Goal: Browse casually: Explore the website without a specific task or goal

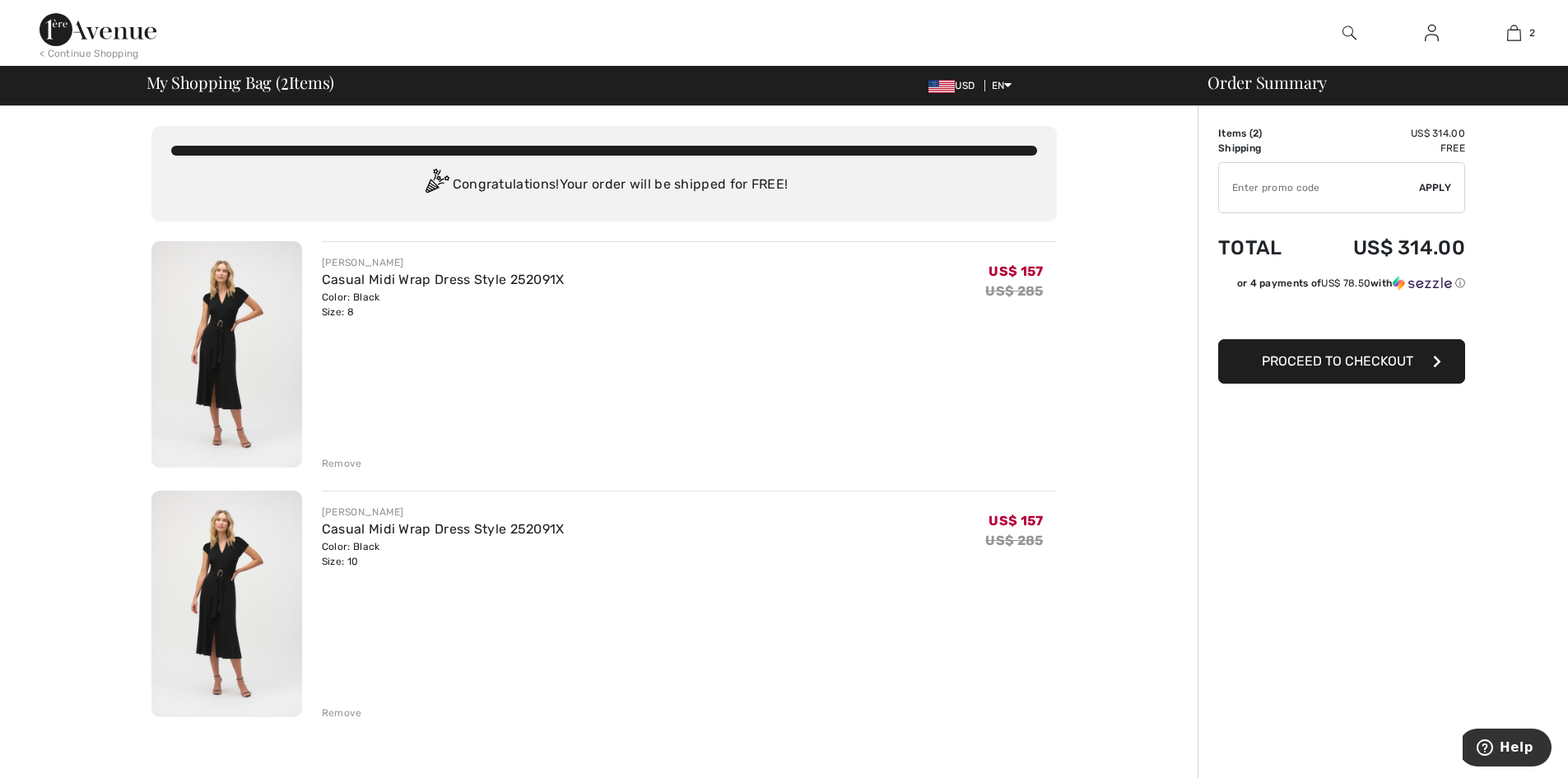
click at [343, 714] on div "Remove" at bounding box center [342, 713] width 40 height 15
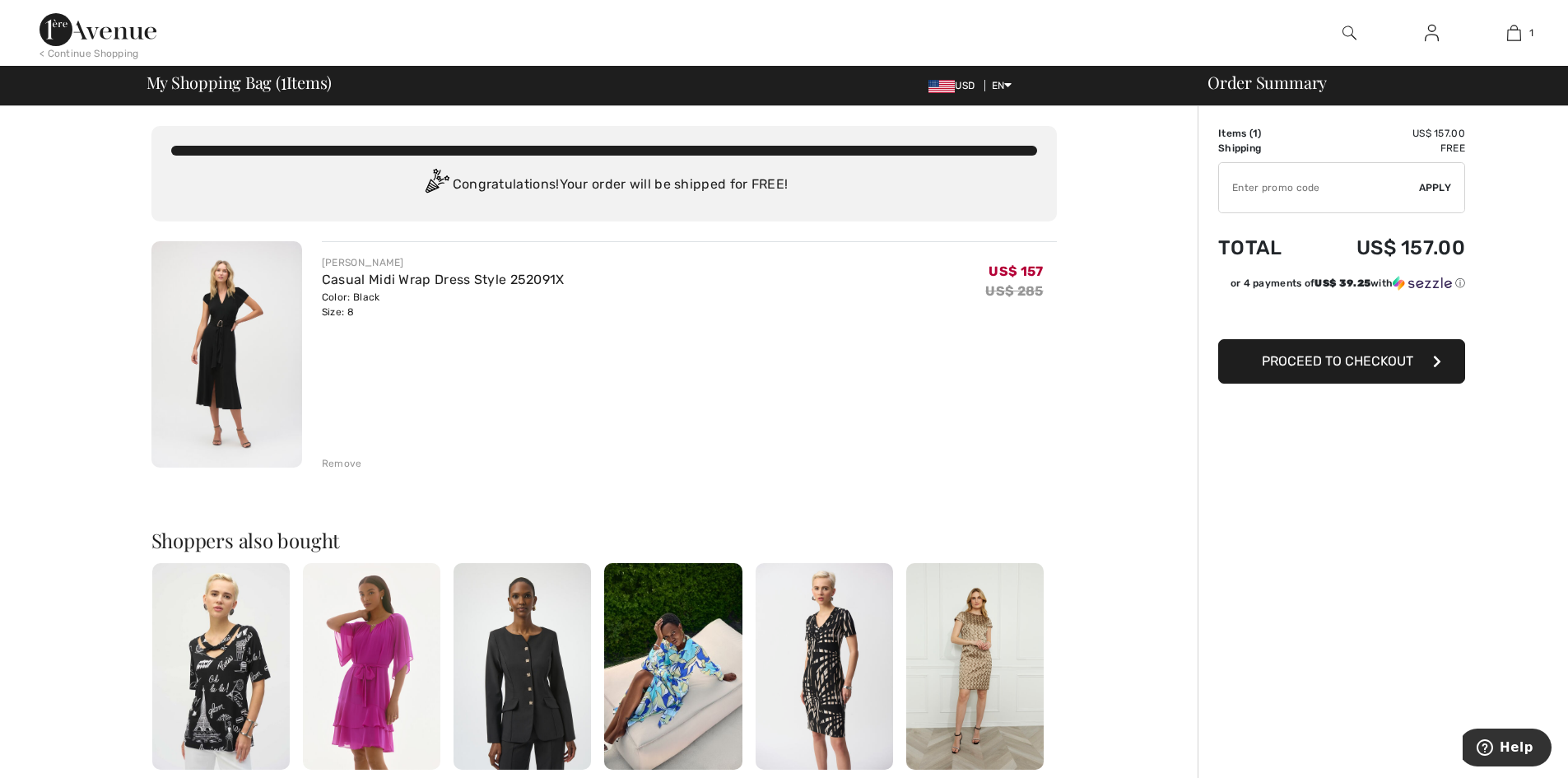
click at [349, 464] on div "Remove" at bounding box center [342, 463] width 40 height 15
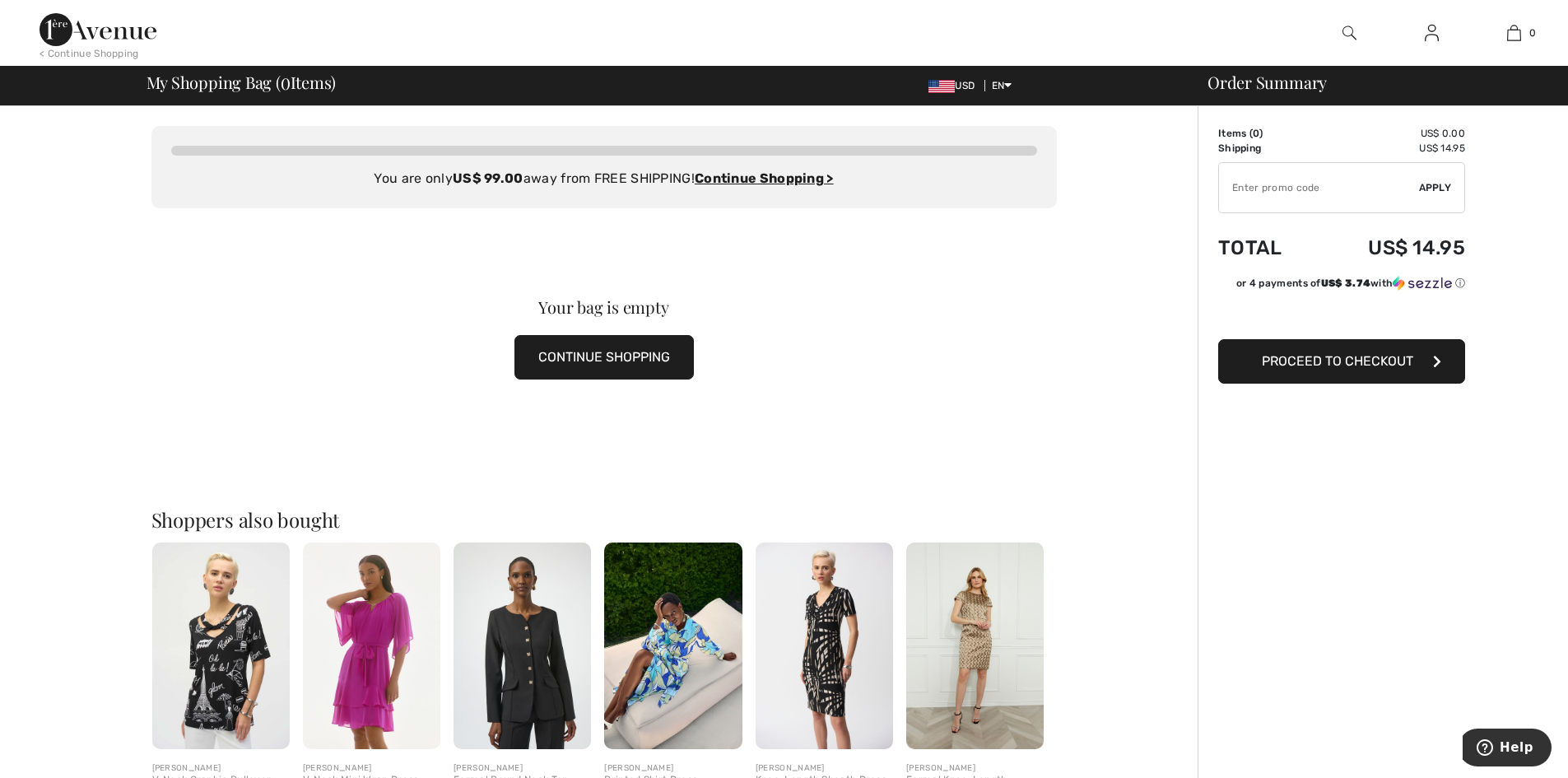
click at [143, 40] on img at bounding box center [98, 30] width 117 height 33
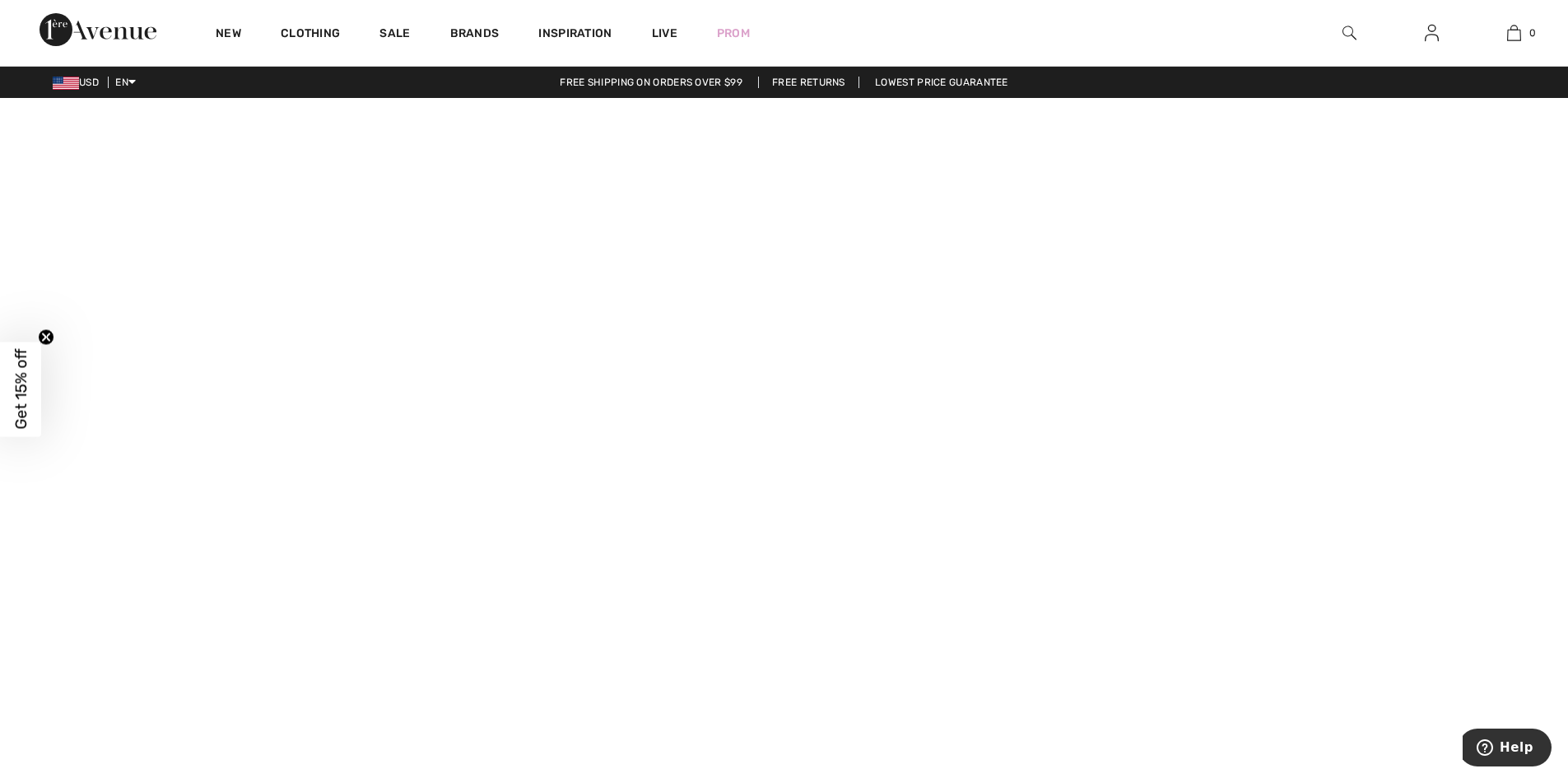
click at [318, 46] on div "Clothing" at bounding box center [309, 33] width 98 height 66
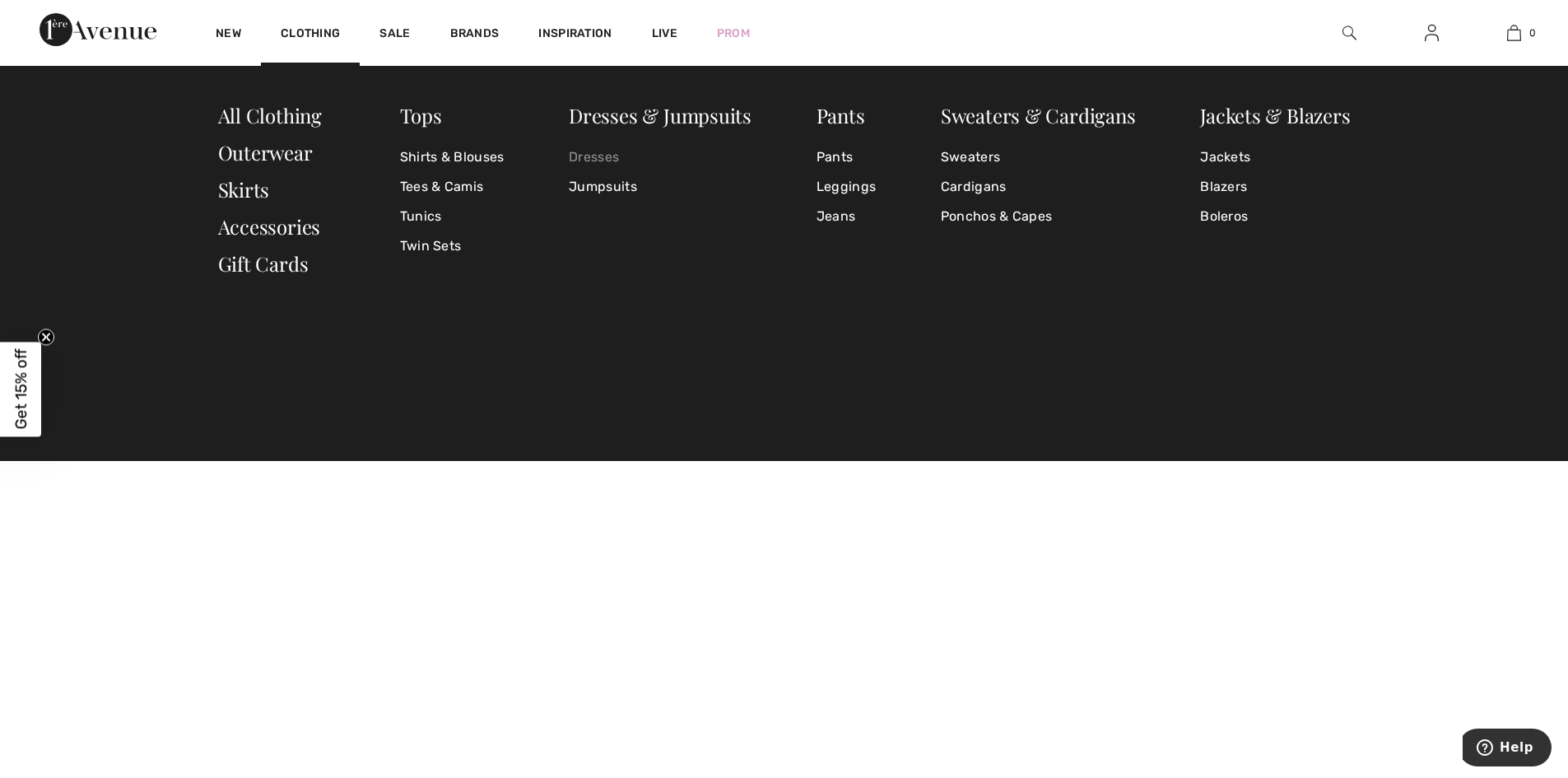
click at [609, 159] on link "Dresses" at bounding box center [661, 157] width 183 height 30
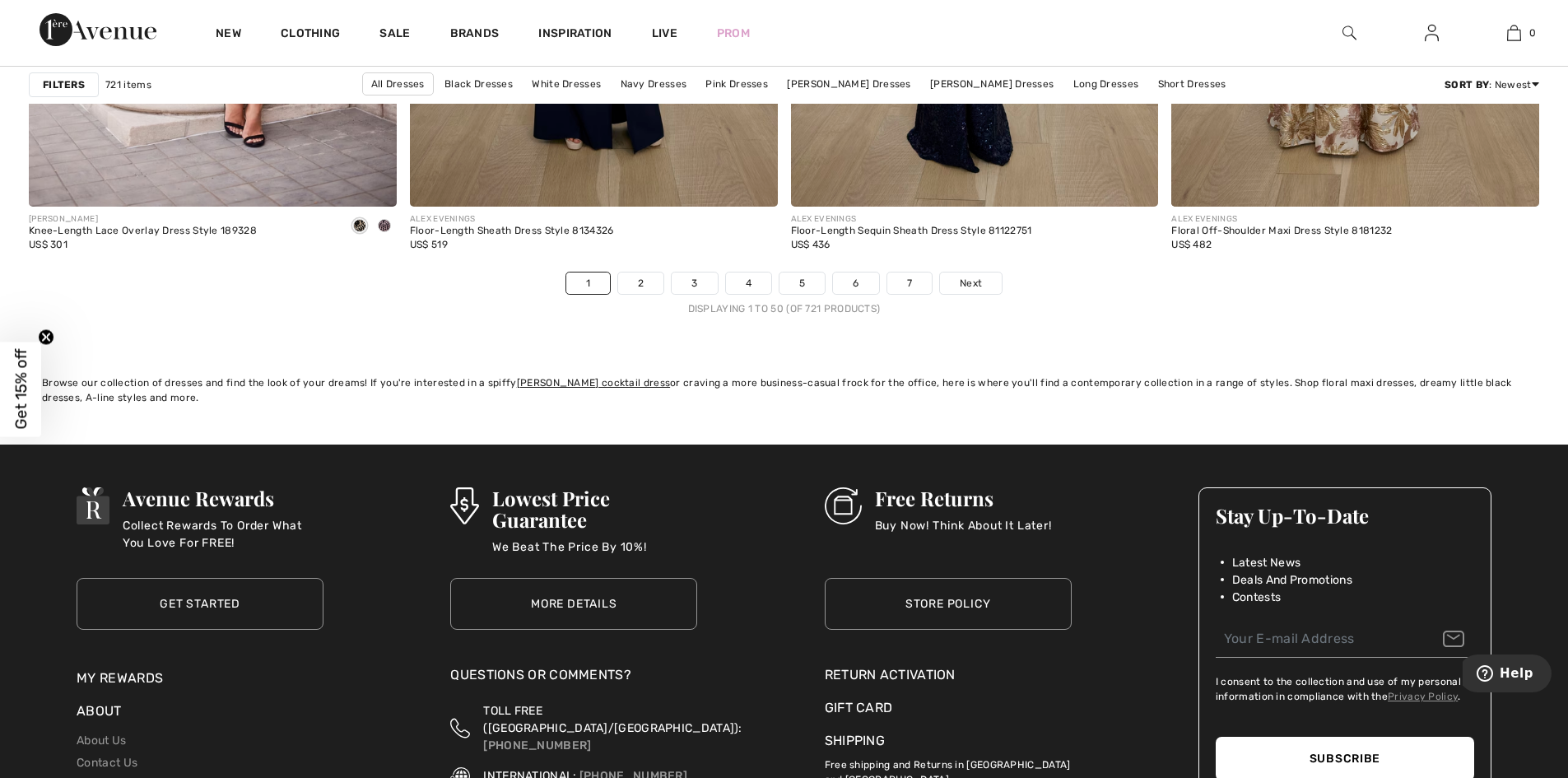
scroll to position [9576, 0]
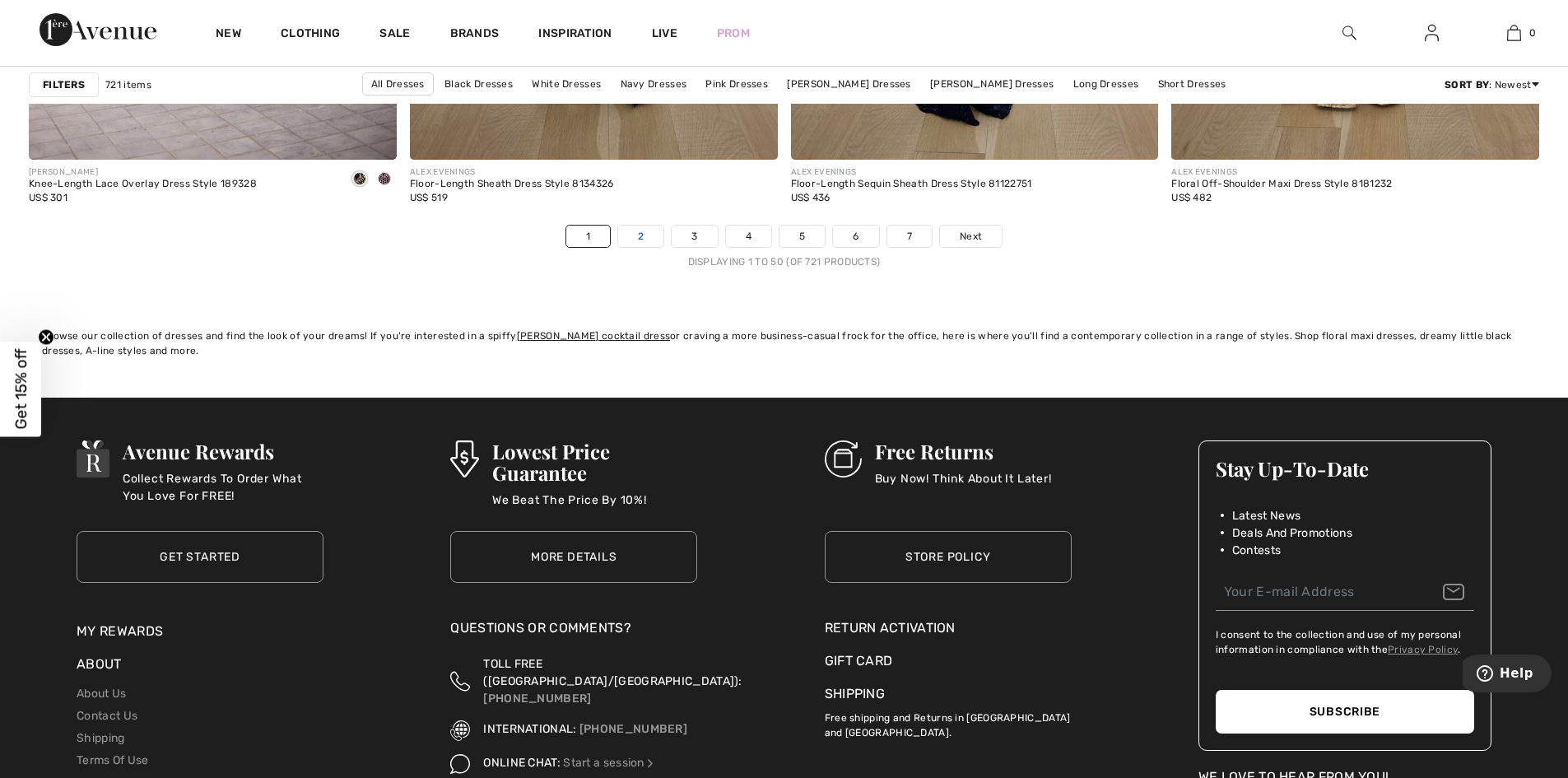
click at [644, 233] on link "2" at bounding box center [641, 236] width 45 height 22
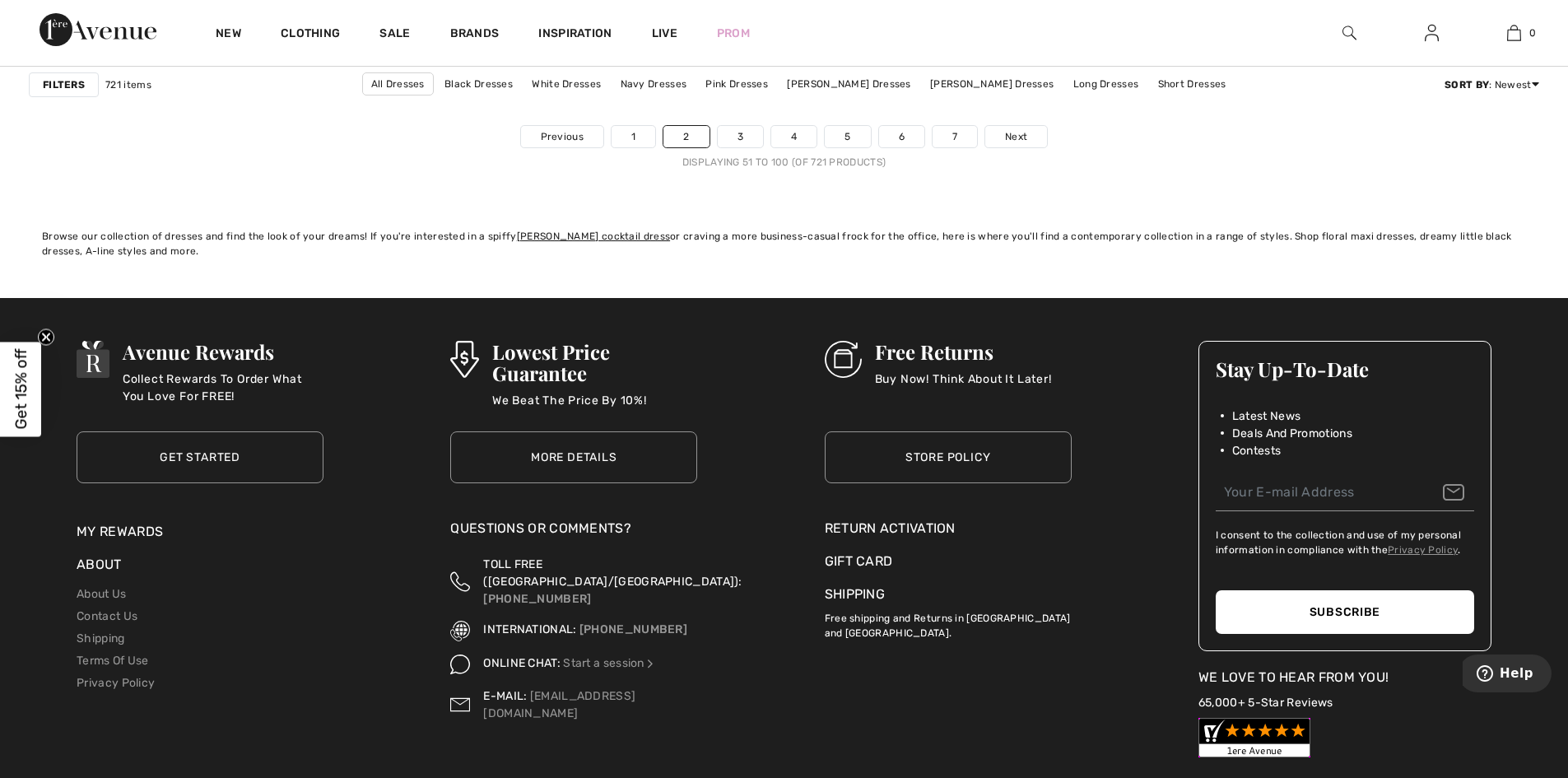
scroll to position [9652, 0]
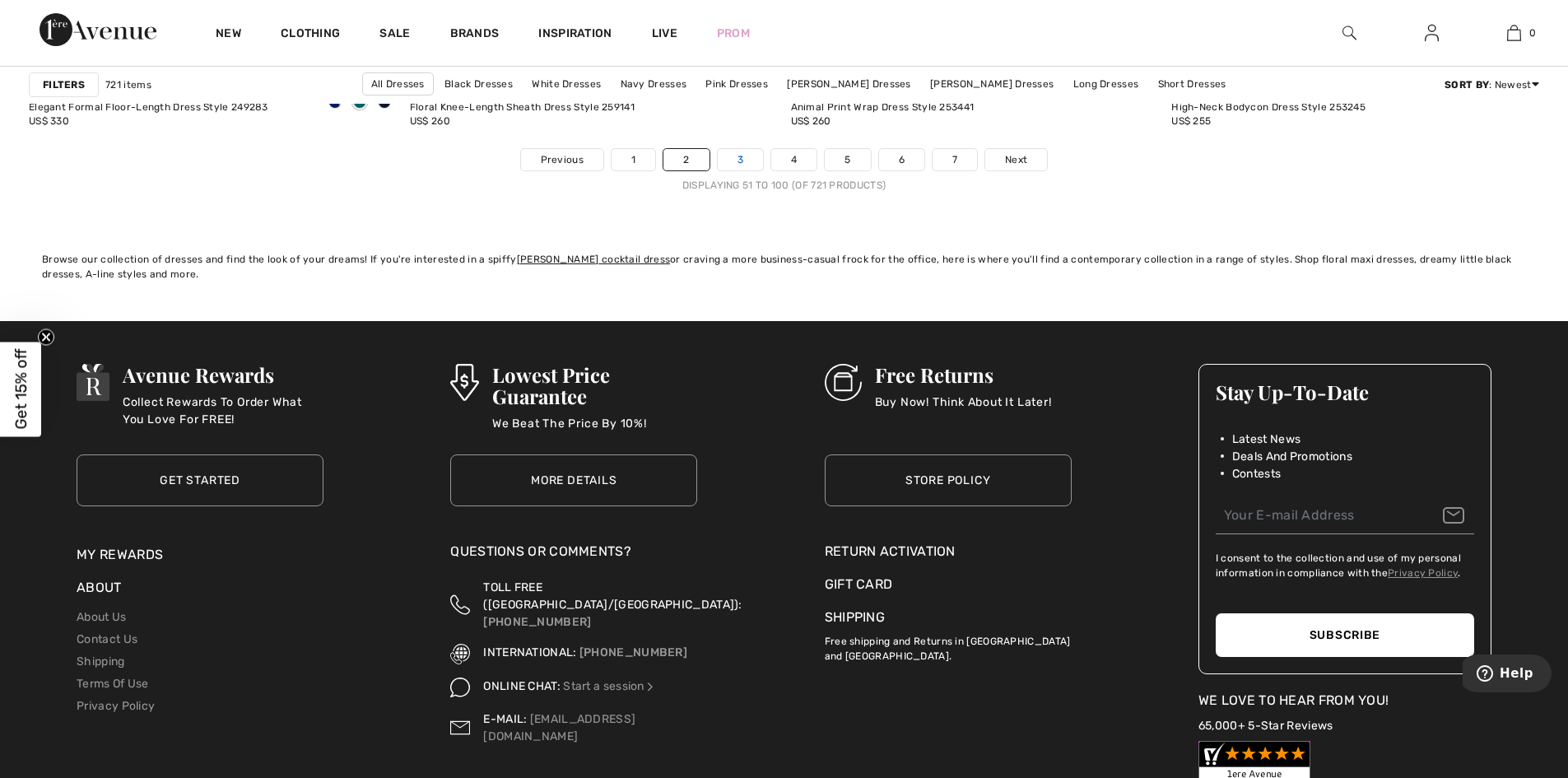
click at [743, 162] on link "3" at bounding box center [741, 159] width 45 height 22
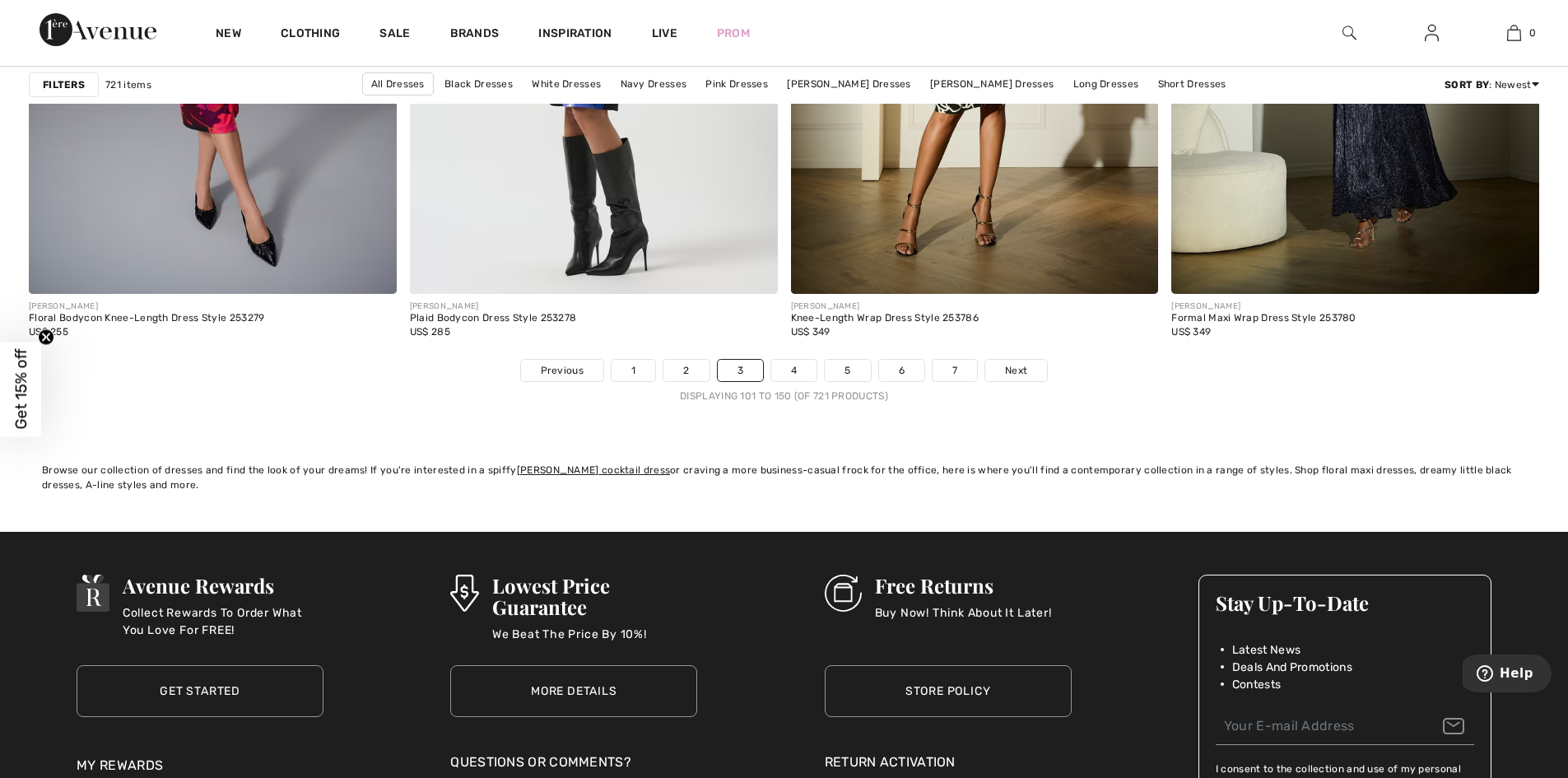
scroll to position [9583, 0]
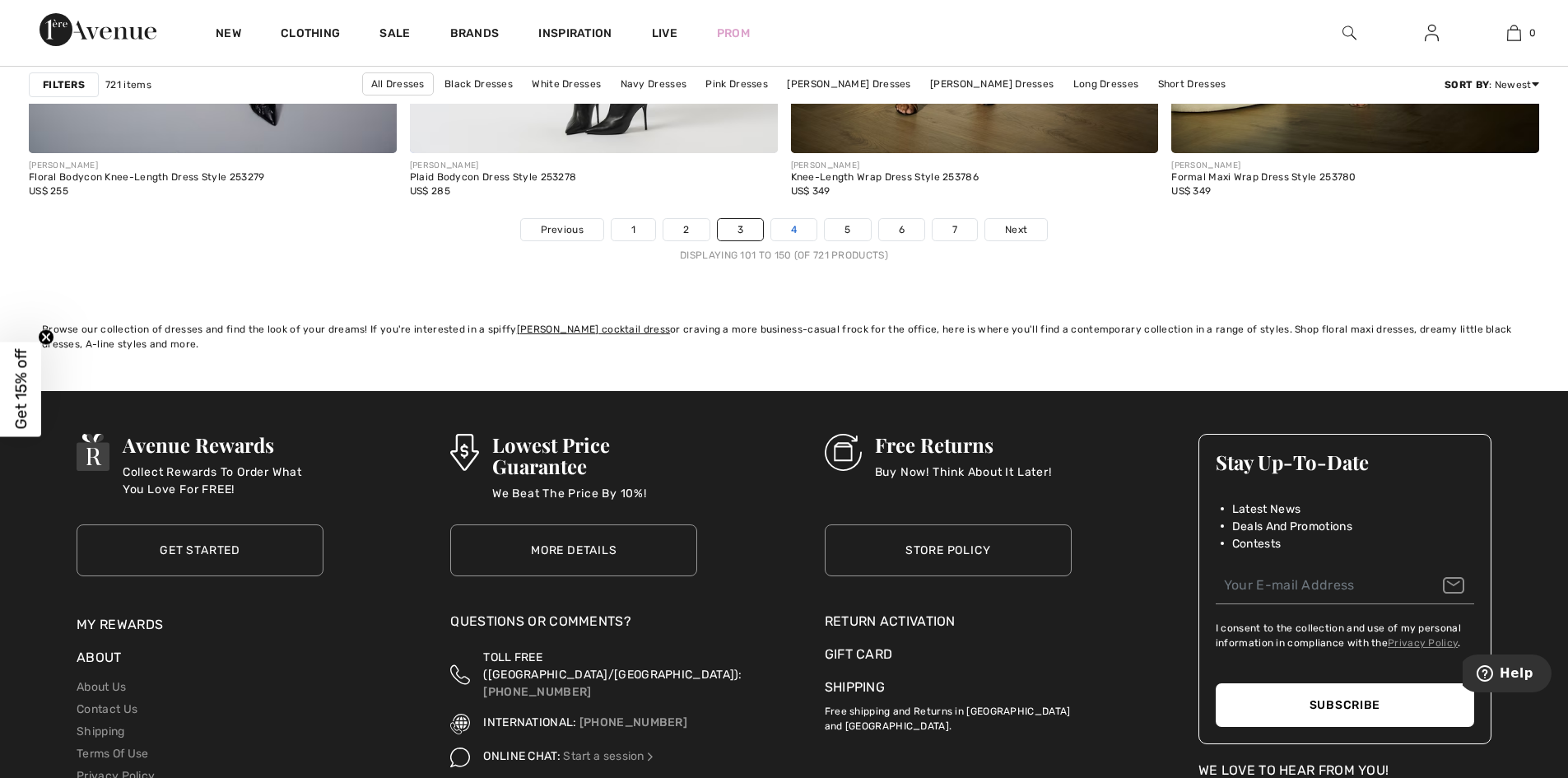
click at [797, 231] on link "4" at bounding box center [794, 229] width 45 height 22
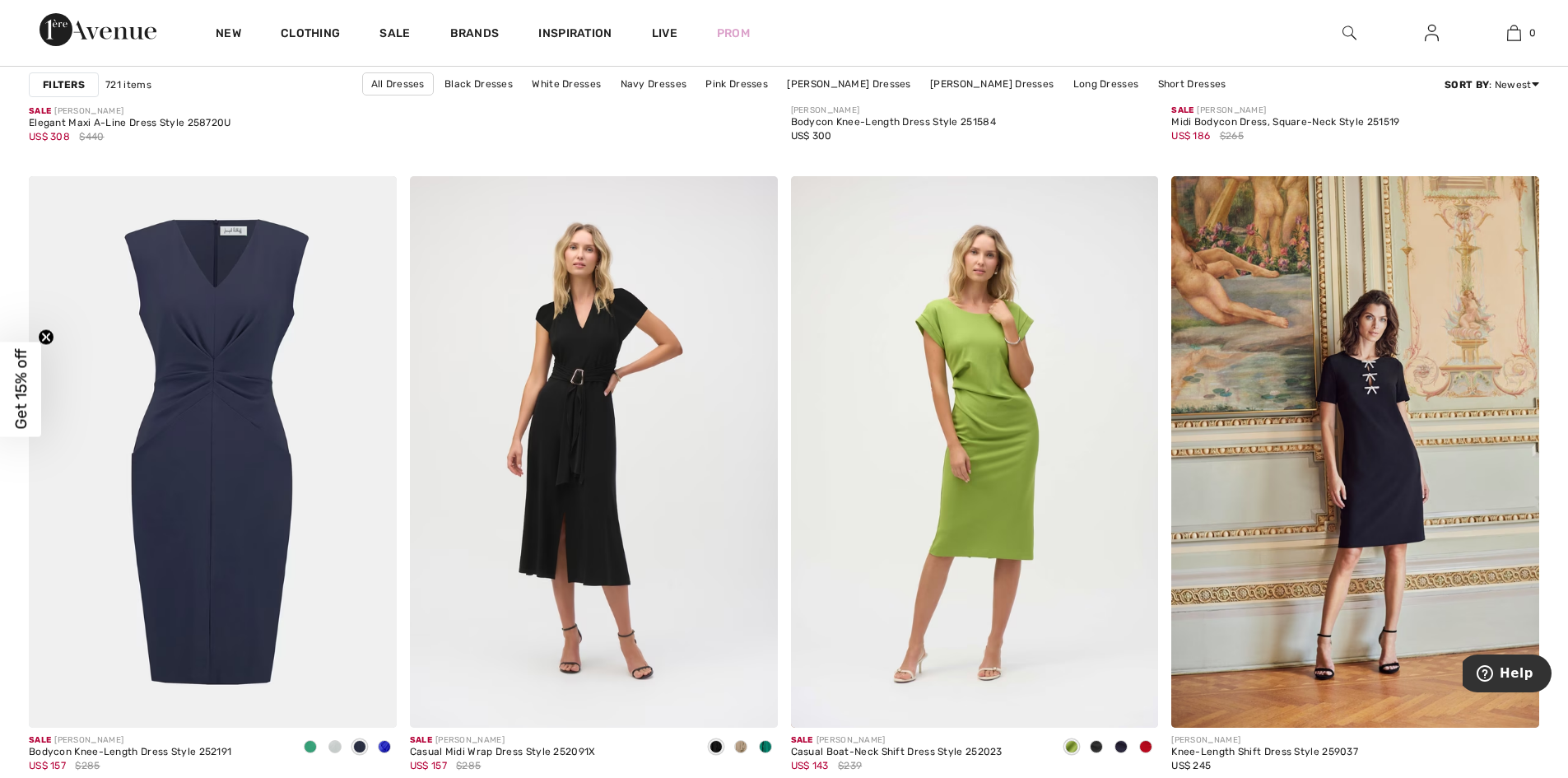
scroll to position [6334, 0]
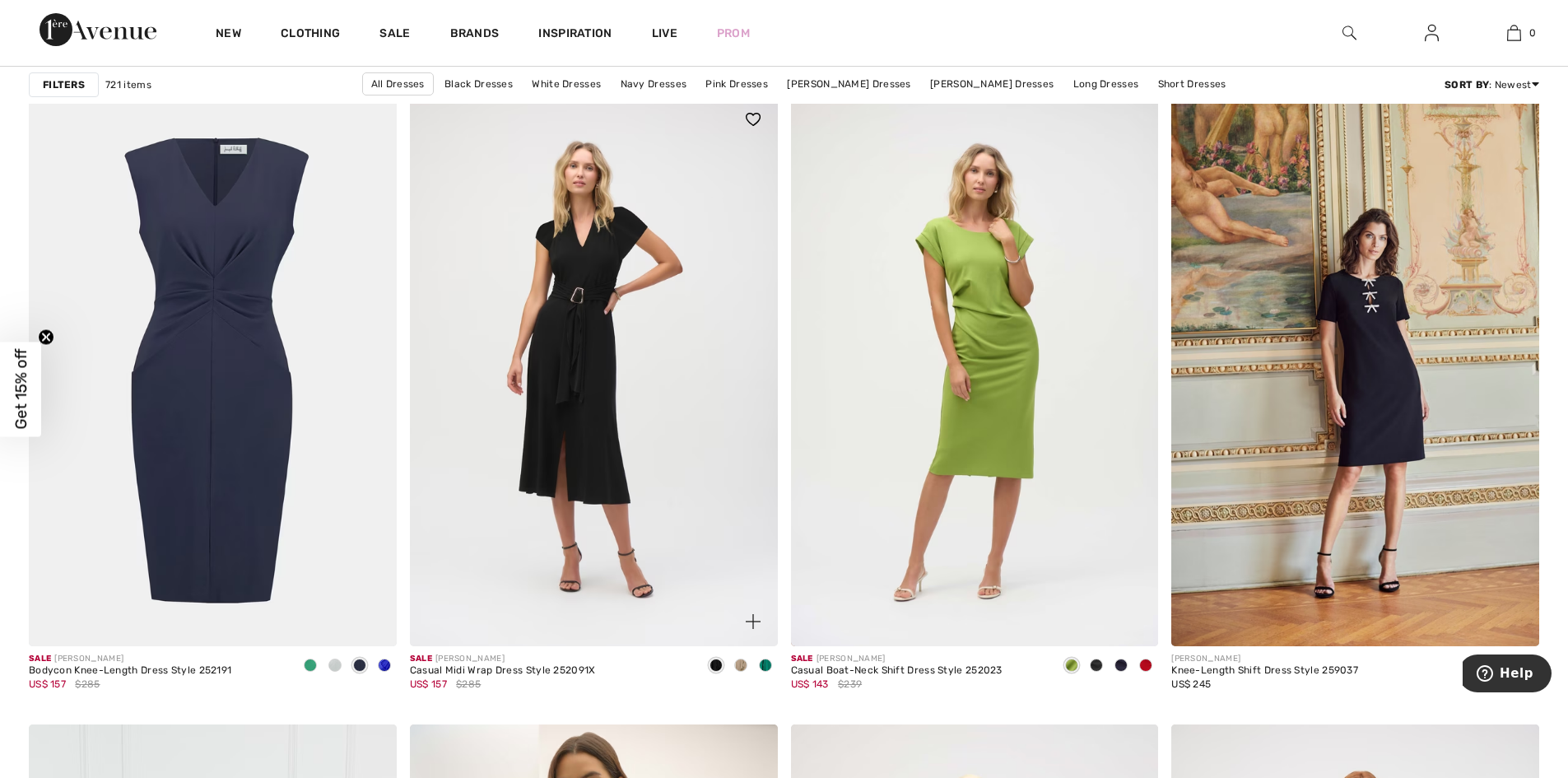
click at [764, 668] on span at bounding box center [765, 665] width 13 height 13
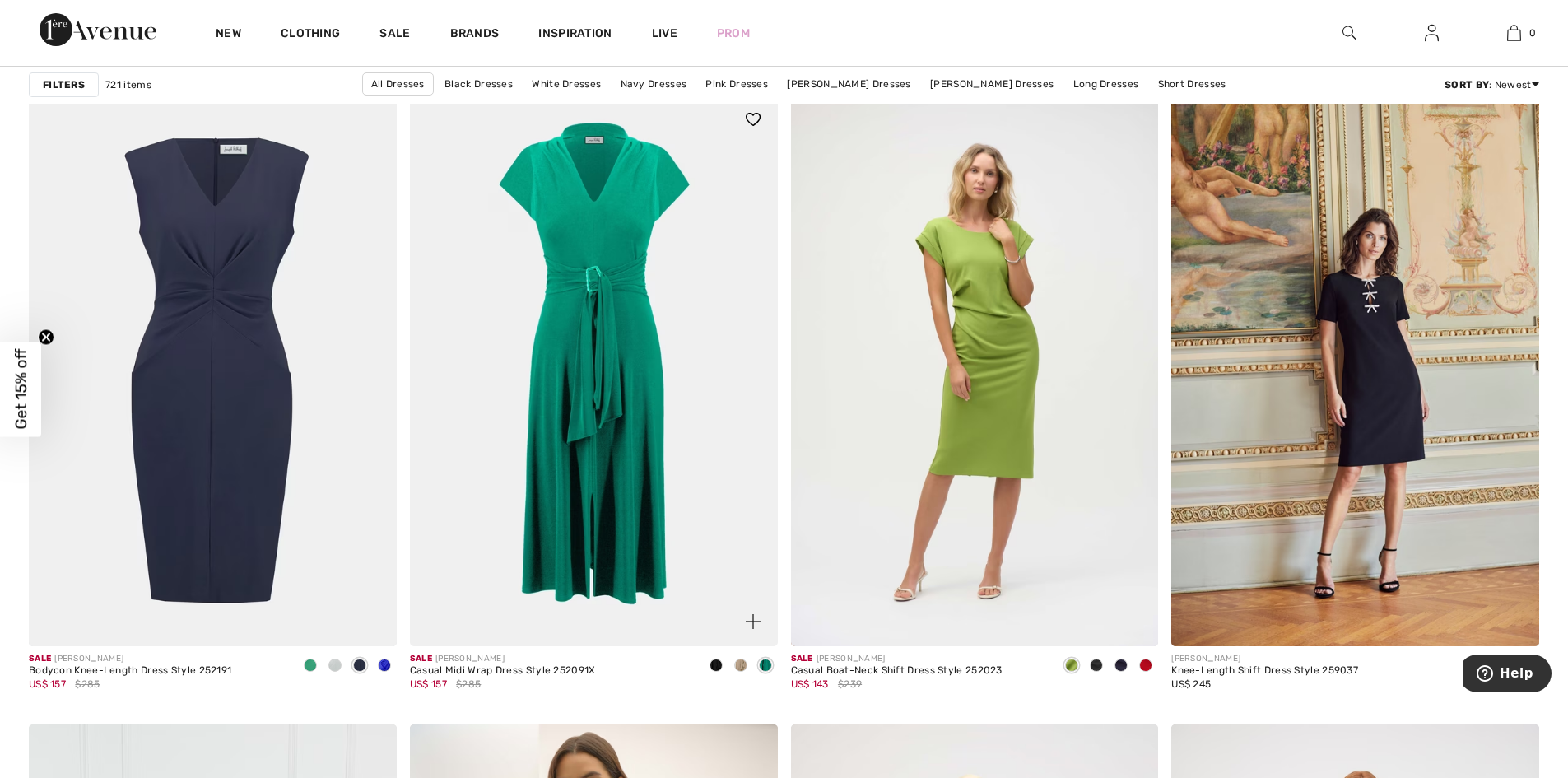
click at [630, 447] on img at bounding box center [594, 370] width 368 height 551
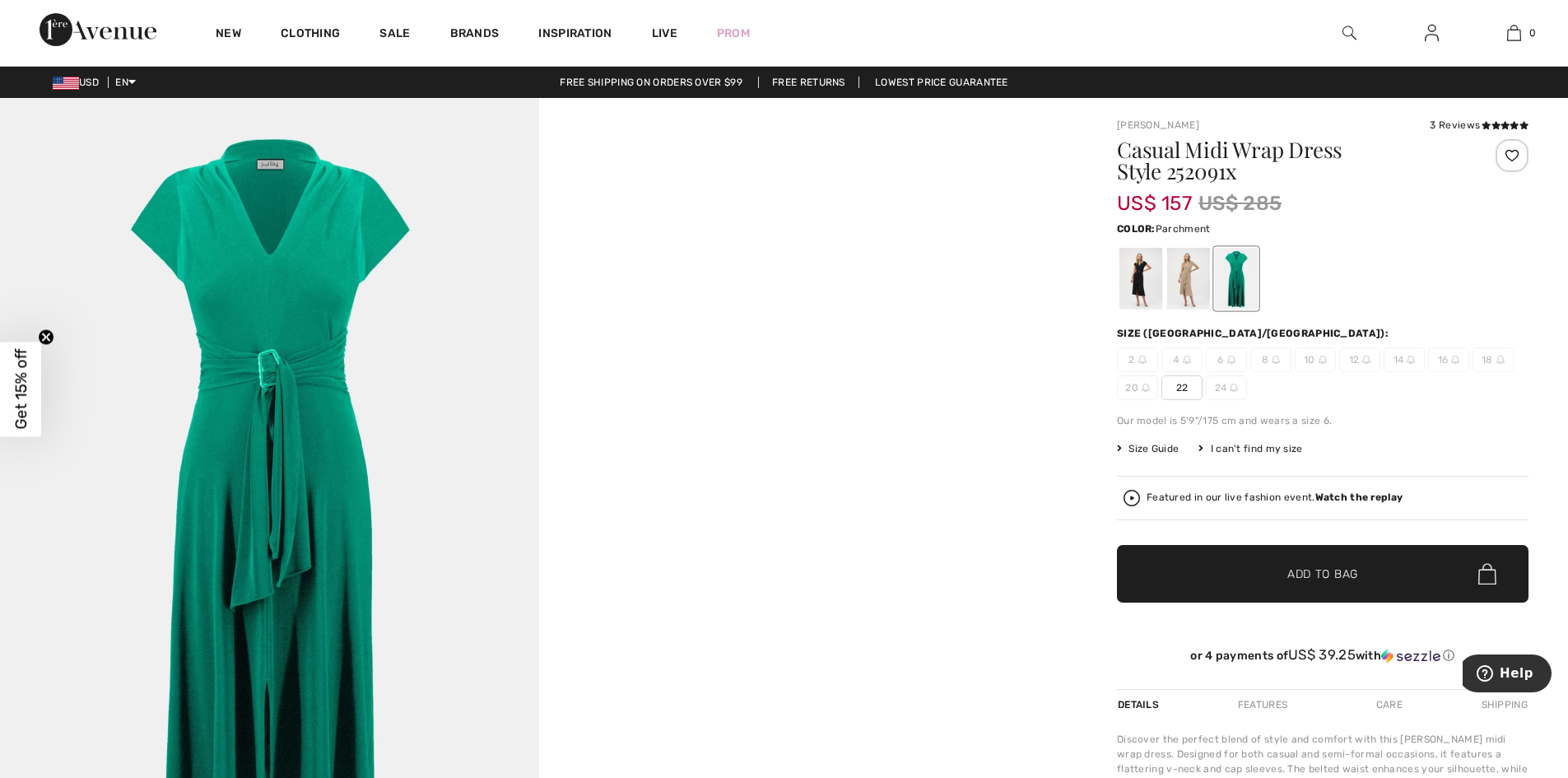
click at [1197, 287] on div at bounding box center [1188, 278] width 43 height 62
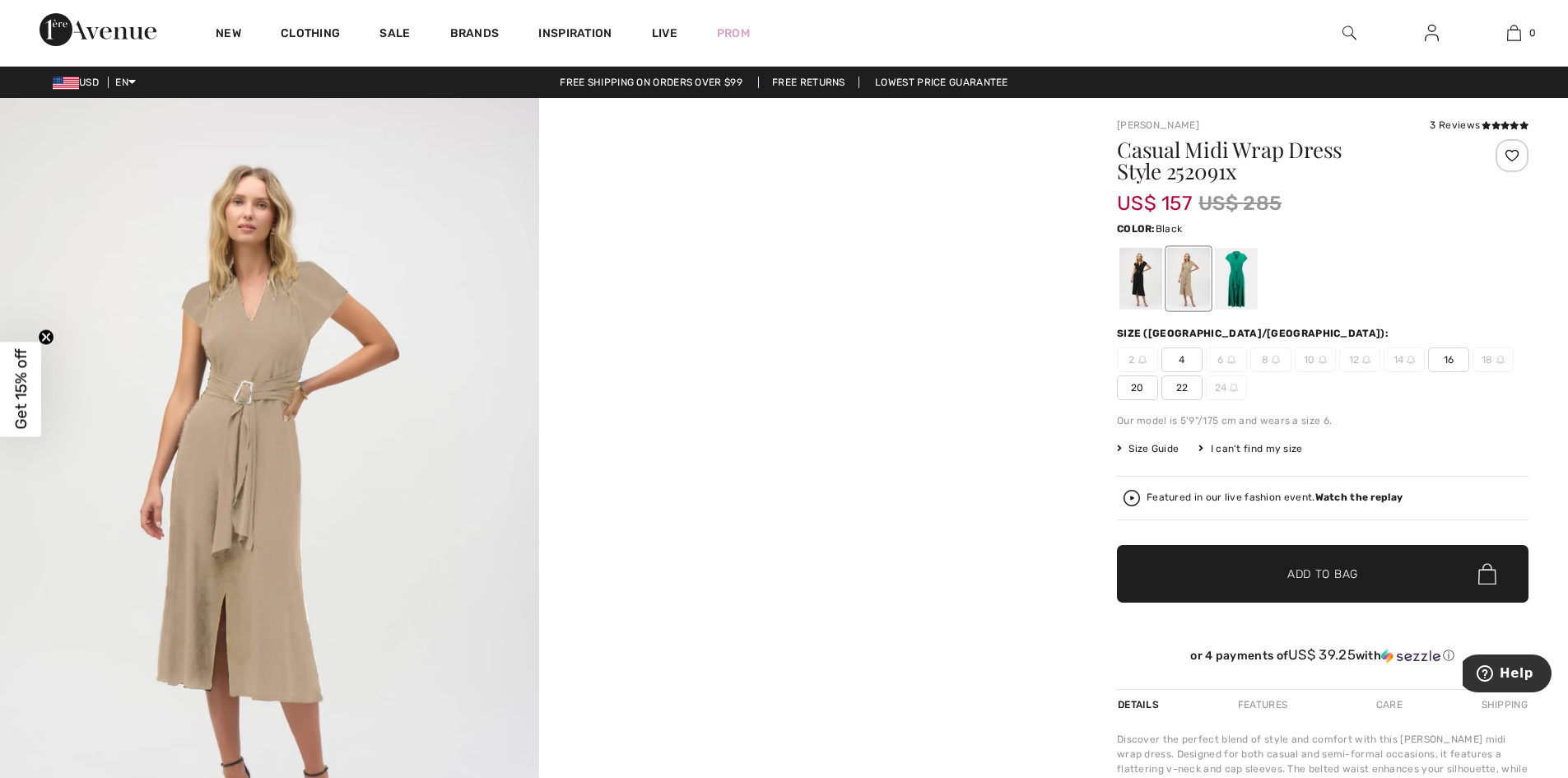
click at [1138, 277] on div at bounding box center [1141, 278] width 43 height 62
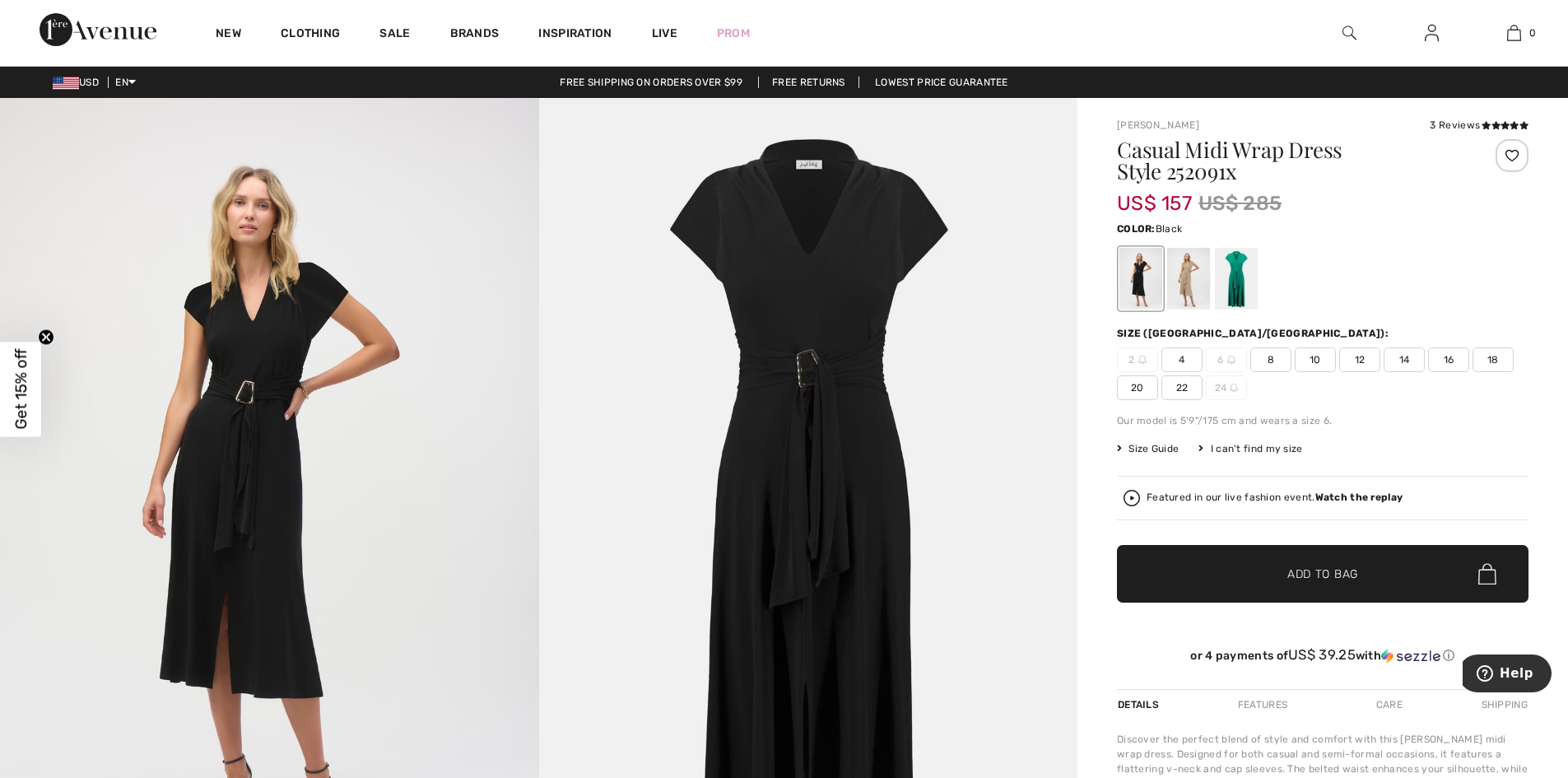
click at [1300, 493] on div "Featured in our live fashion event. Watch the replay" at bounding box center [1275, 497] width 256 height 10
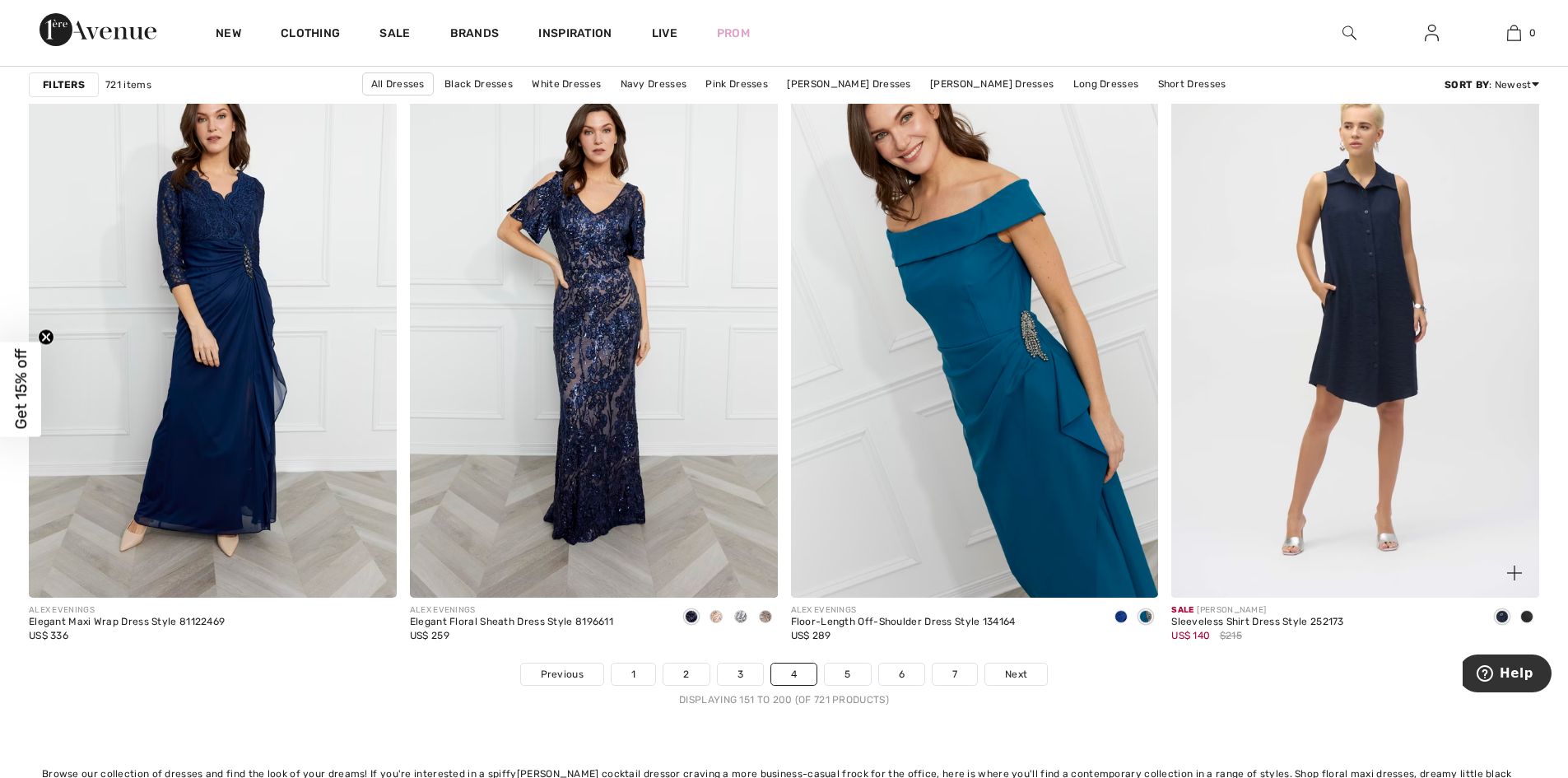
scroll to position [9114, 0]
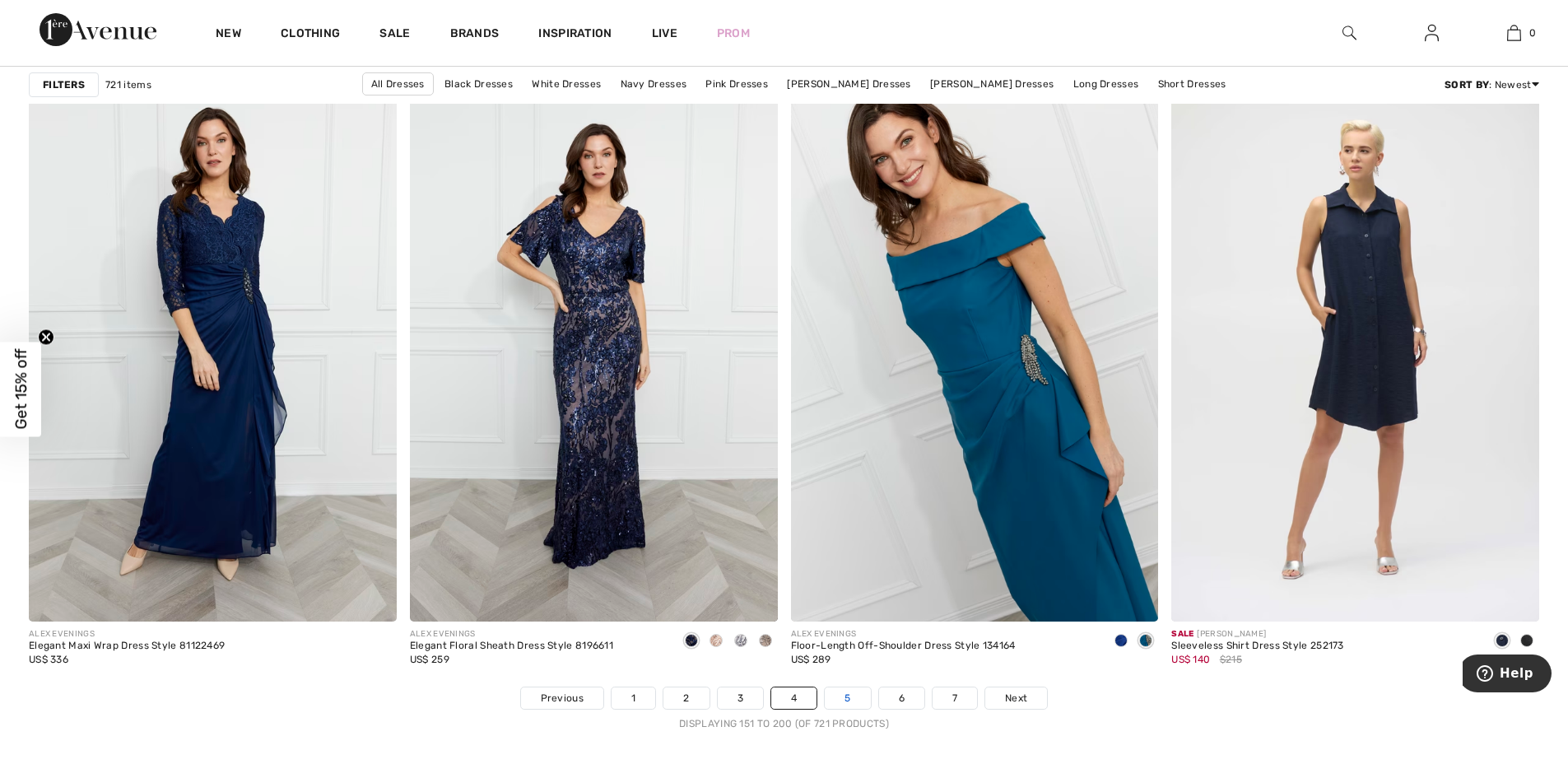
click at [852, 693] on link "5" at bounding box center [847, 698] width 45 height 22
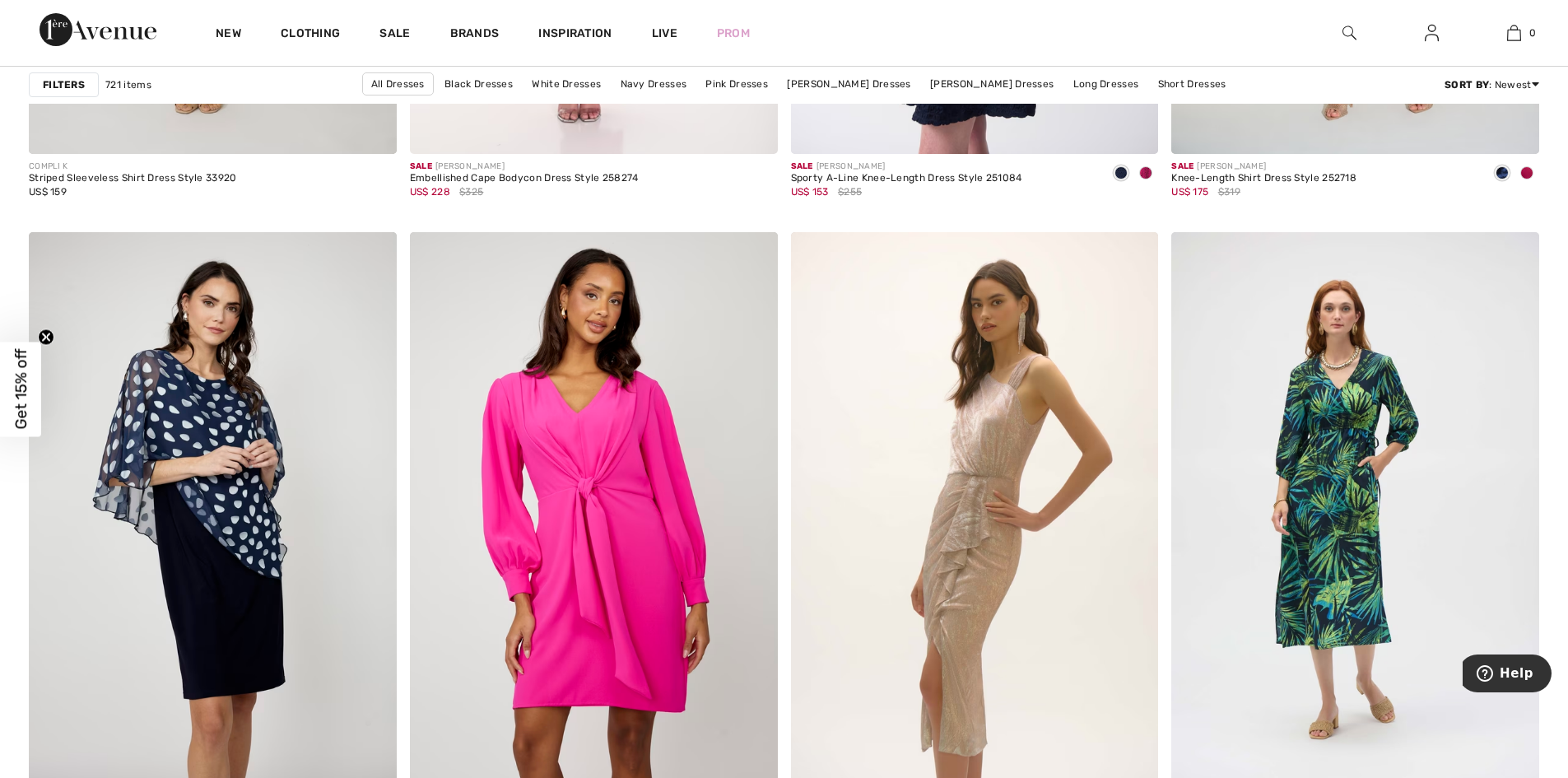
scroll to position [9632, 0]
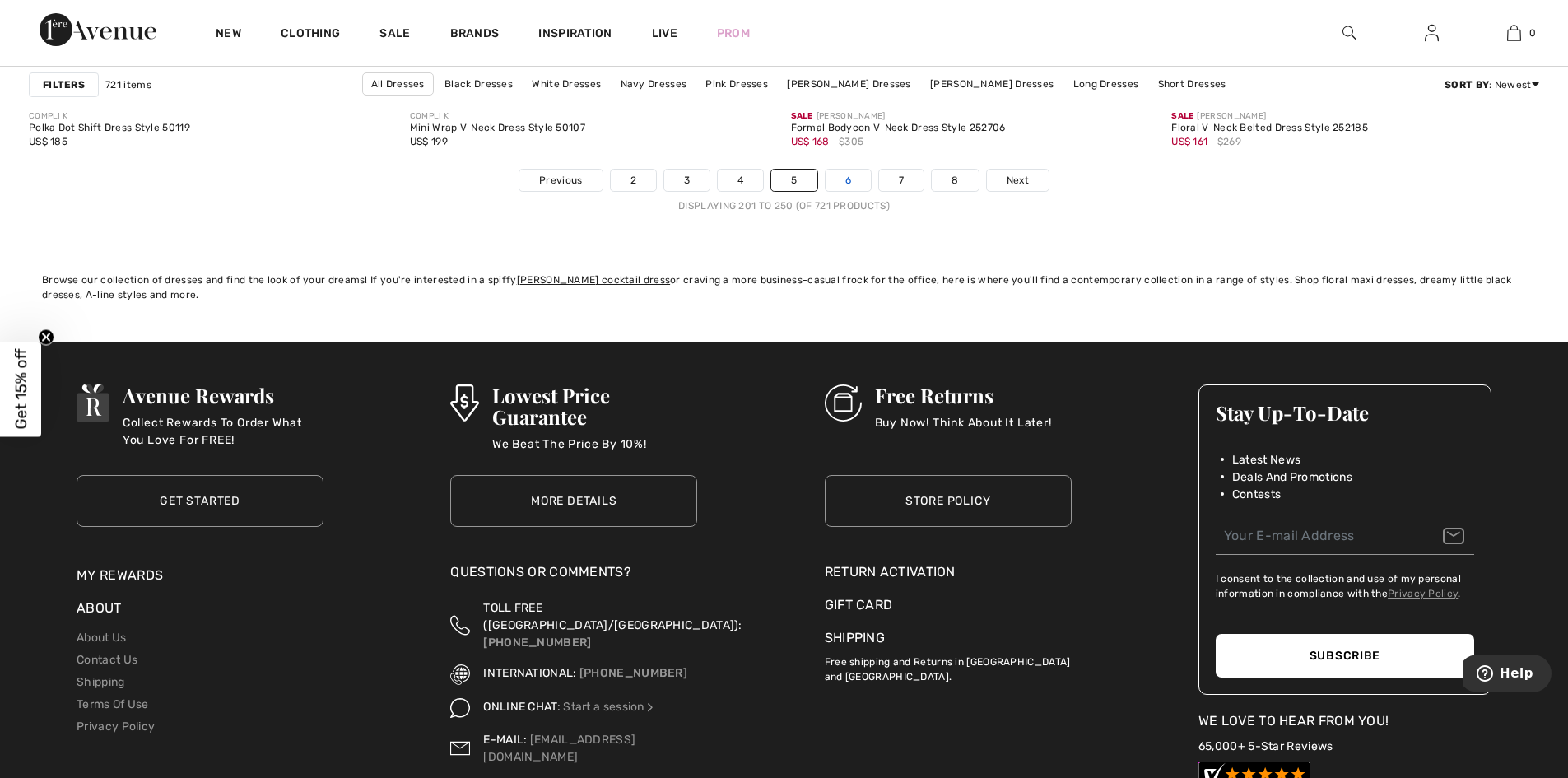
click at [850, 184] on link "6" at bounding box center [848, 180] width 45 height 22
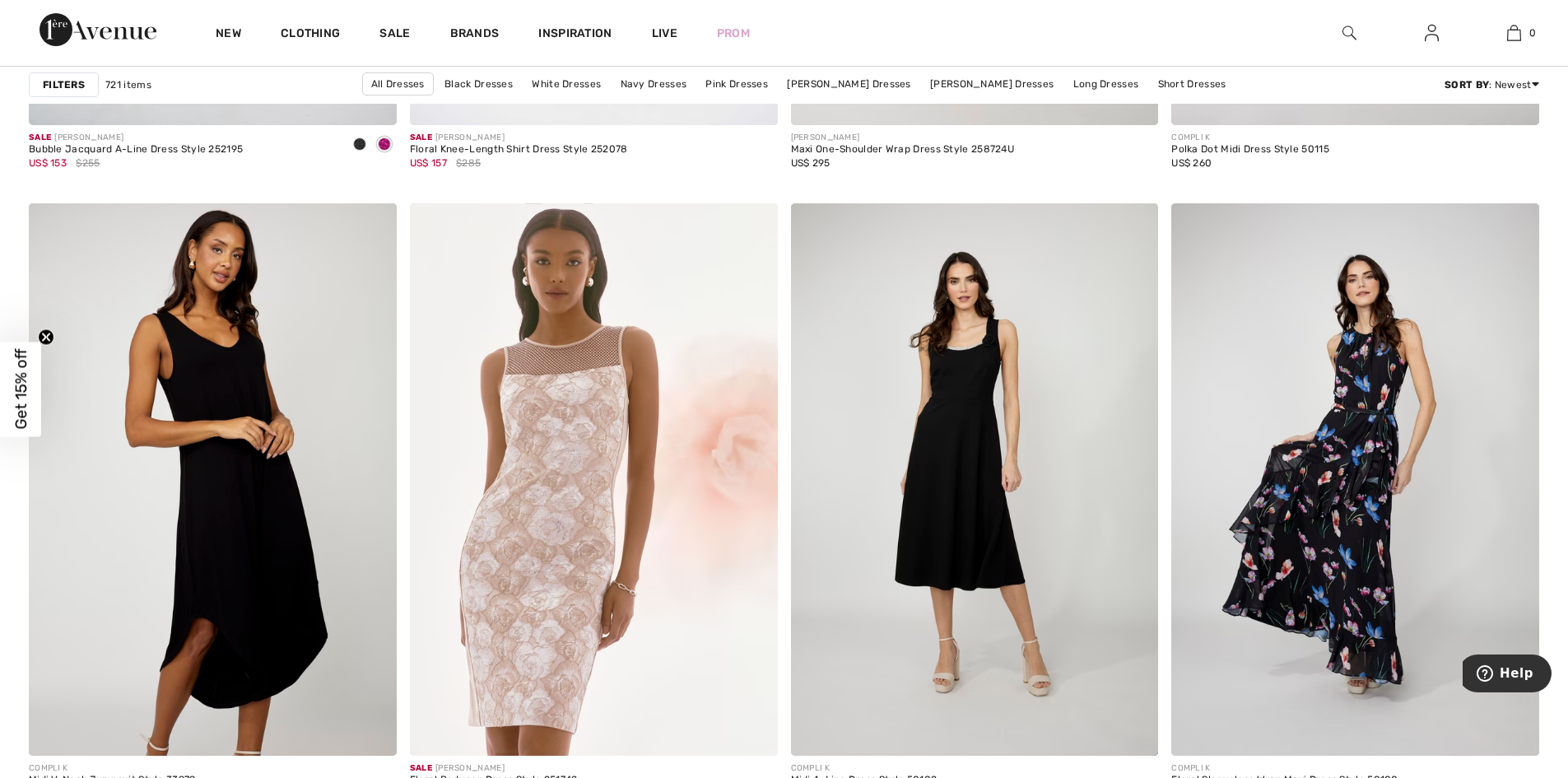
scroll to position [2022, 0]
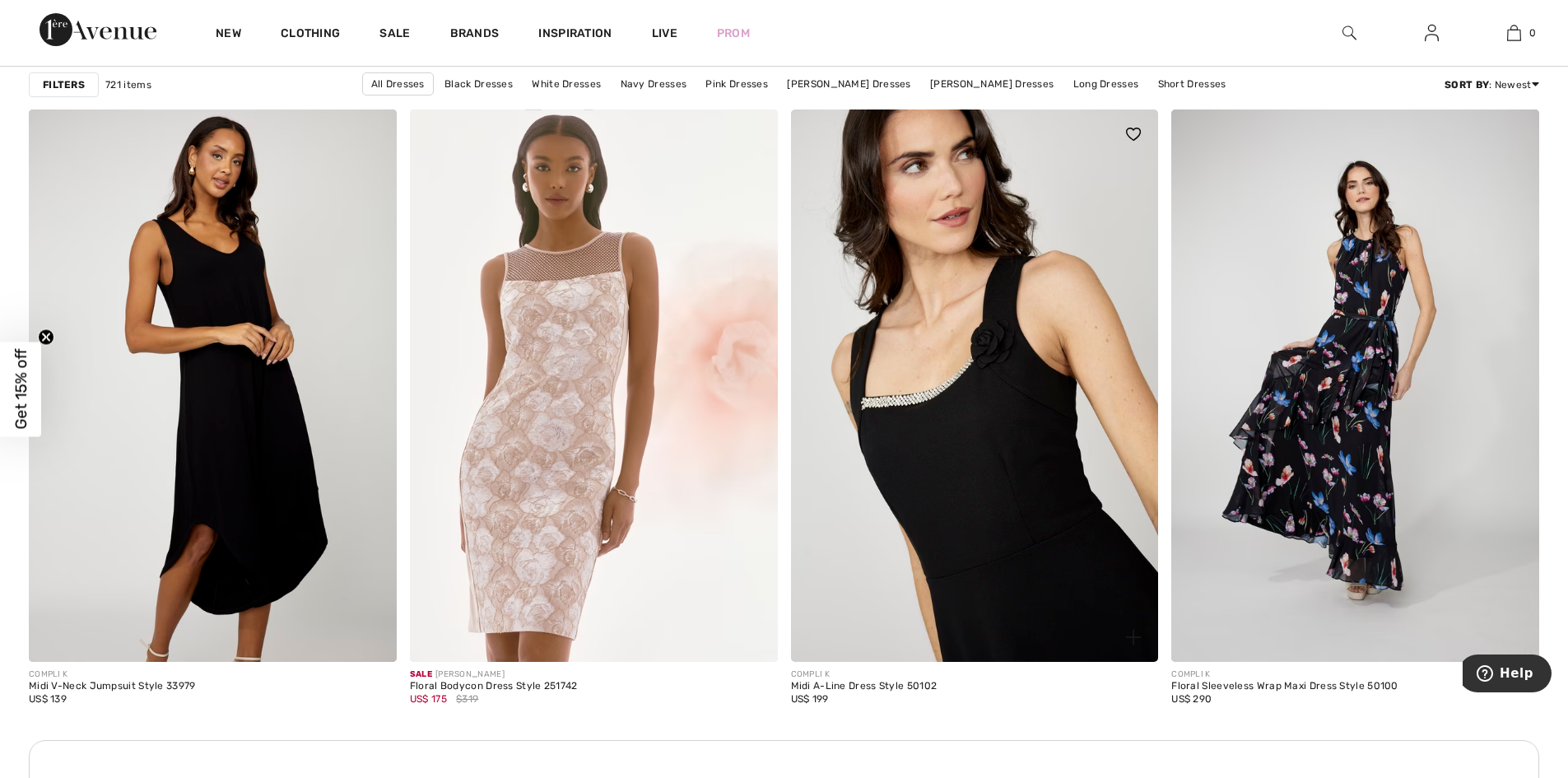
click at [1057, 457] on img at bounding box center [975, 385] width 368 height 551
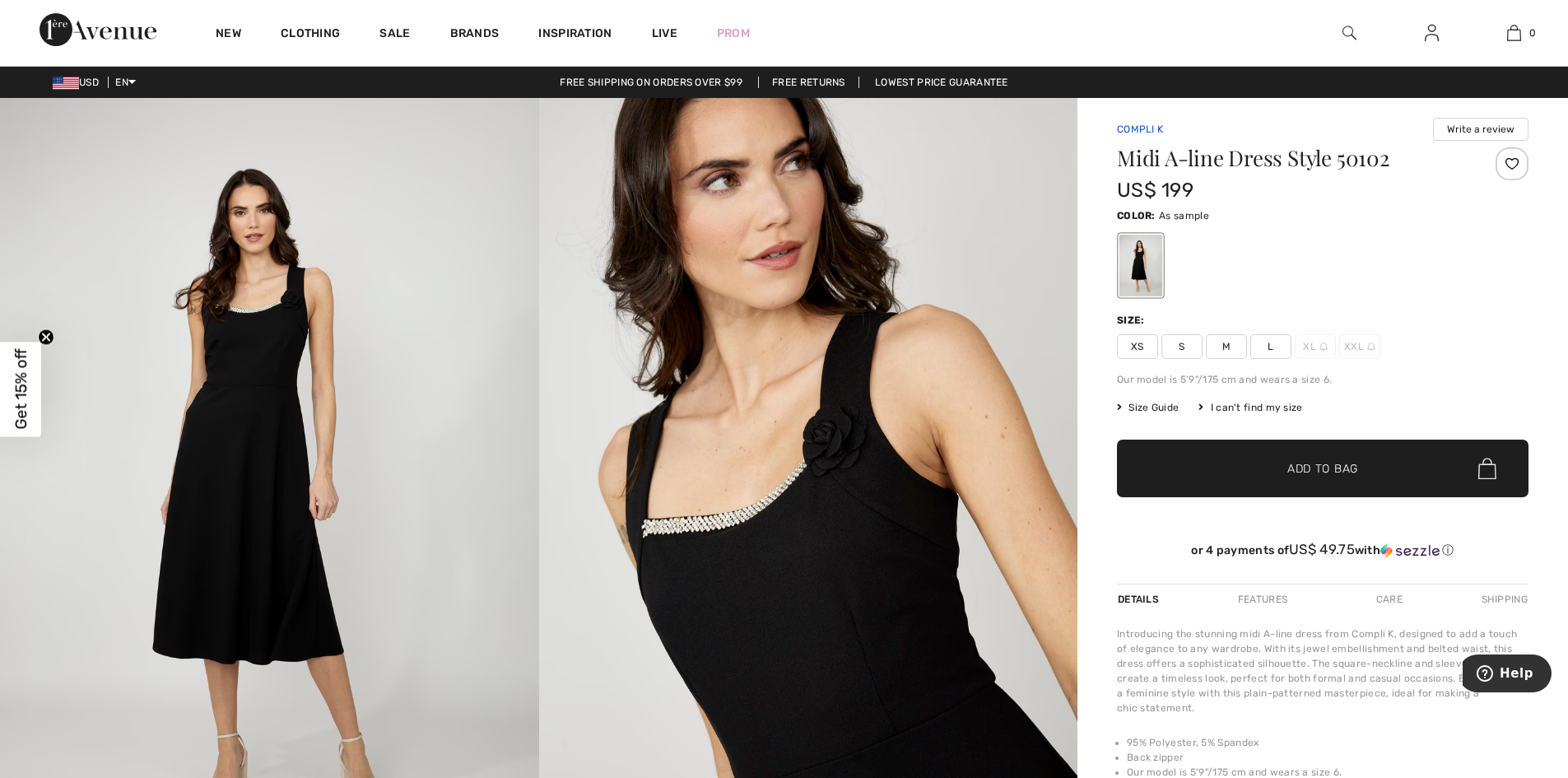
click at [1146, 134] on link "Compli K" at bounding box center [1140, 129] width 46 height 11
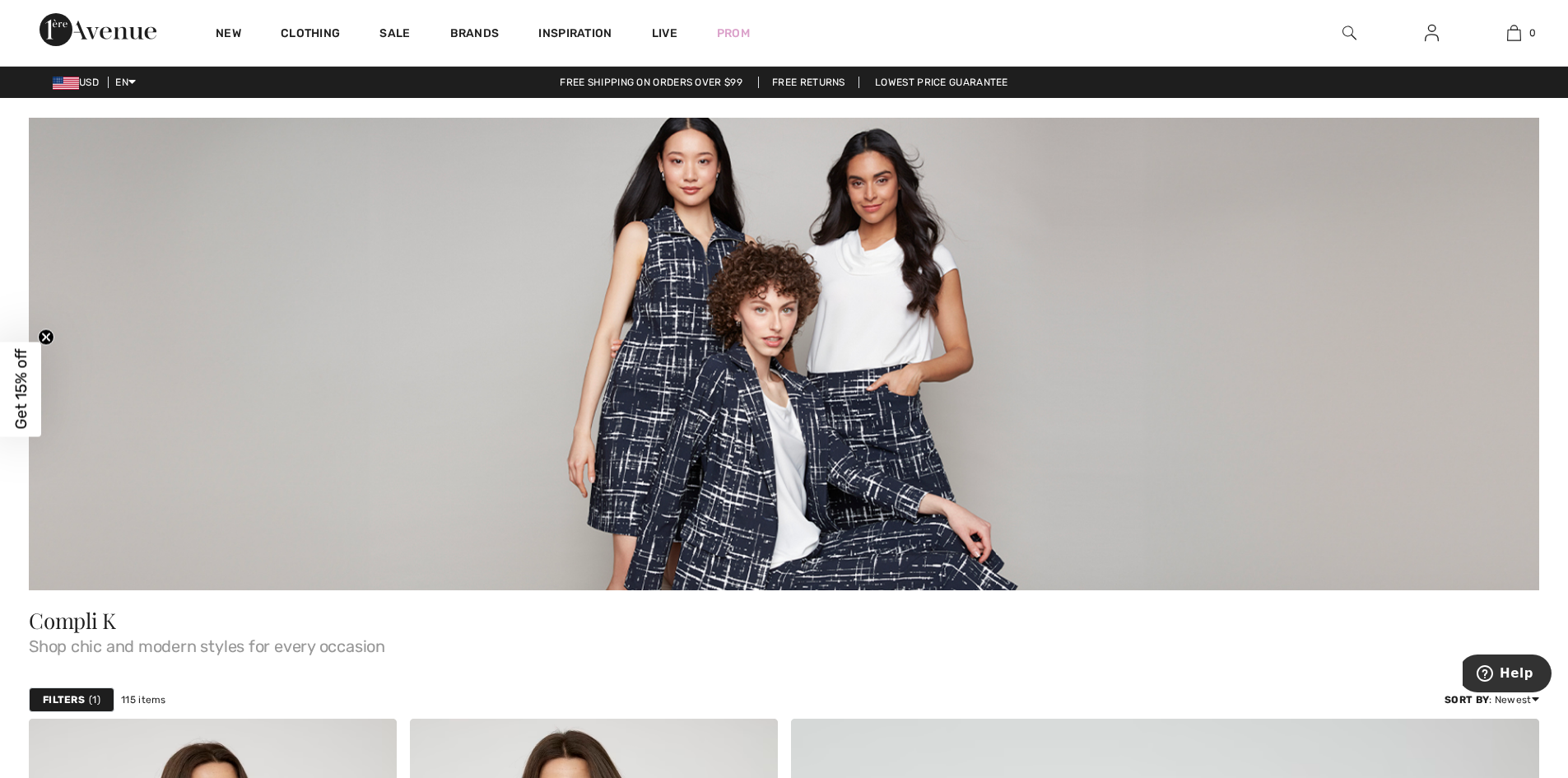
drag, startPoint x: 1580, startPoint y: 6, endPoint x: 1293, endPoint y: 660, distance: 714.2
click at [1293, 660] on div "Compli K Shop chic and modern styles for every occasion" at bounding box center [784, 635] width 1510 height 91
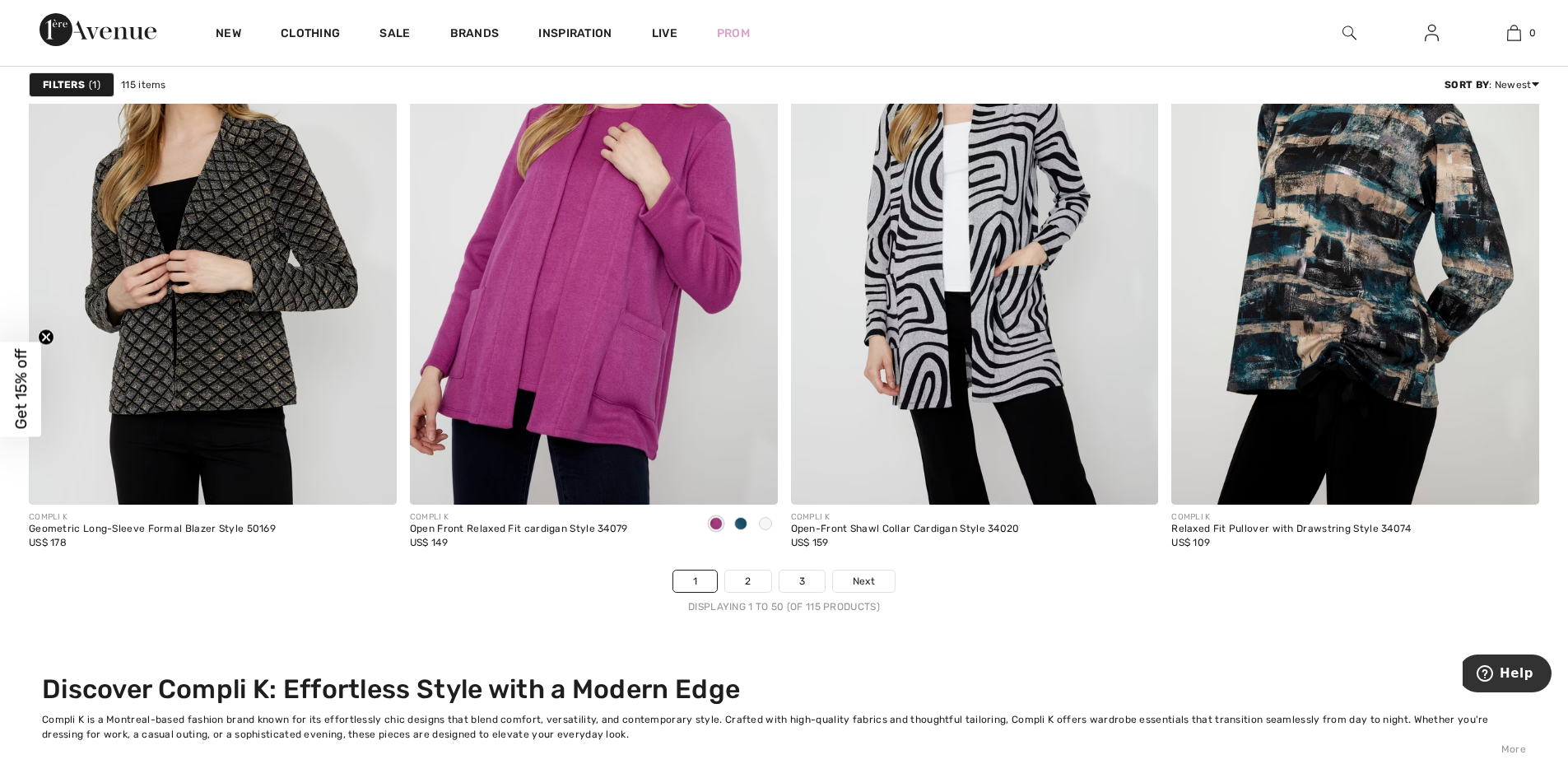
scroll to position [9657, 0]
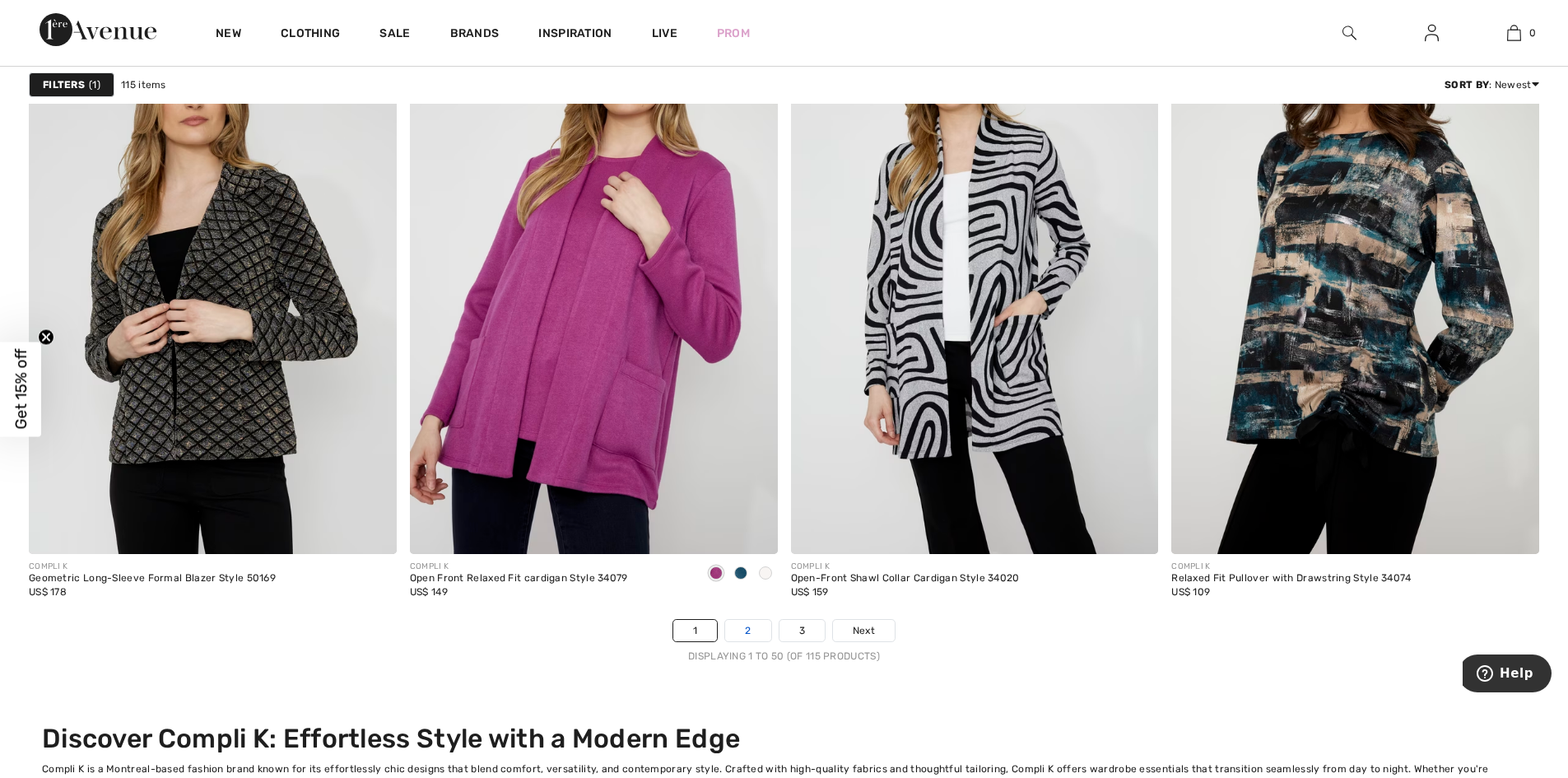
click at [742, 635] on link "2" at bounding box center [748, 630] width 45 height 22
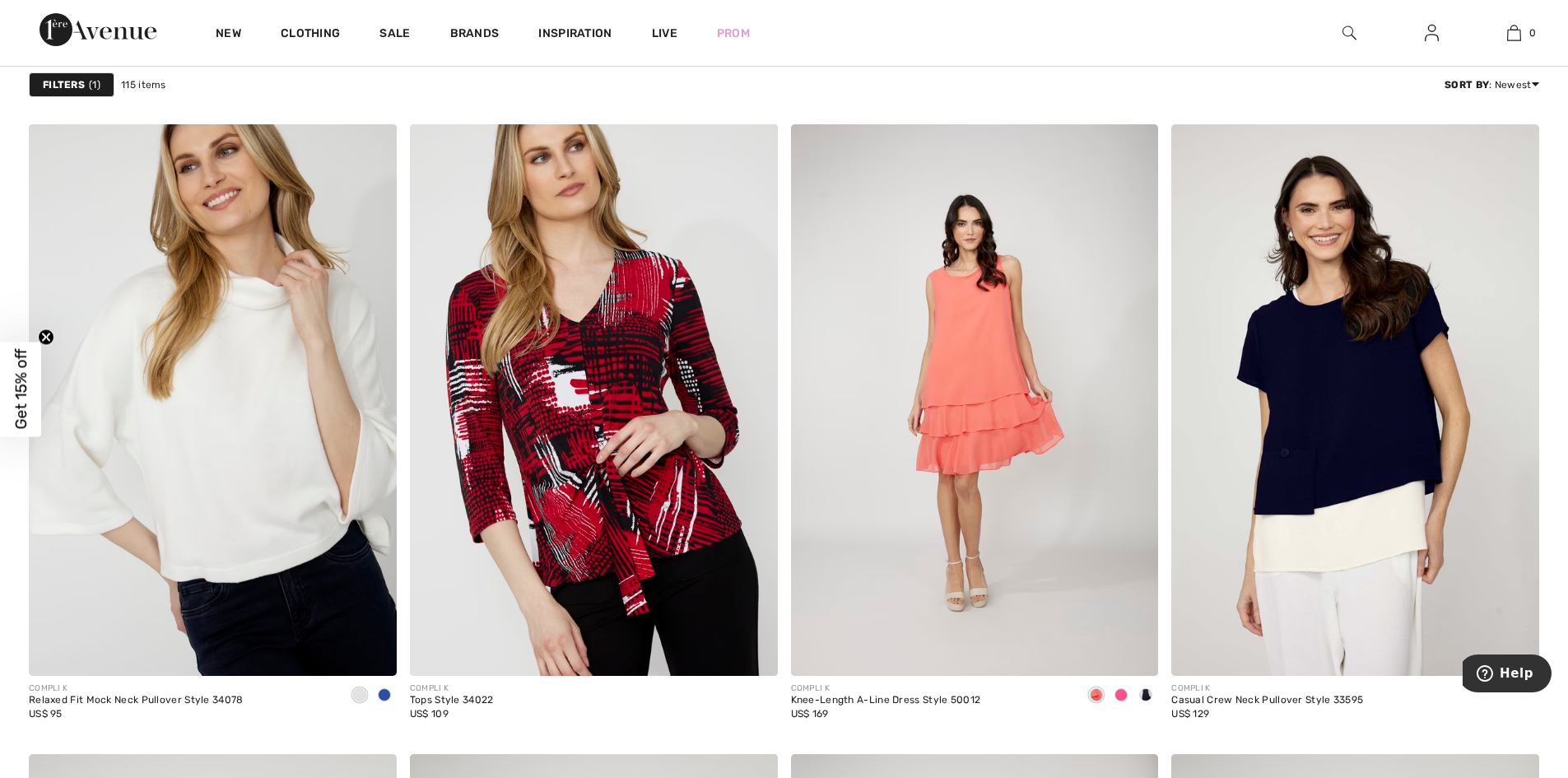
scroll to position [1890, 0]
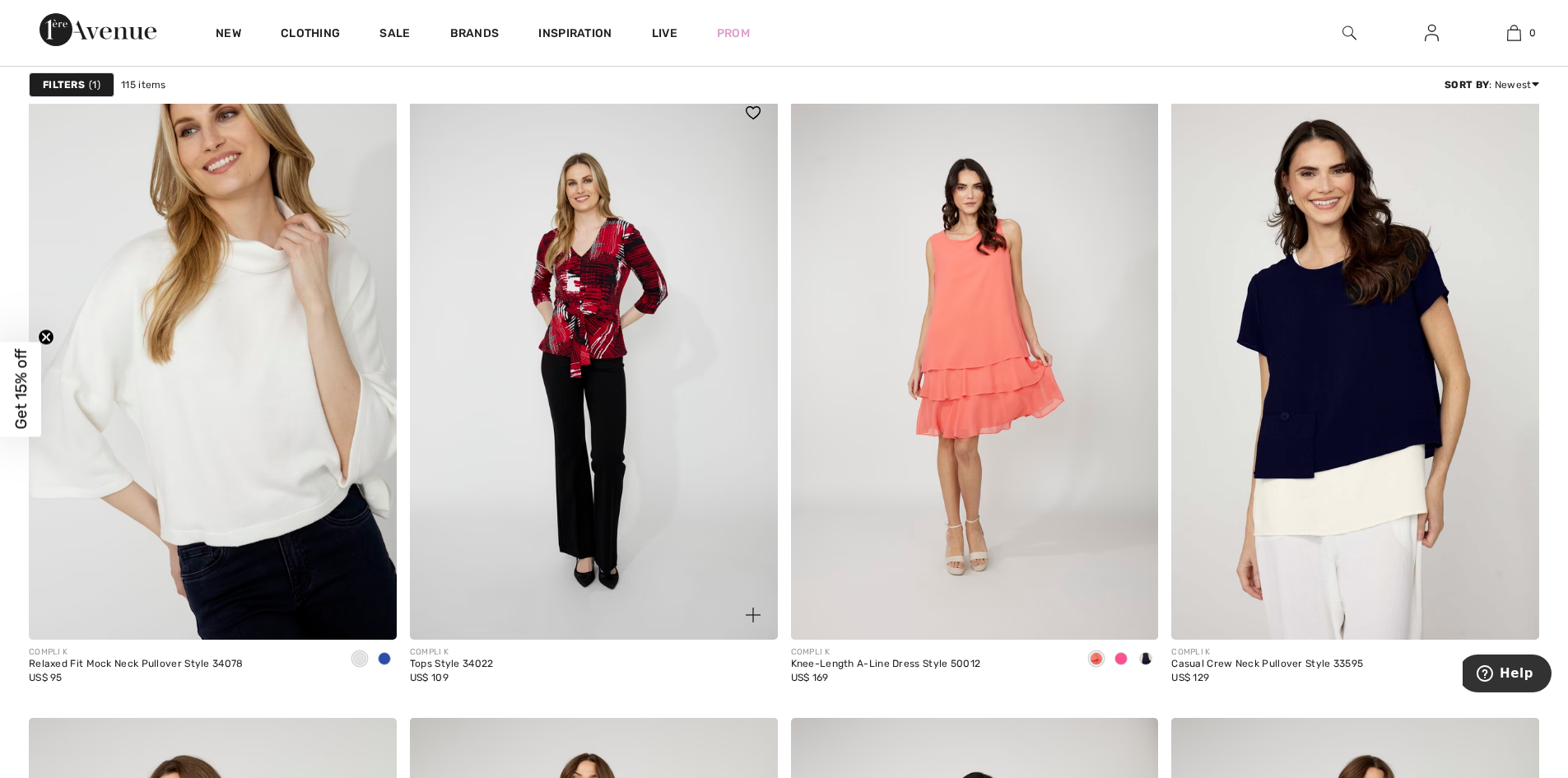
click at [610, 389] on img at bounding box center [594, 363] width 368 height 551
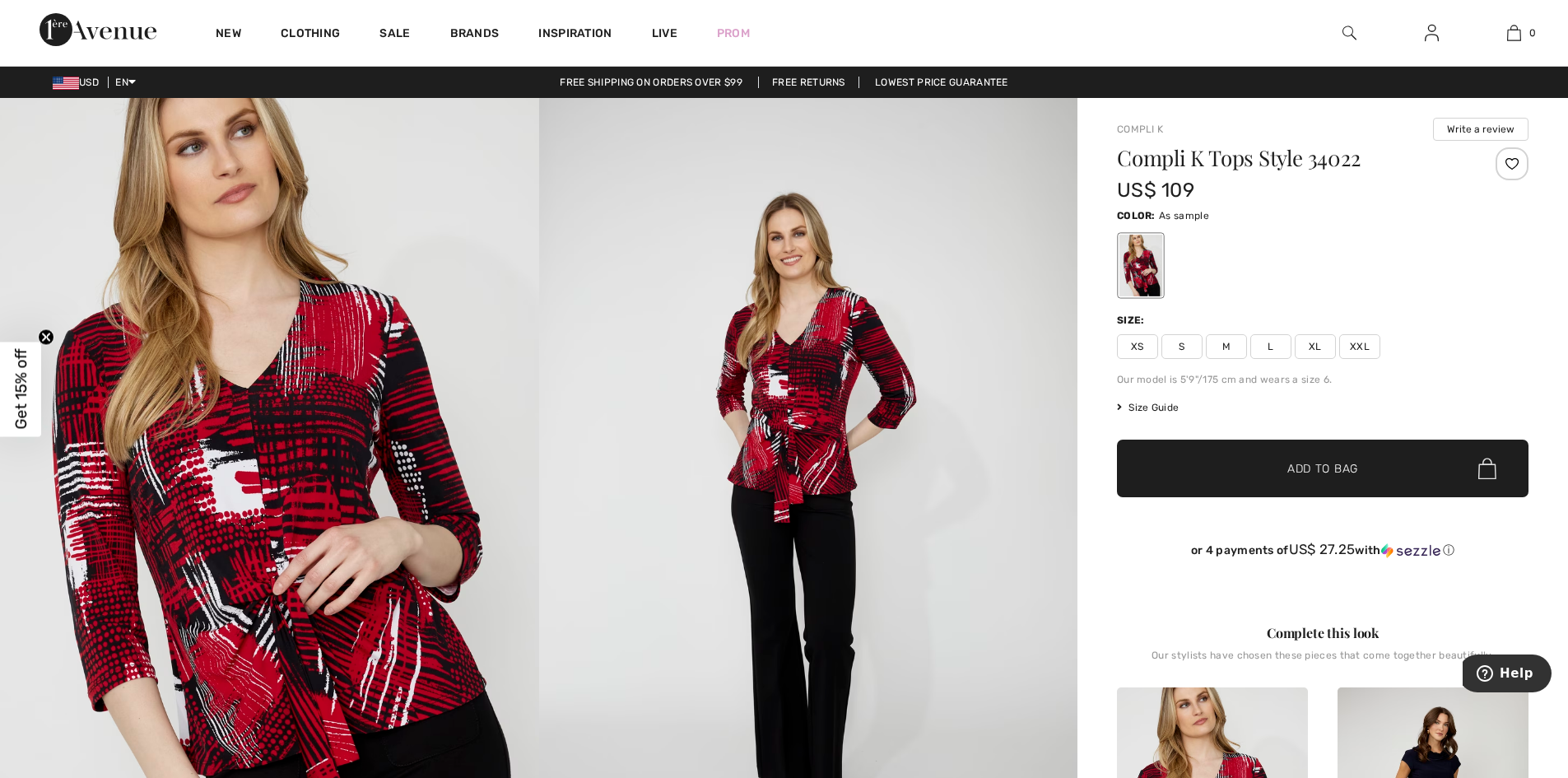
click at [1152, 408] on span "Size Guide" at bounding box center [1148, 407] width 62 height 15
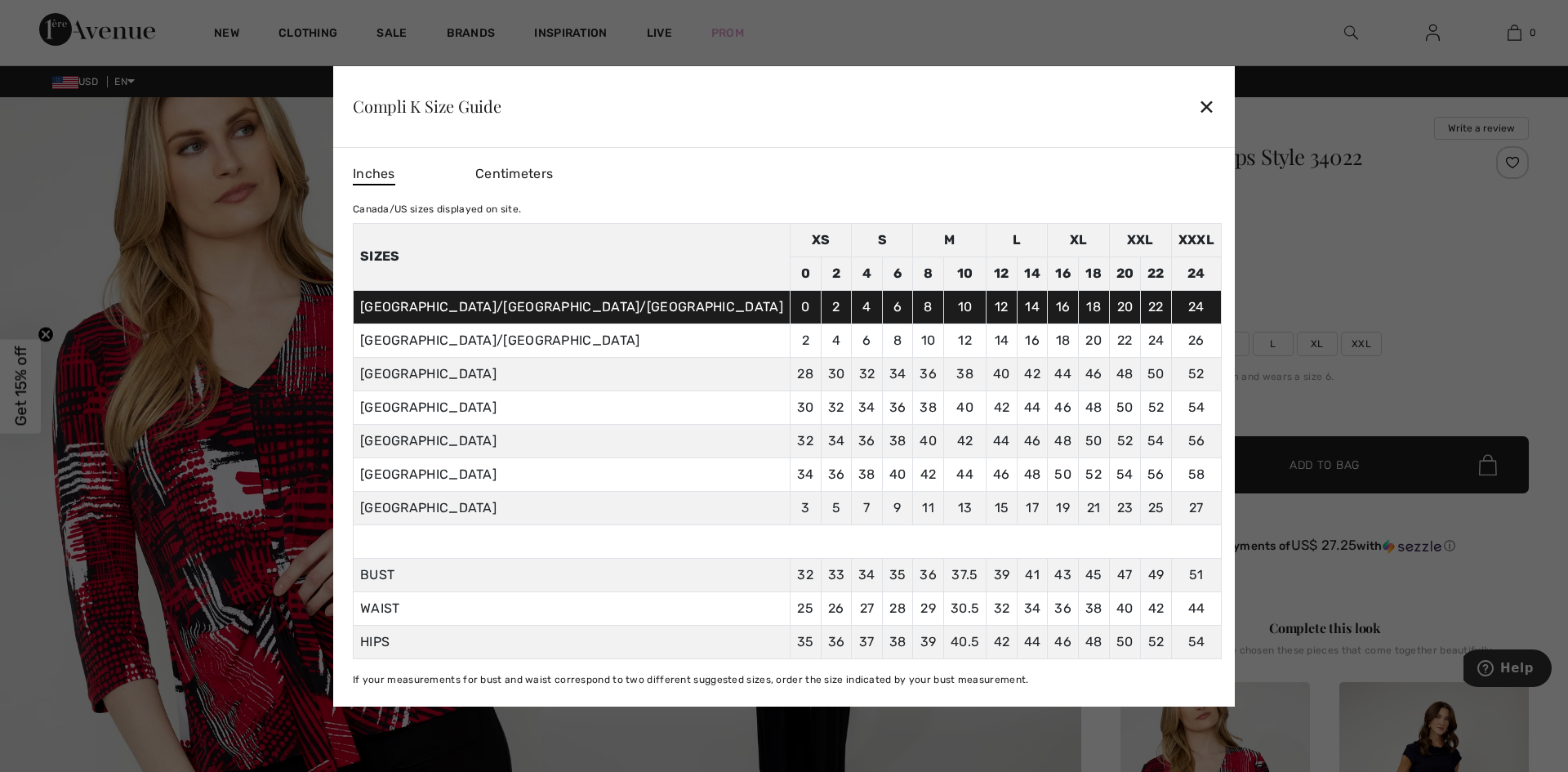
click at [1198, 105] on div "✕" at bounding box center [1207, 106] width 17 height 35
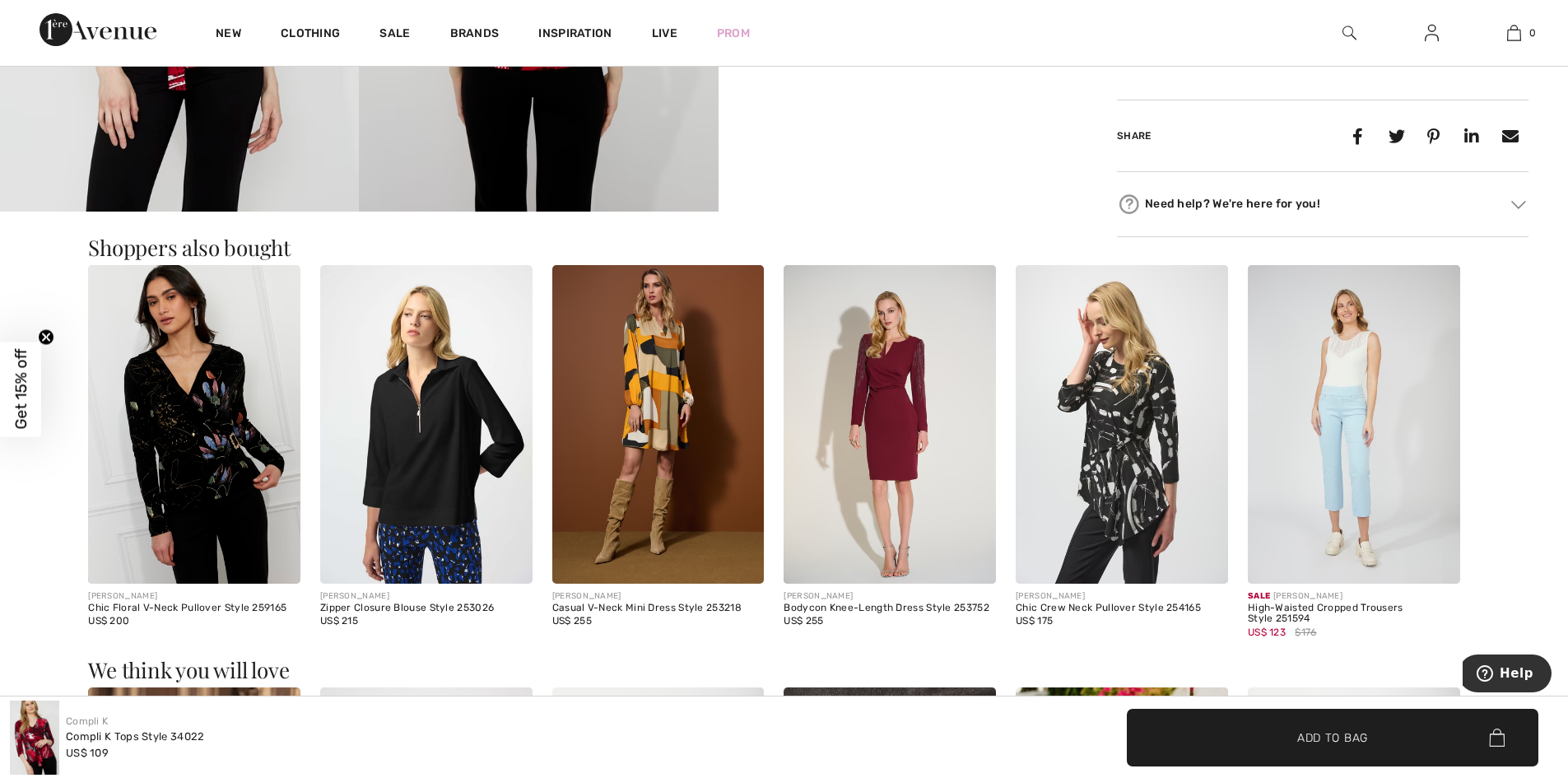
scroll to position [1241, 0]
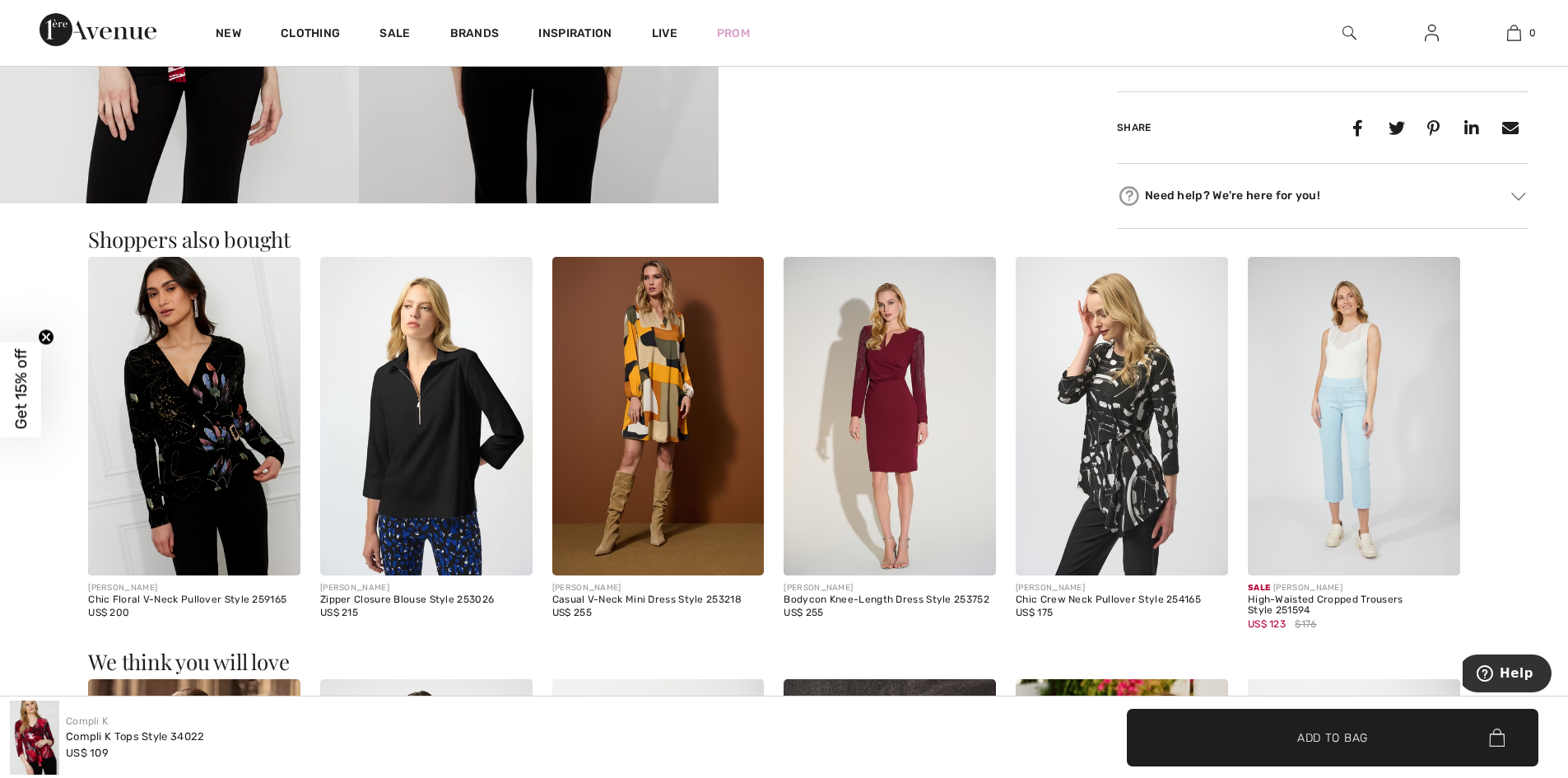
click at [225, 465] on img at bounding box center [194, 416] width 213 height 319
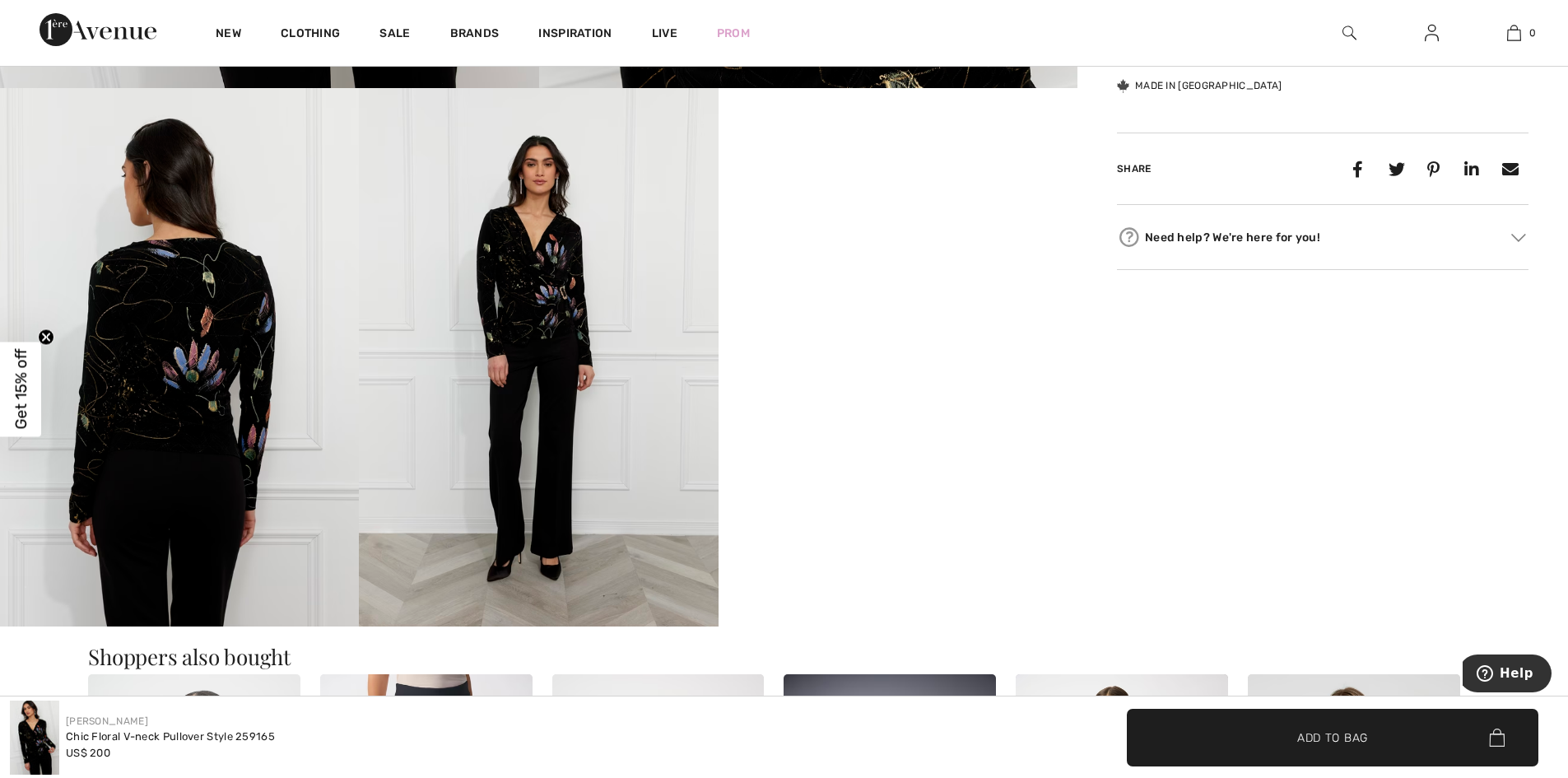
scroll to position [826, 0]
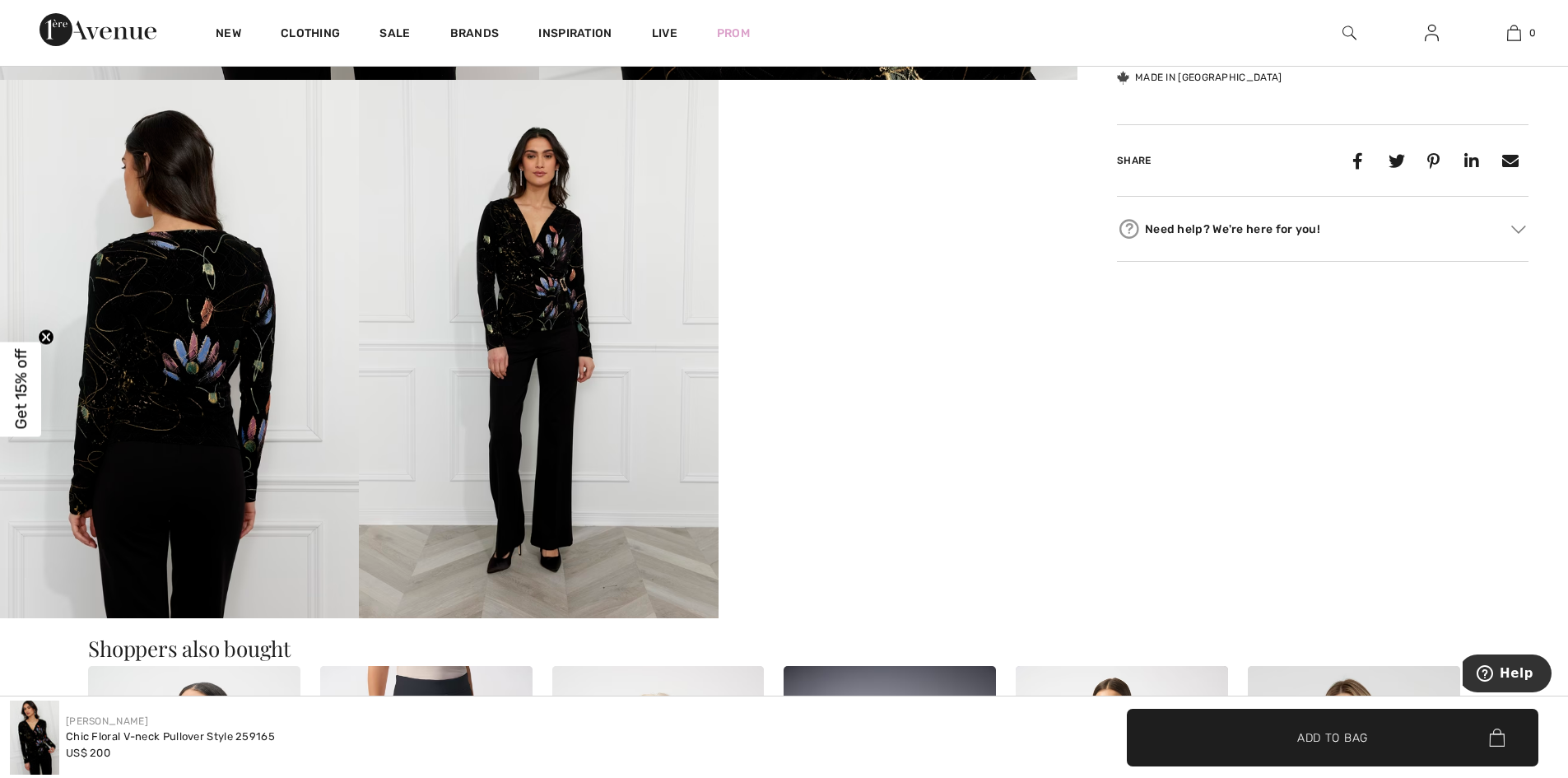
click at [902, 260] on video "Your browser does not support the video tag." at bounding box center [899, 170] width 359 height 179
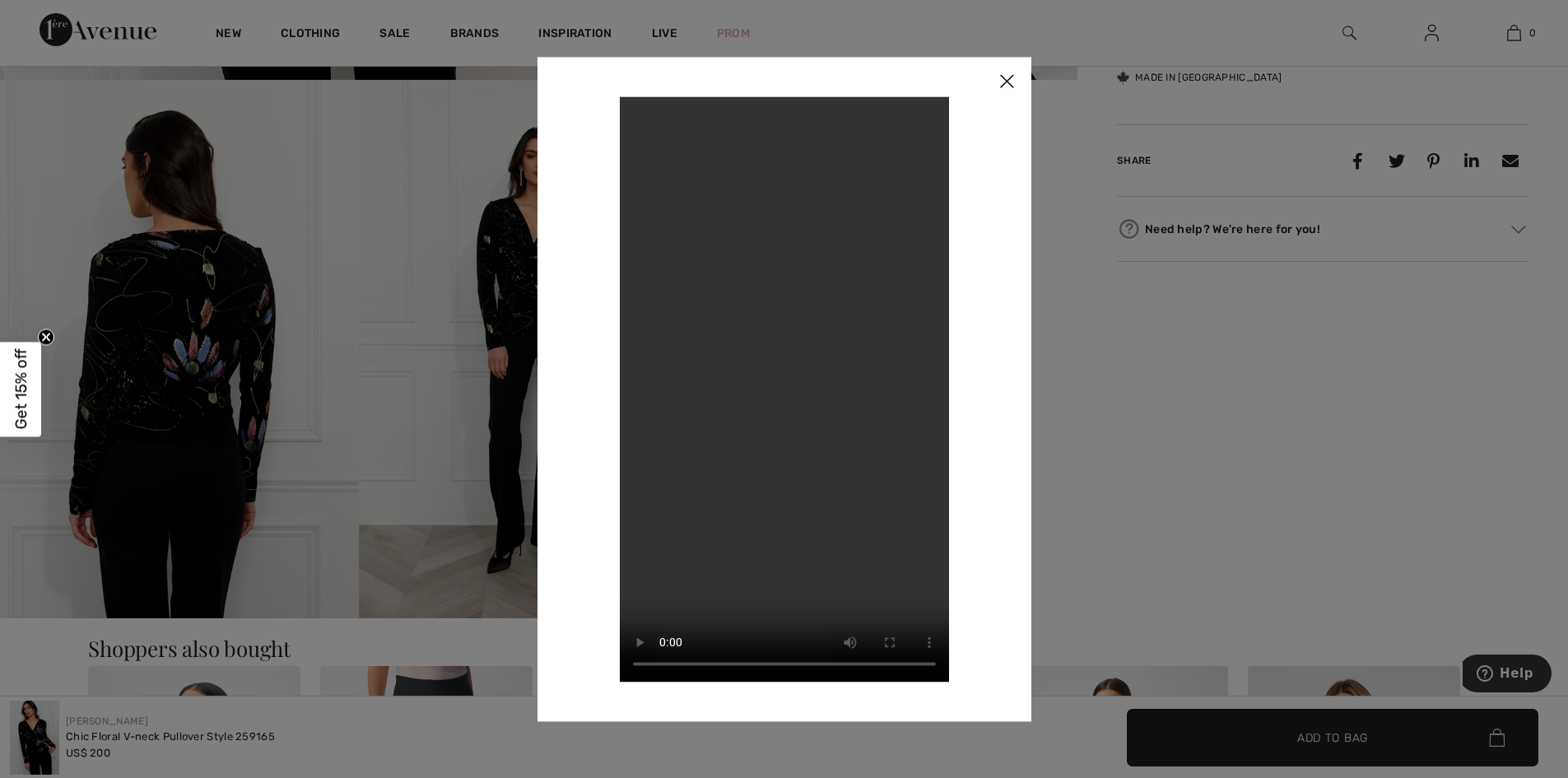
click at [1012, 82] on img at bounding box center [1007, 82] width 50 height 51
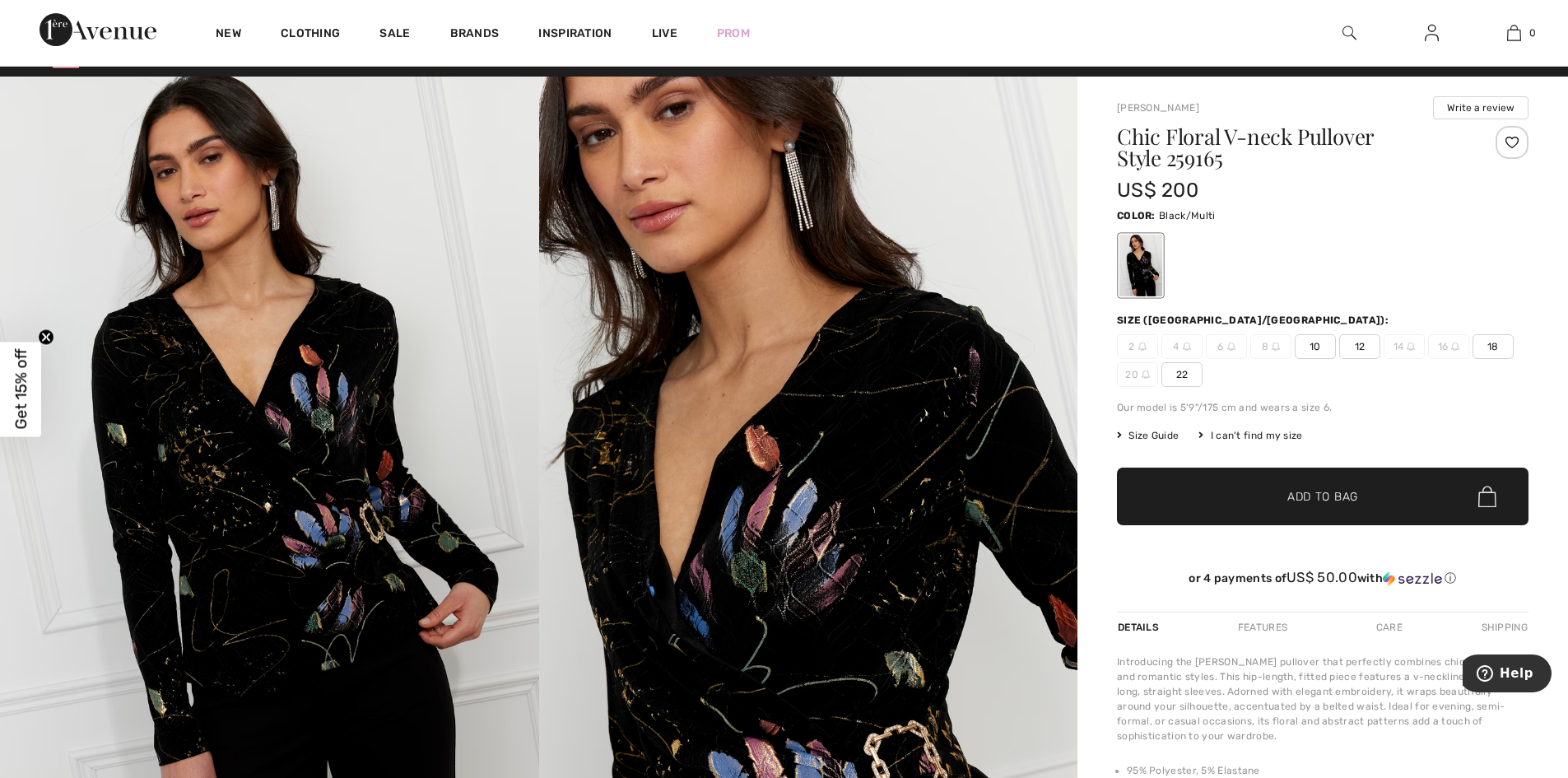
scroll to position [0, 0]
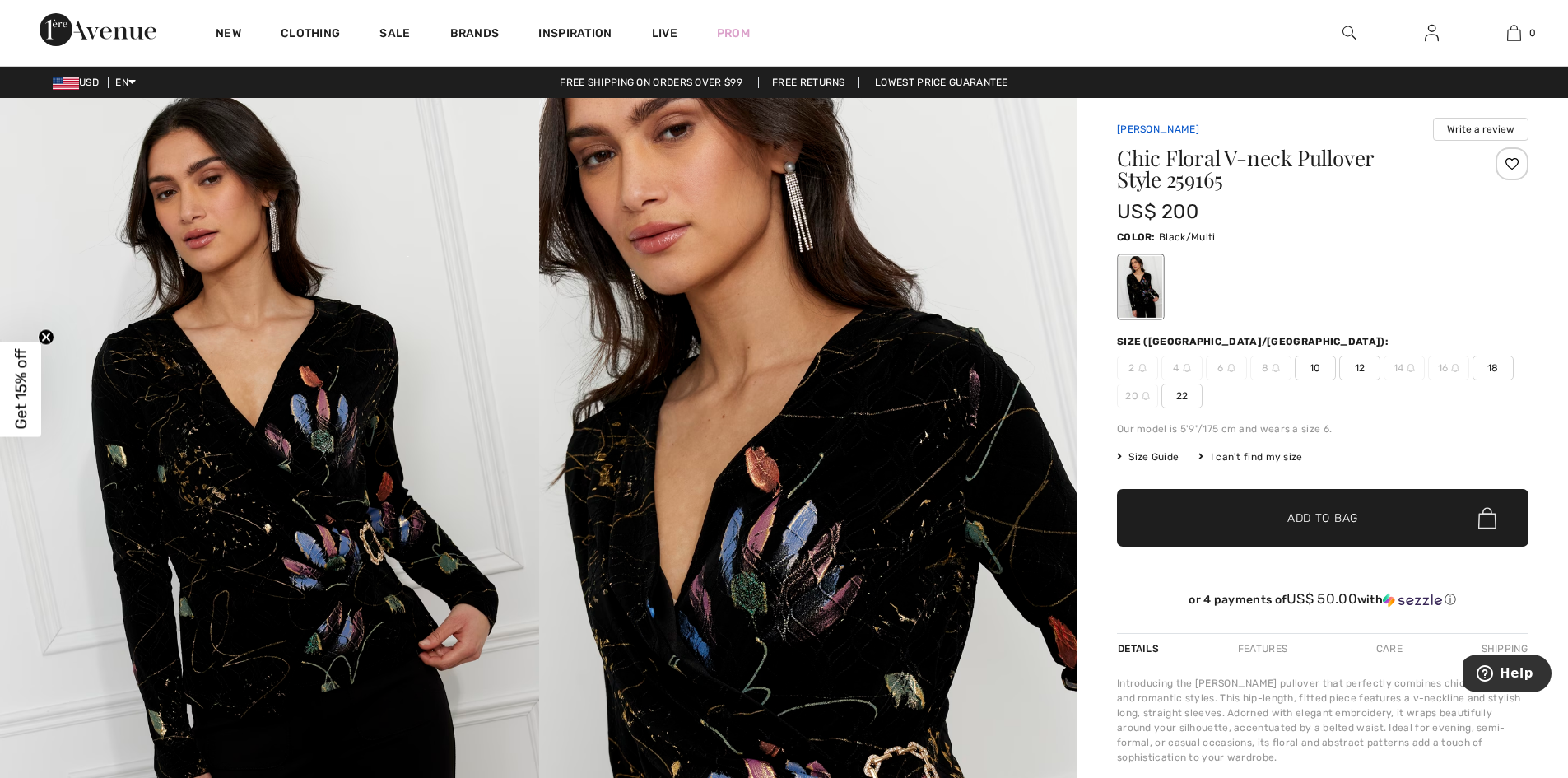
click at [1163, 134] on link "[PERSON_NAME]" at bounding box center [1158, 129] width 82 height 11
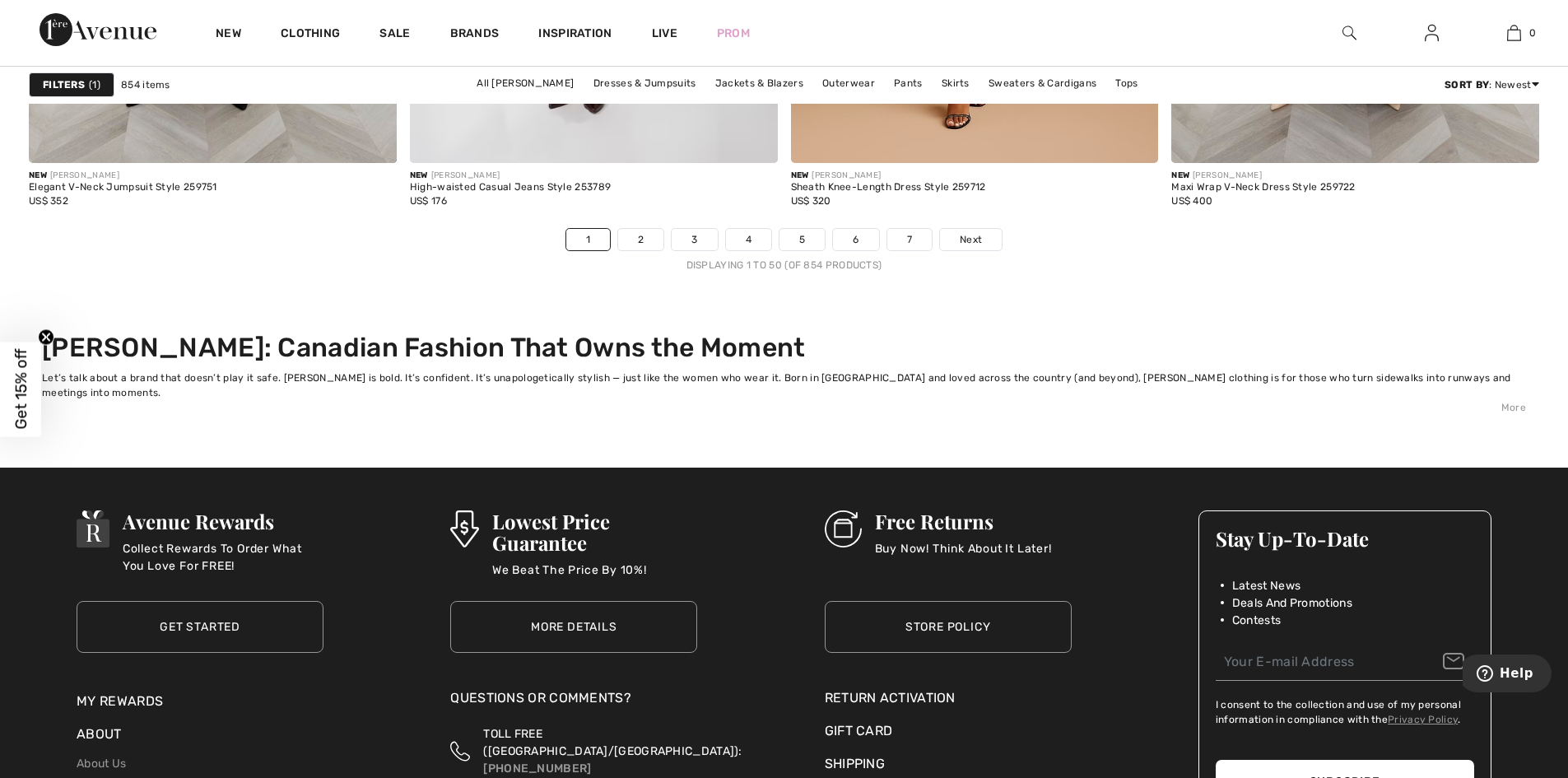
scroll to position [10061, 0]
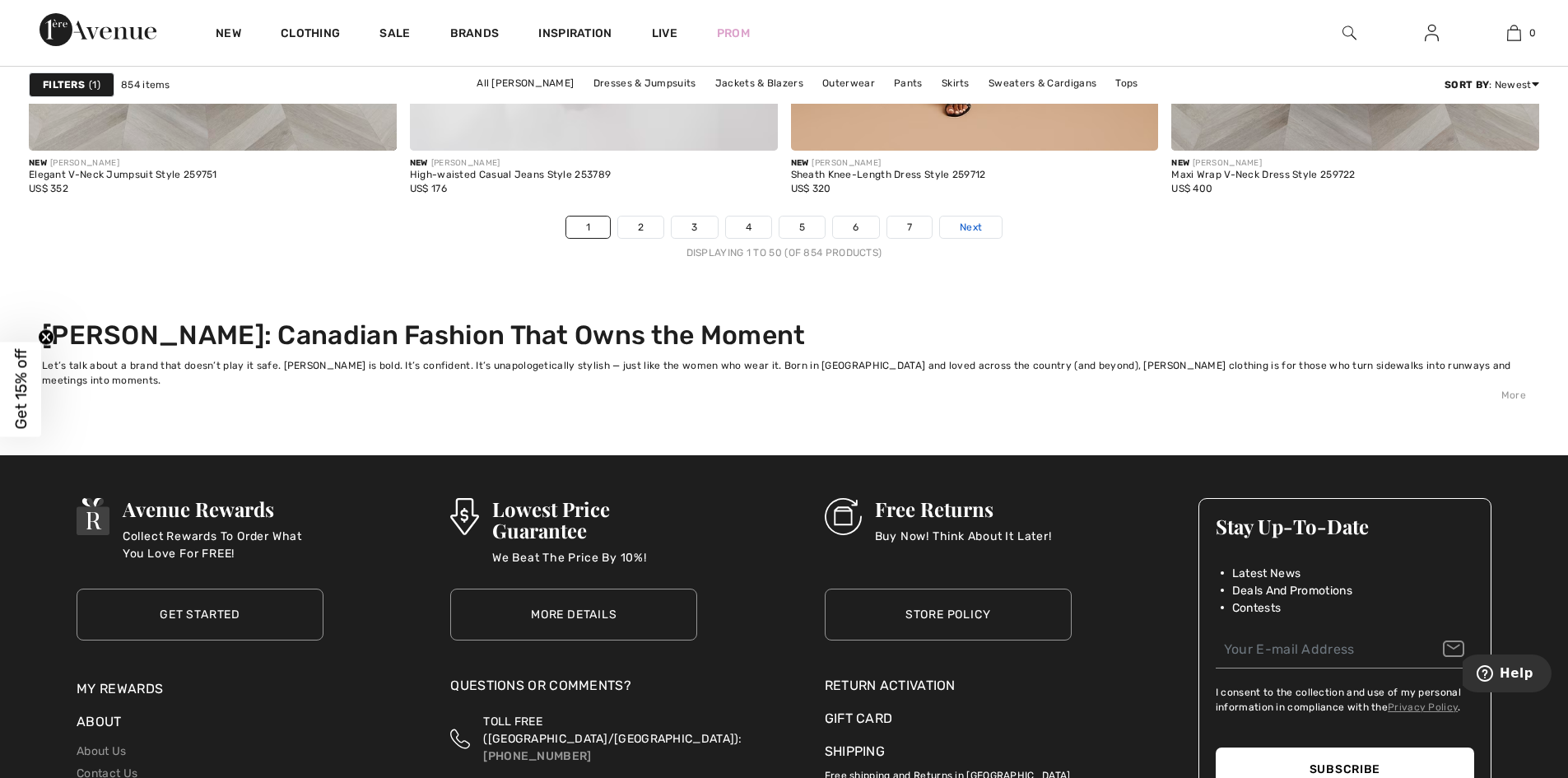
click at [983, 230] on link "Next" at bounding box center [971, 227] width 62 height 22
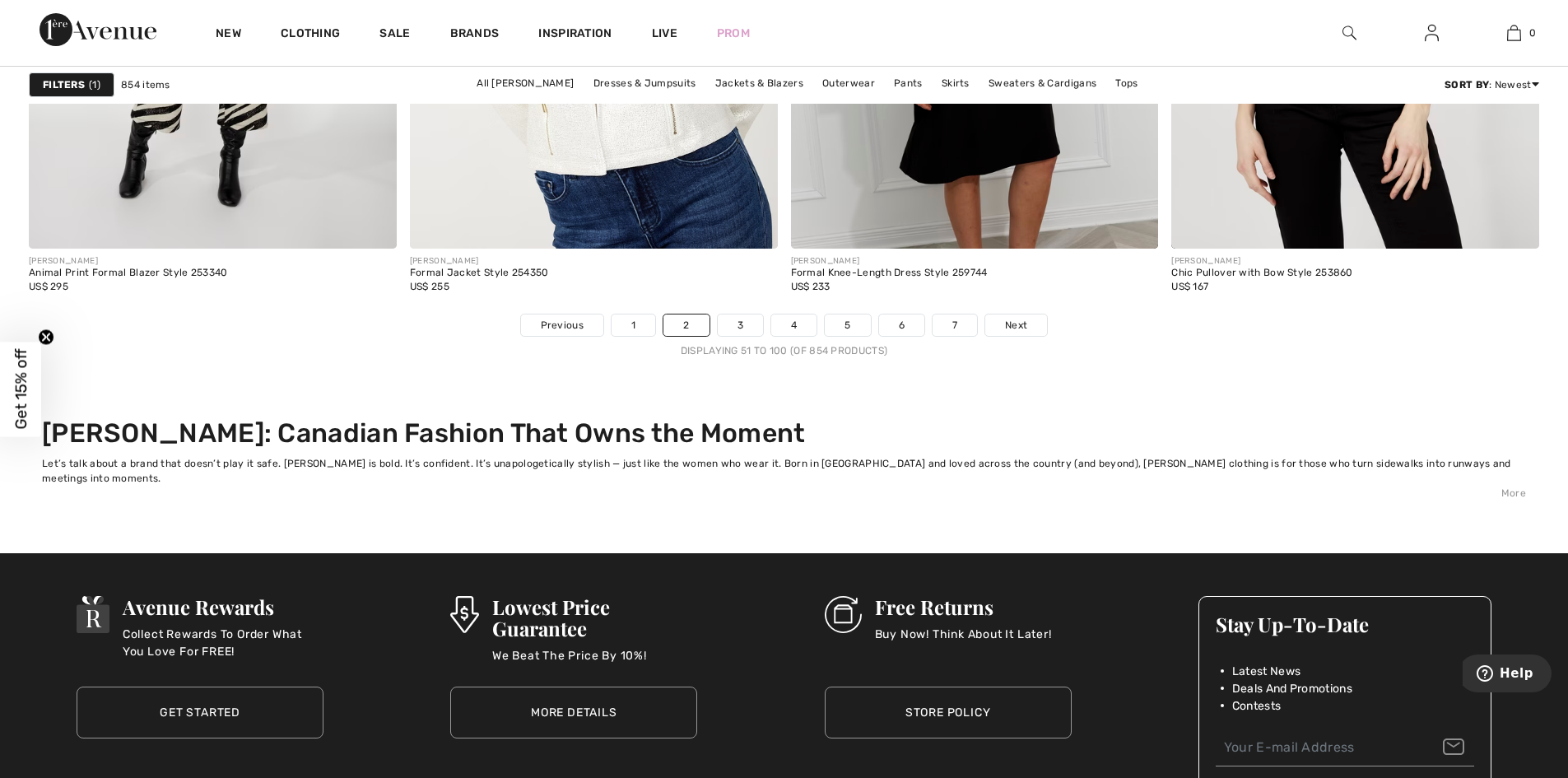
scroll to position [9975, 0]
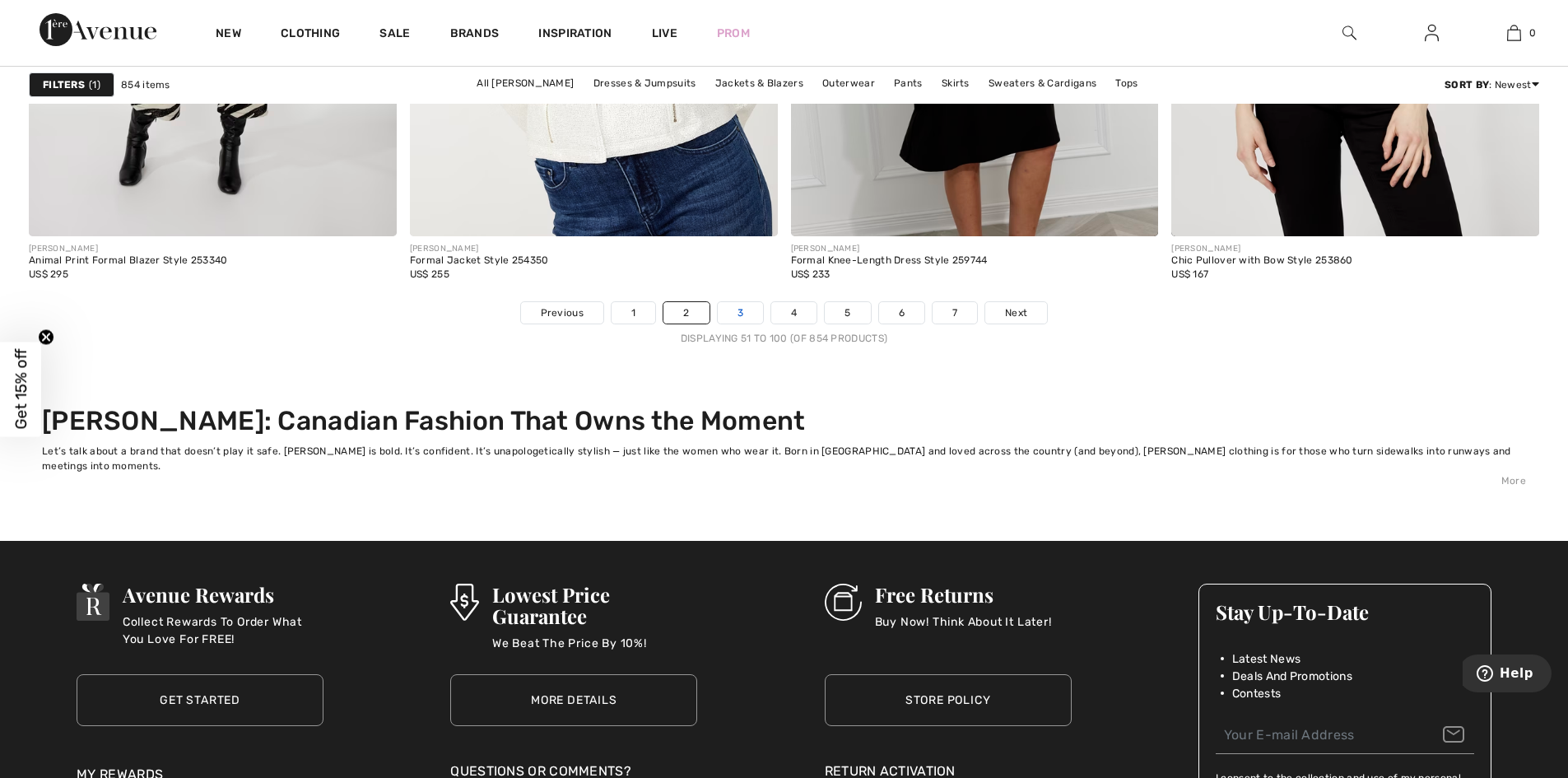
click at [741, 307] on link "3" at bounding box center [741, 313] width 45 height 22
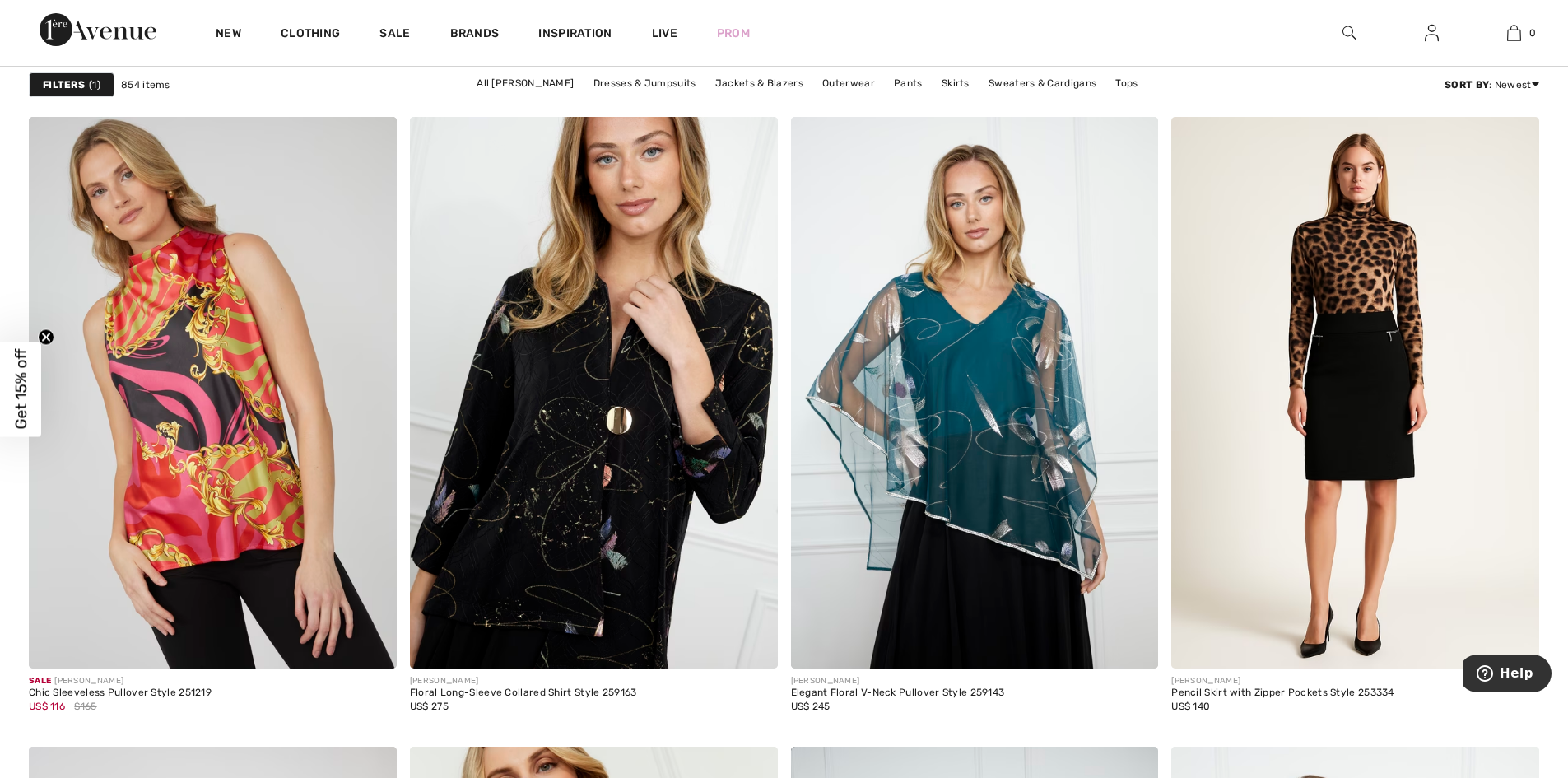
scroll to position [3345, 0]
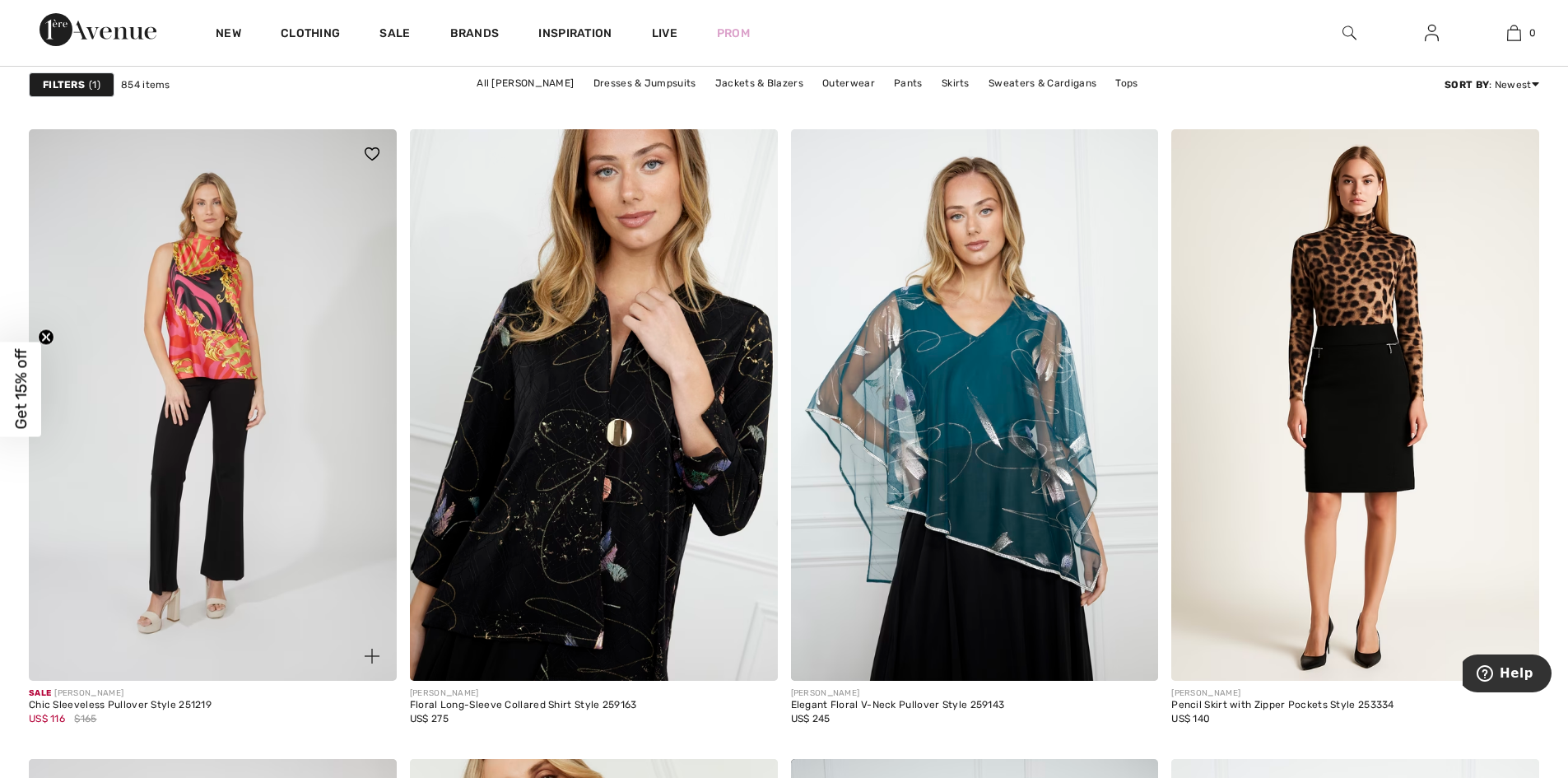
click at [116, 391] on img at bounding box center [213, 404] width 368 height 551
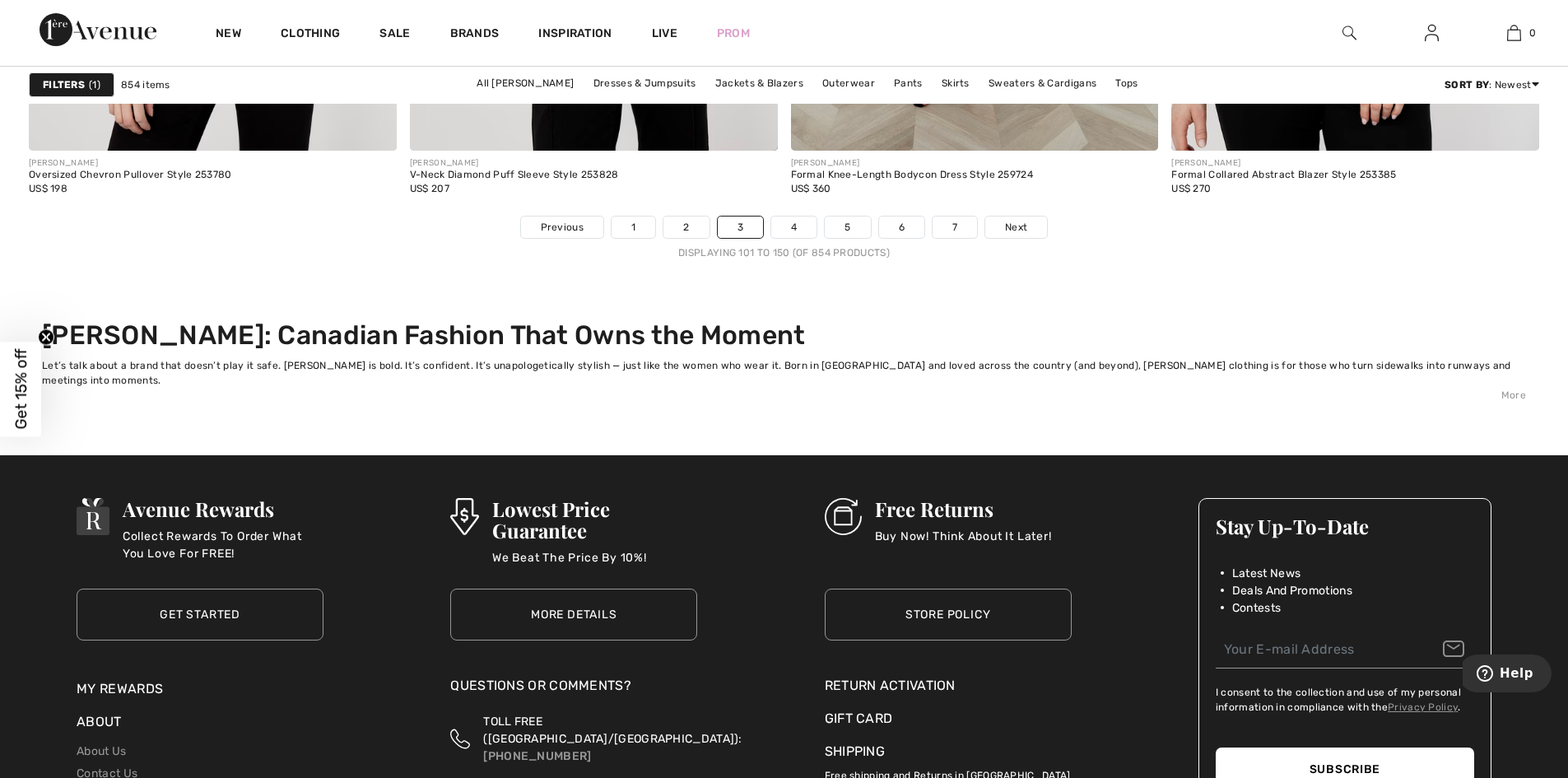
scroll to position [10097, 0]
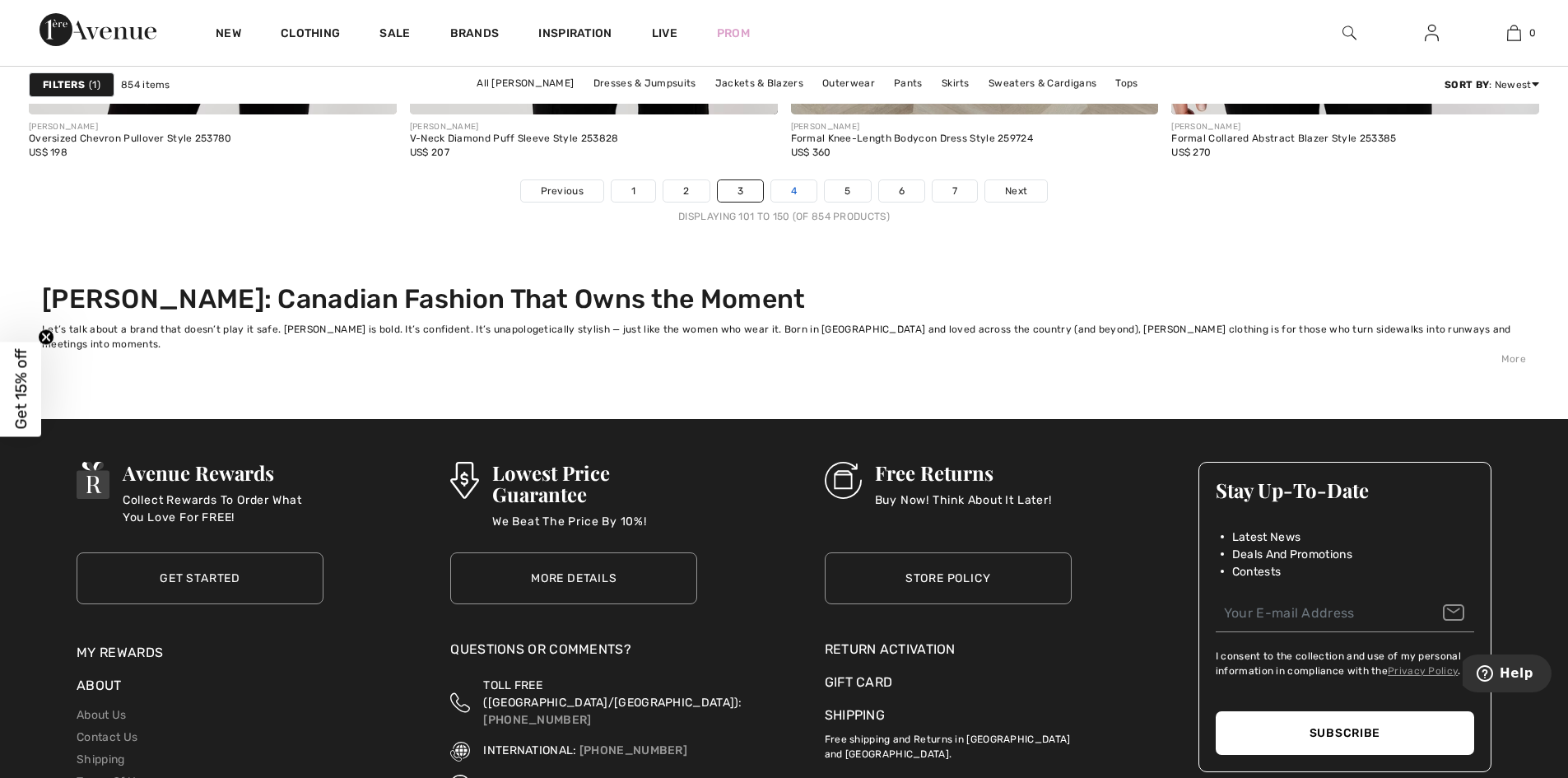
click at [795, 188] on link "4" at bounding box center [794, 191] width 45 height 22
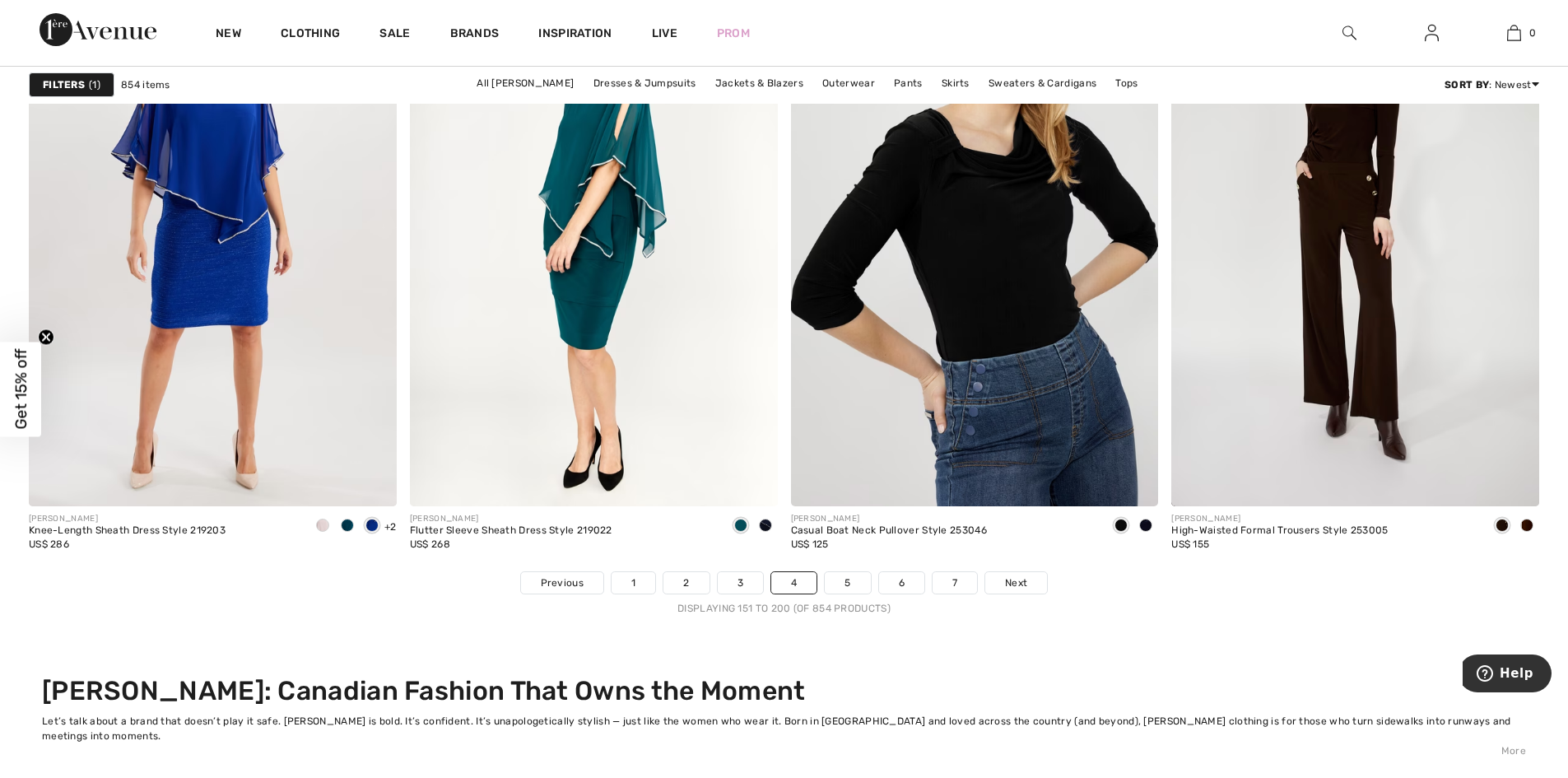
scroll to position [9718, 0]
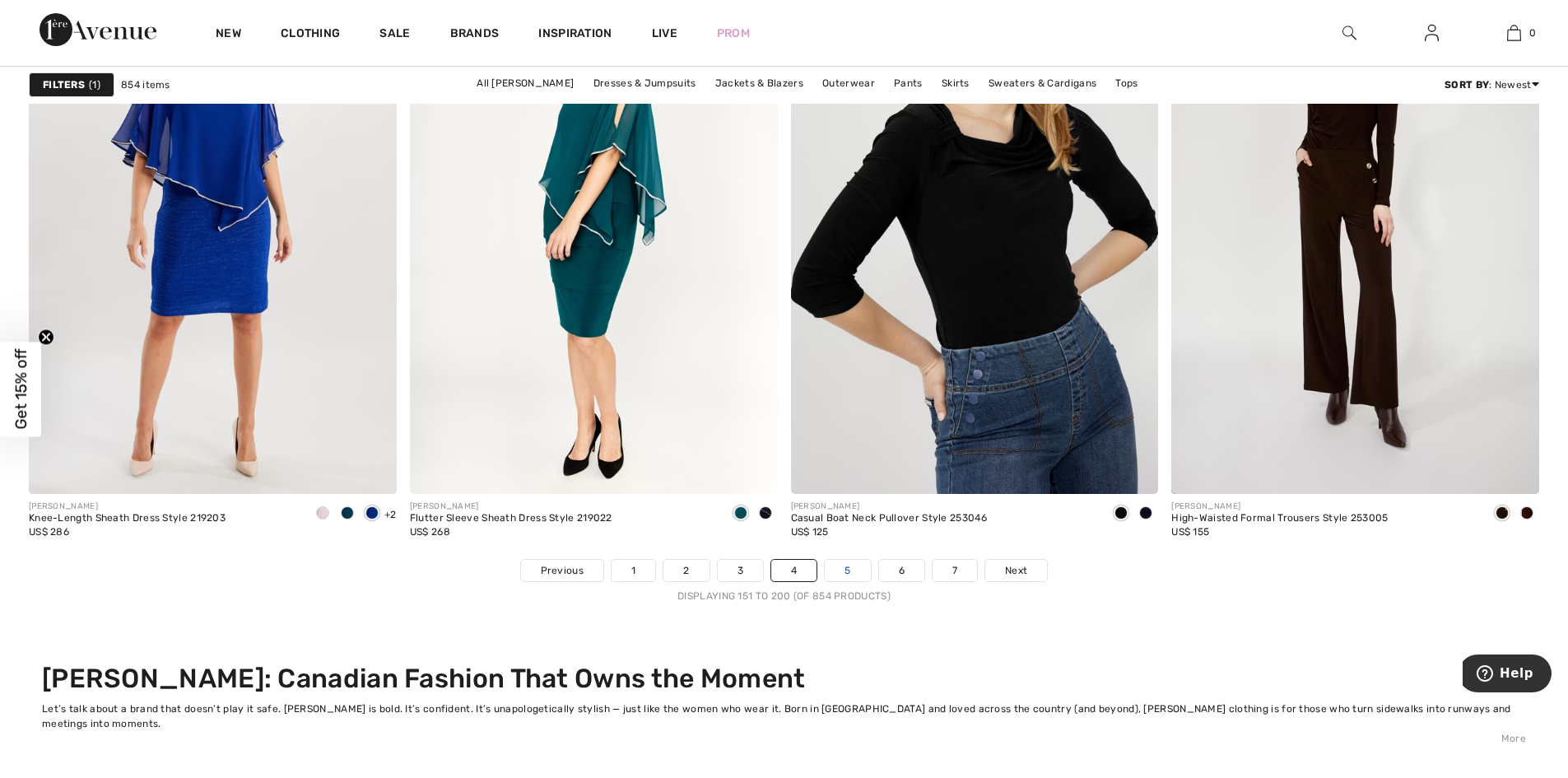
click at [847, 572] on link "5" at bounding box center [847, 570] width 45 height 22
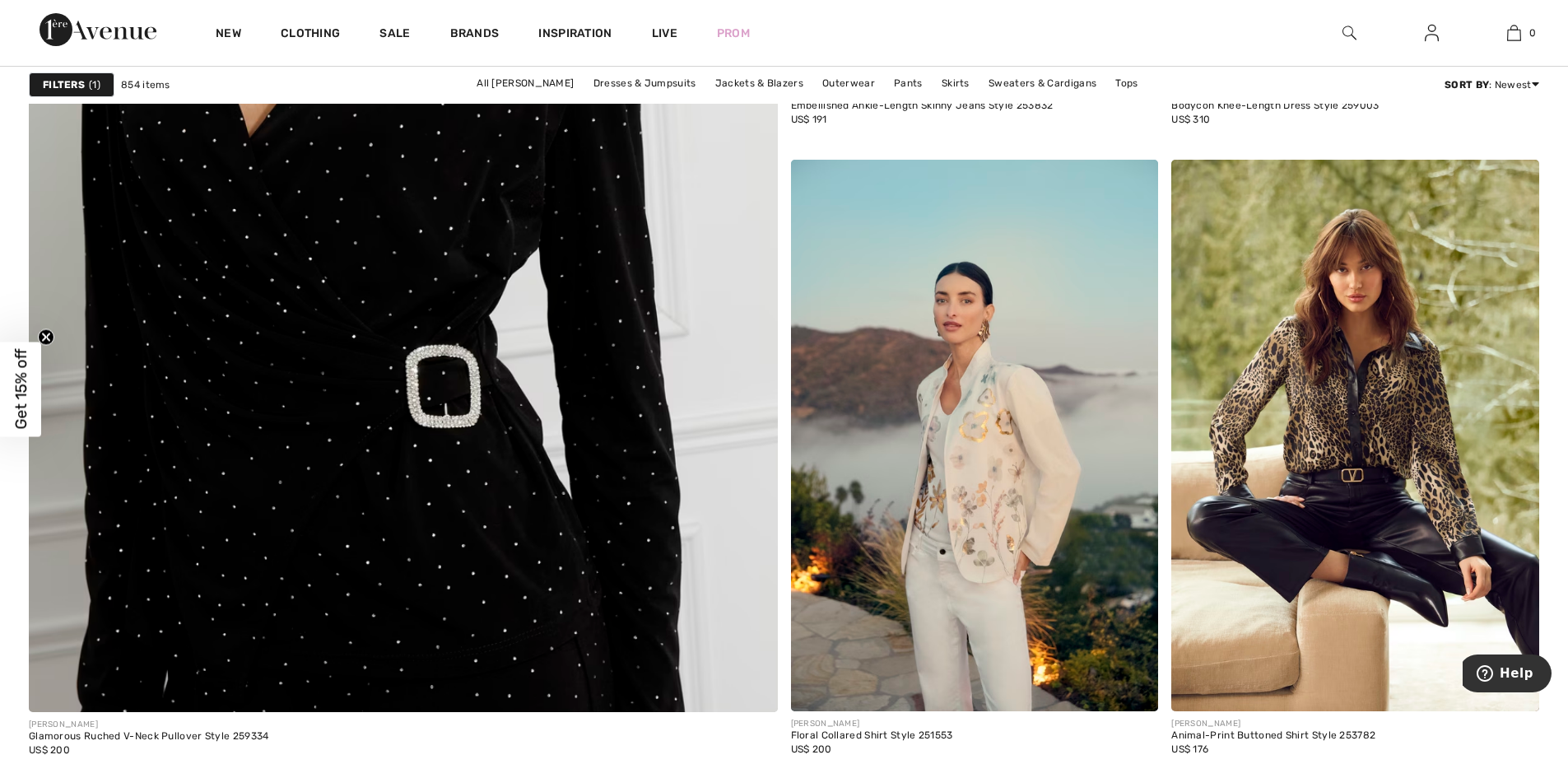
scroll to position [5992, 0]
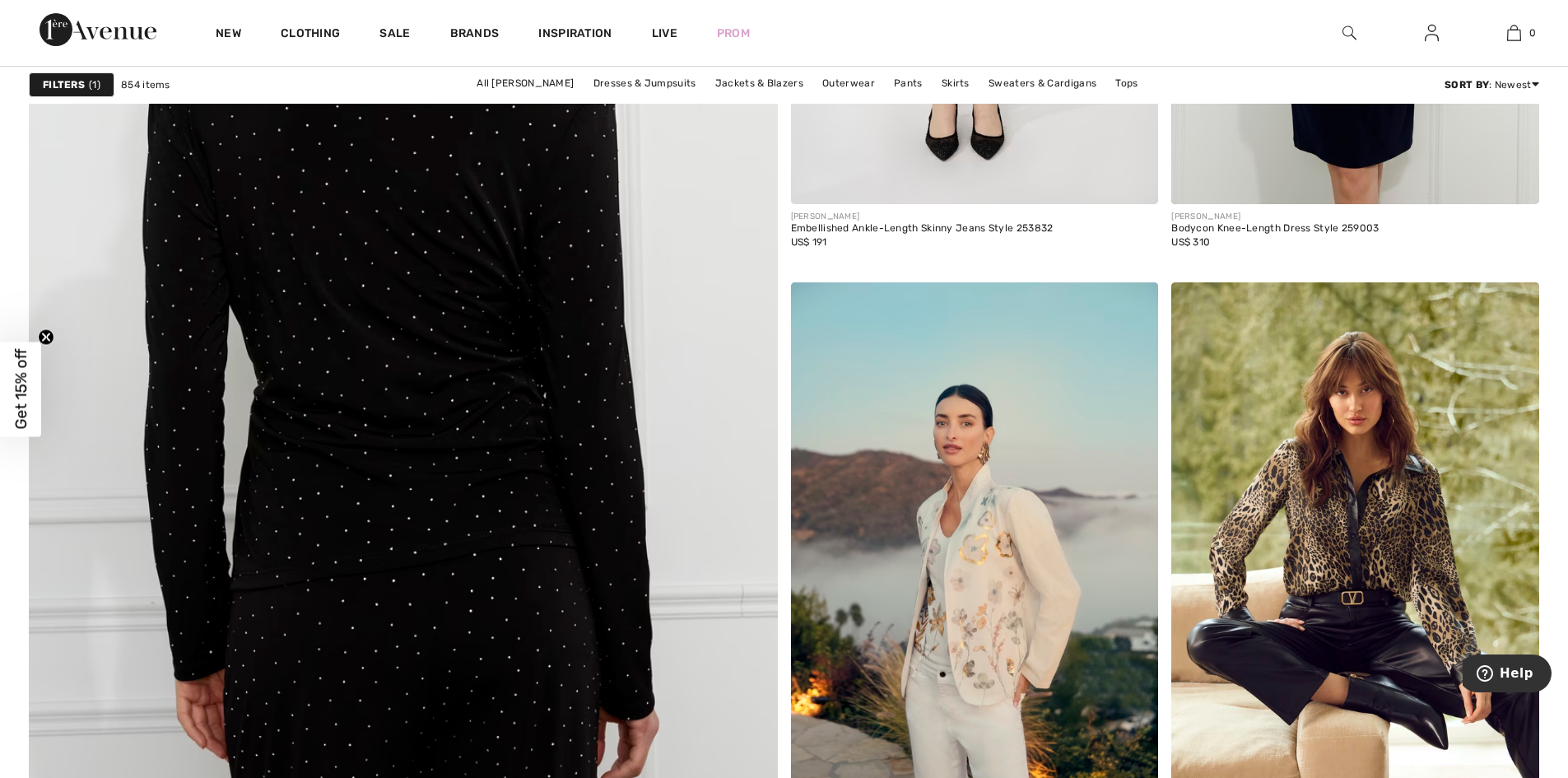
click at [572, 456] on img at bounding box center [403, 326] width 899 height 1347
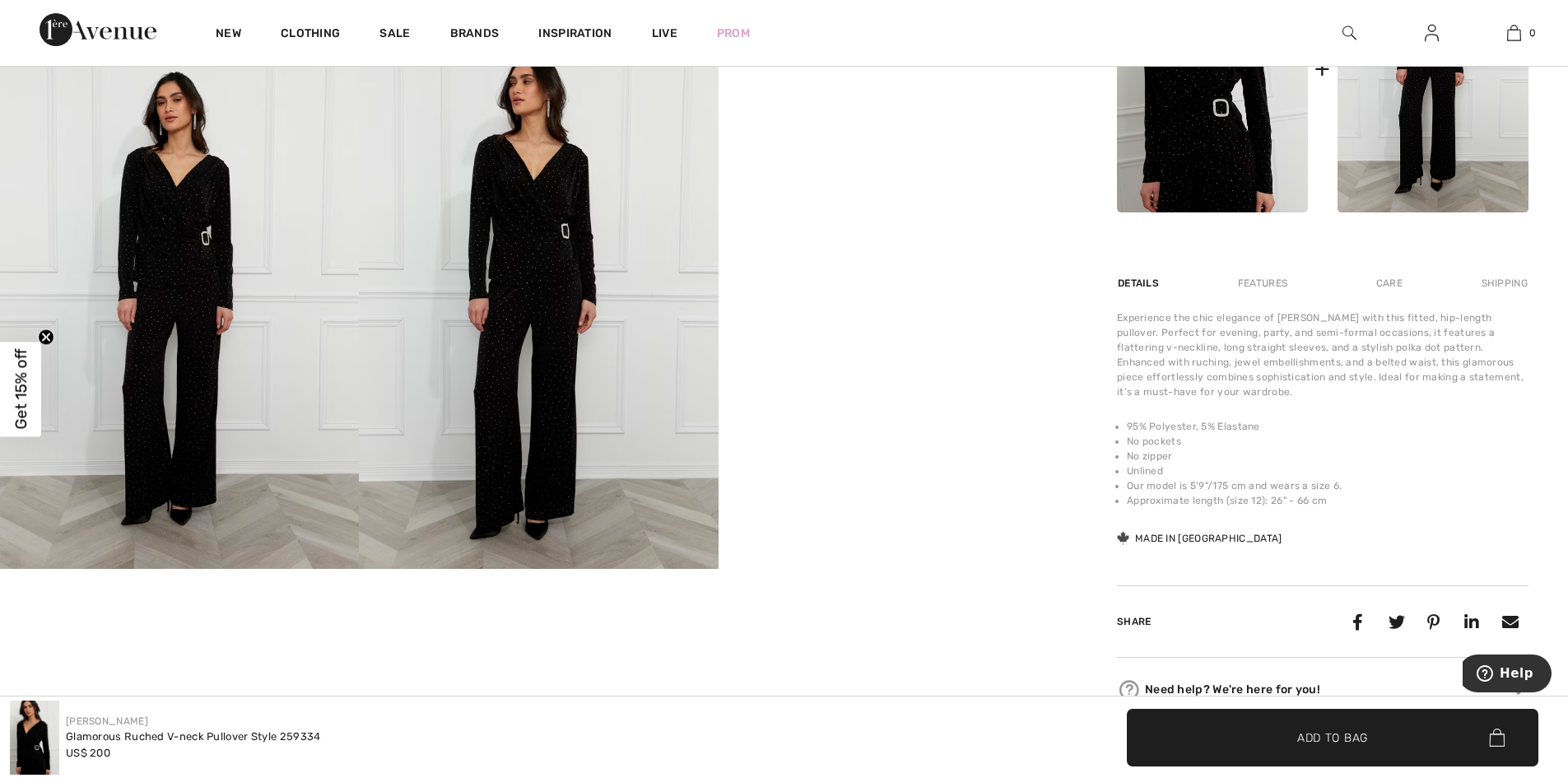
scroll to position [867, 0]
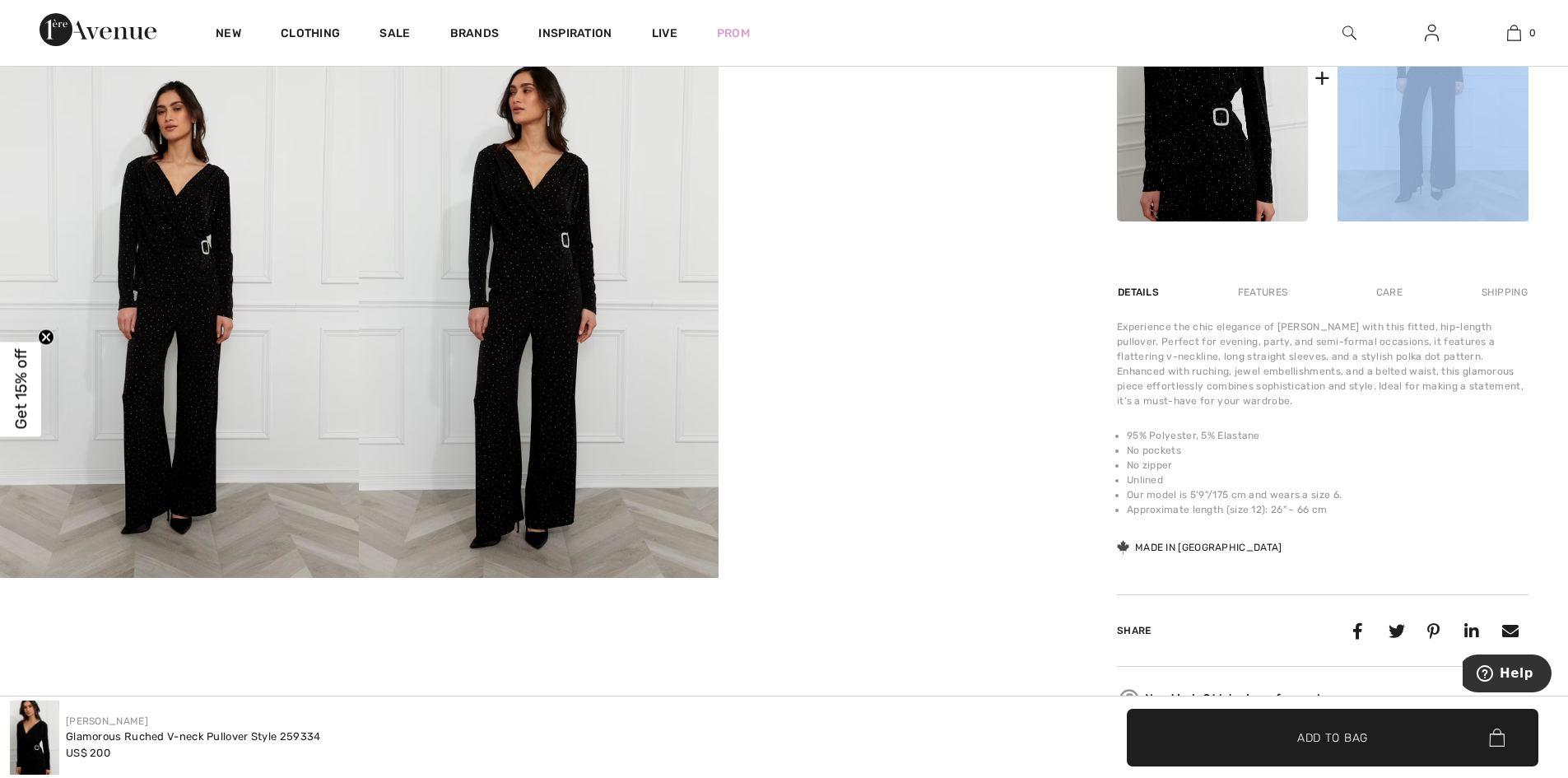
drag, startPoint x: 1534, startPoint y: 264, endPoint x: 1531, endPoint y: 202, distance: 62.1
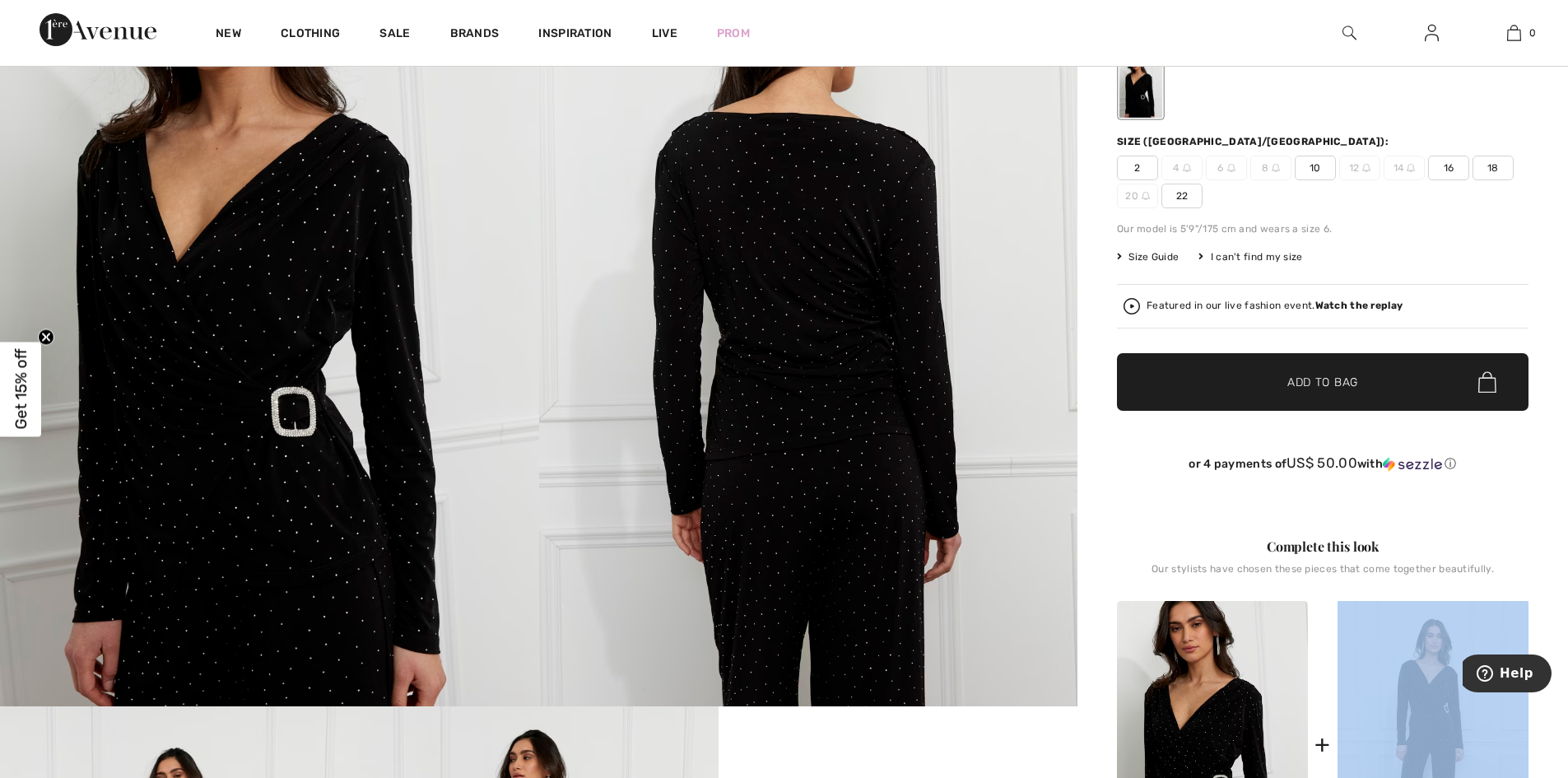
scroll to position [0, 0]
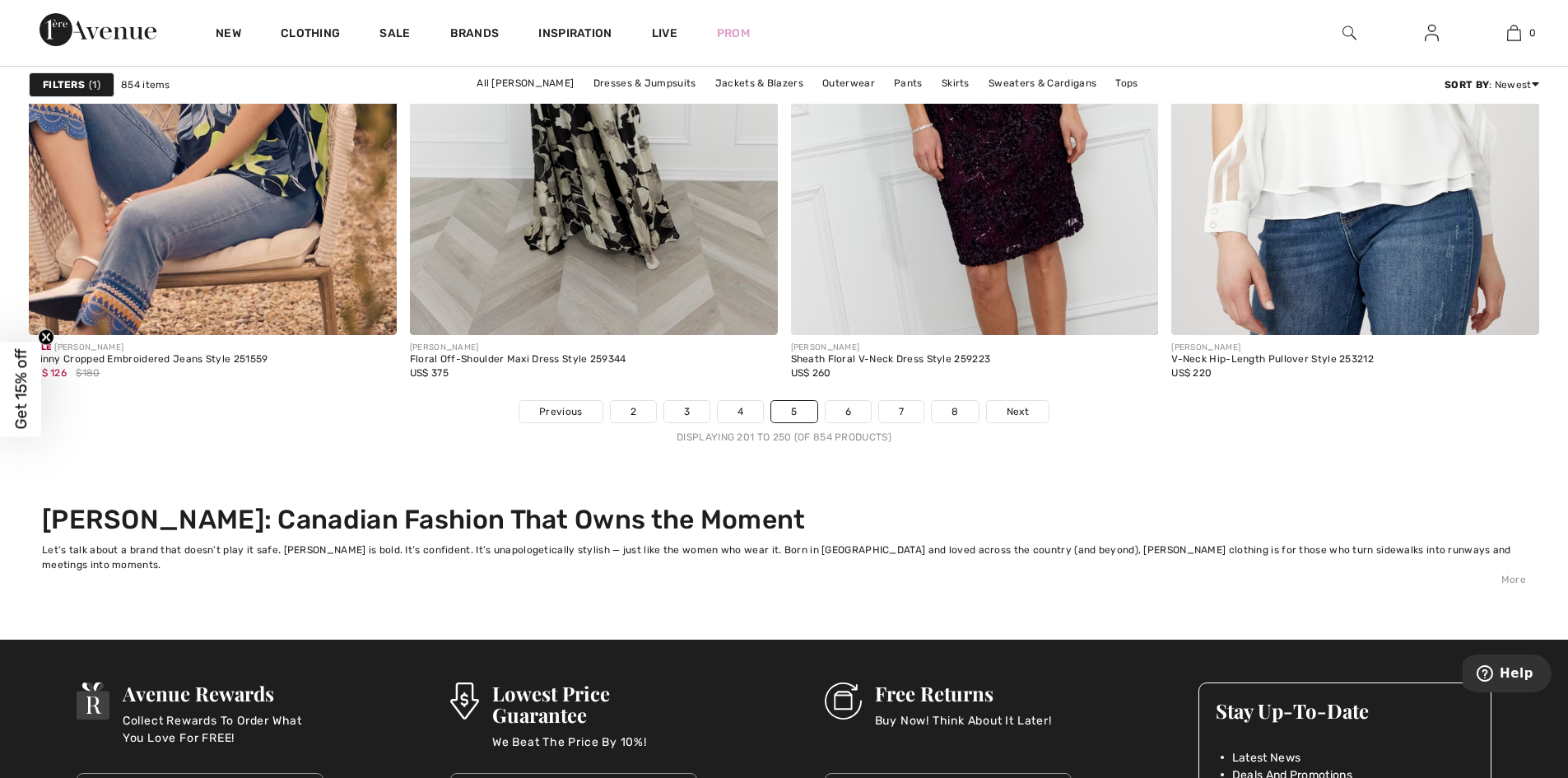
scroll to position [9987, 0]
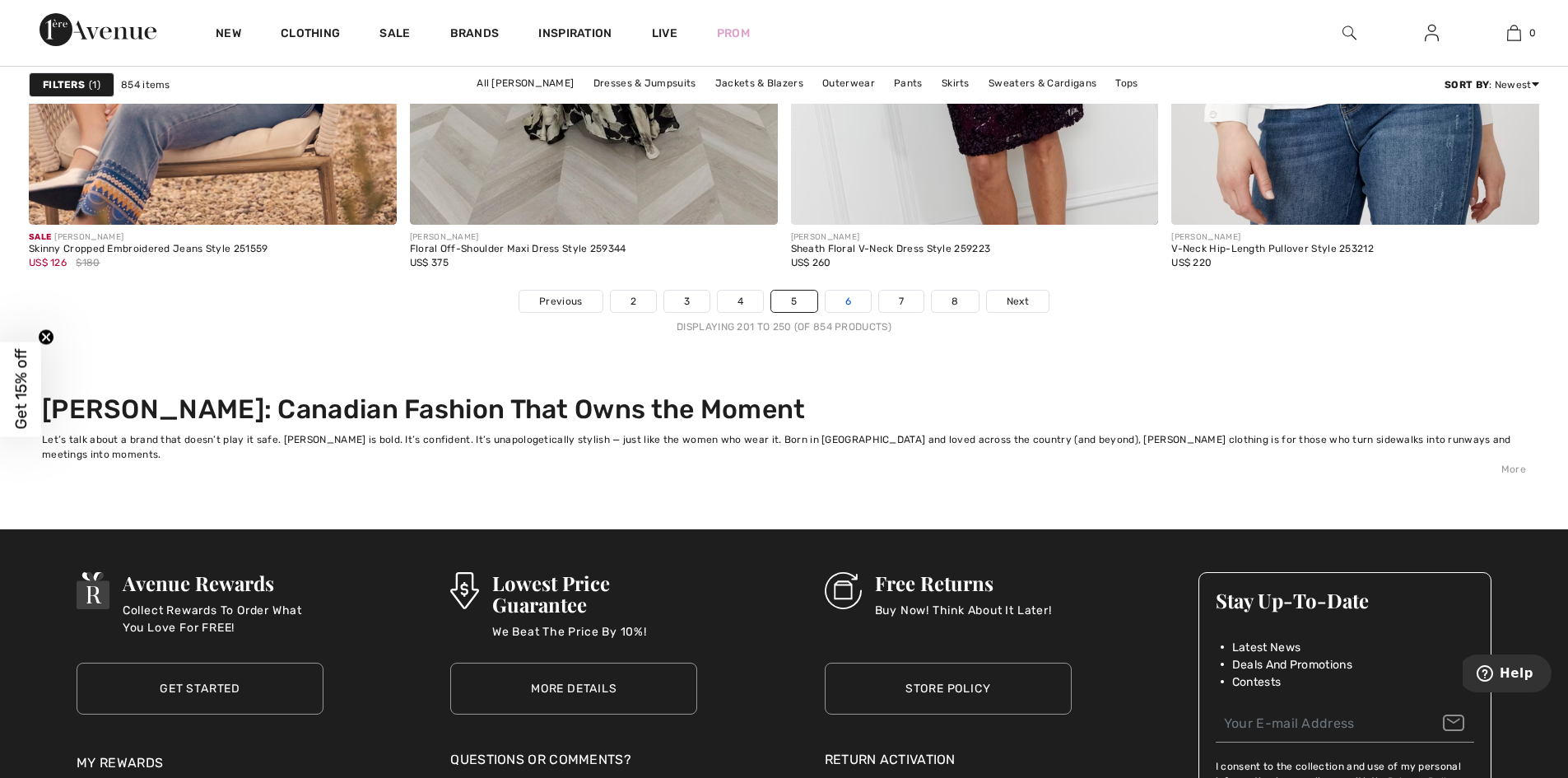
click at [848, 301] on link "6" at bounding box center [848, 301] width 45 height 22
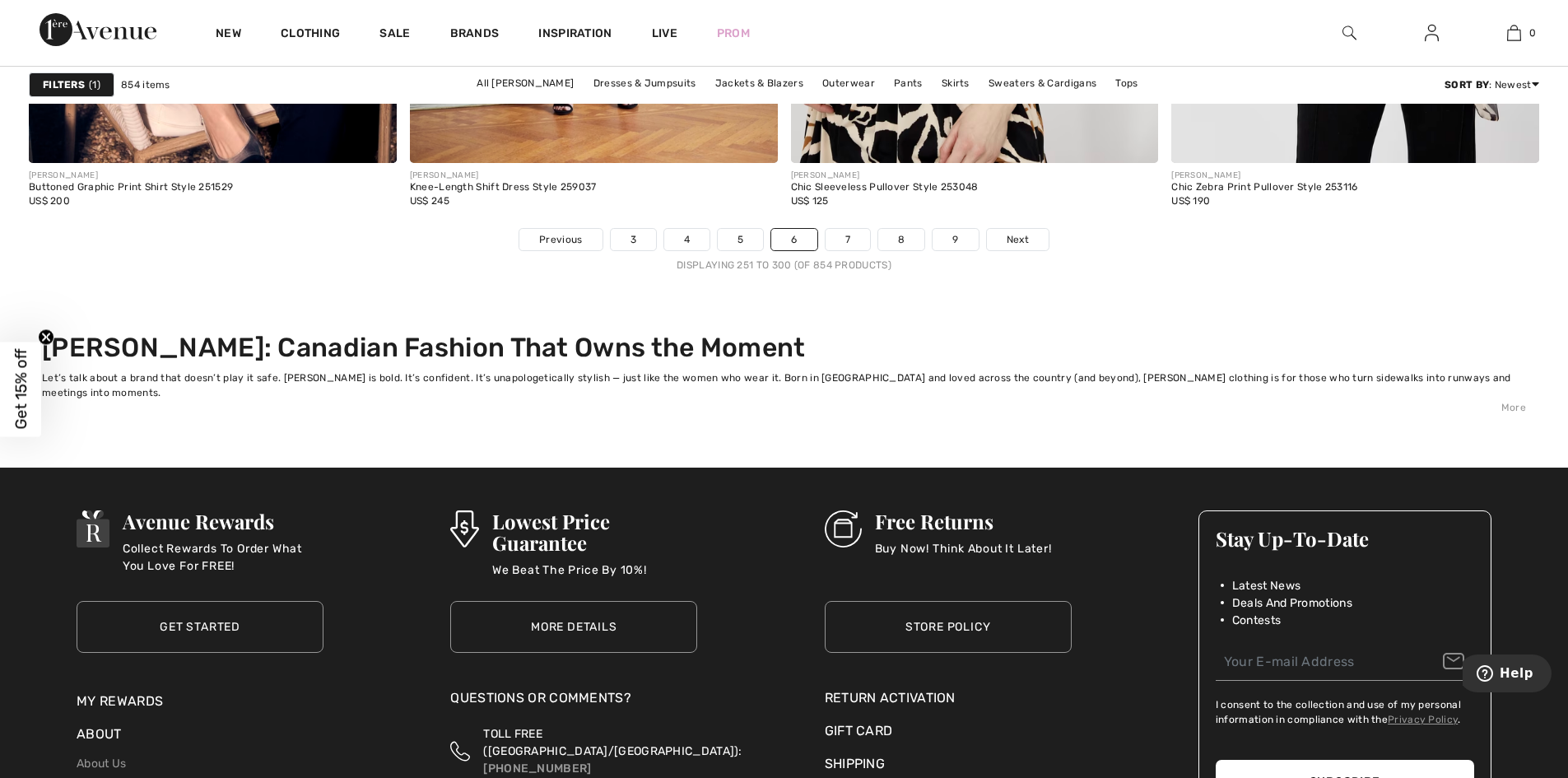
scroll to position [10122, 0]
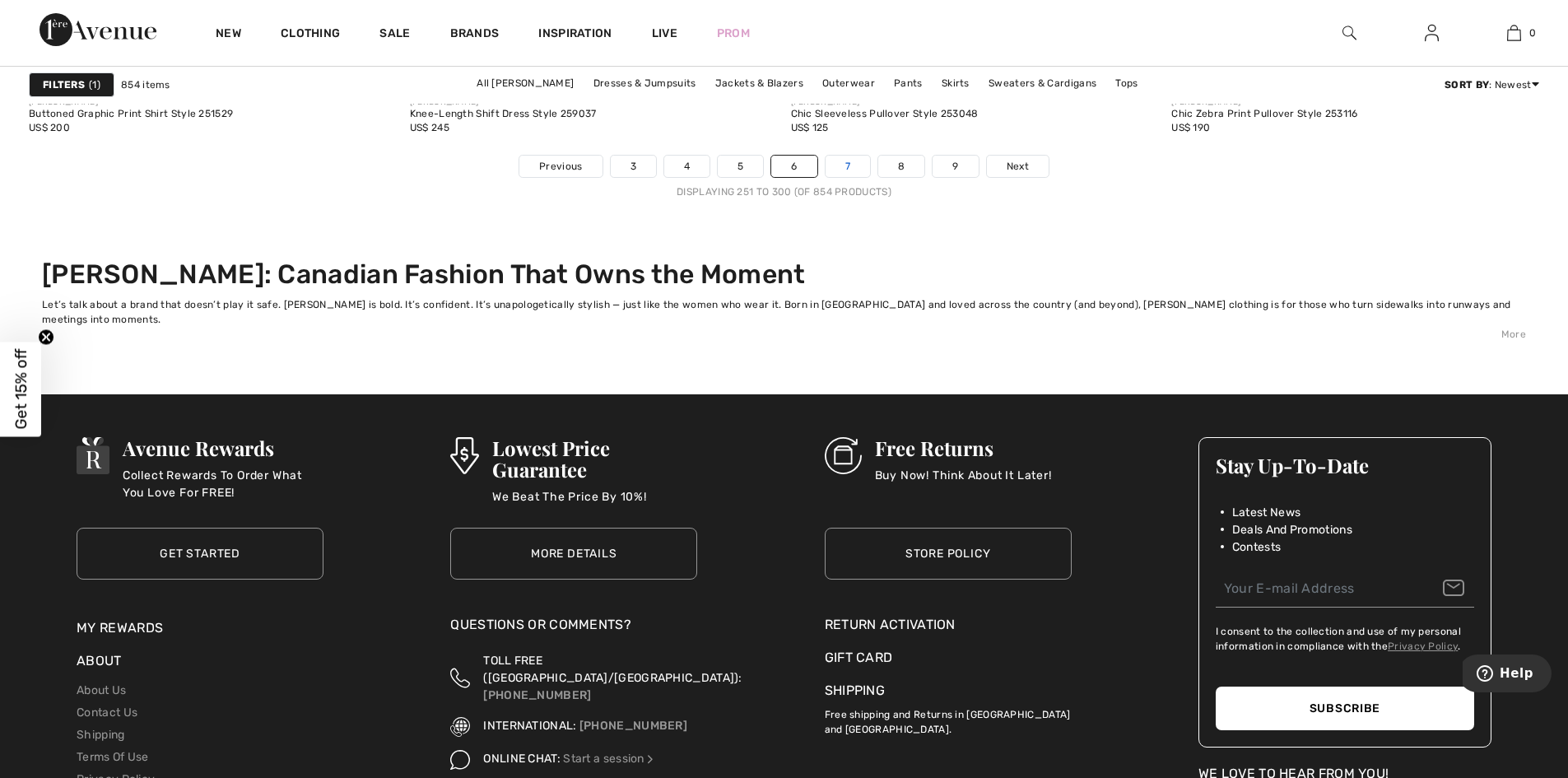
click at [843, 162] on link "7" at bounding box center [847, 166] width 44 height 22
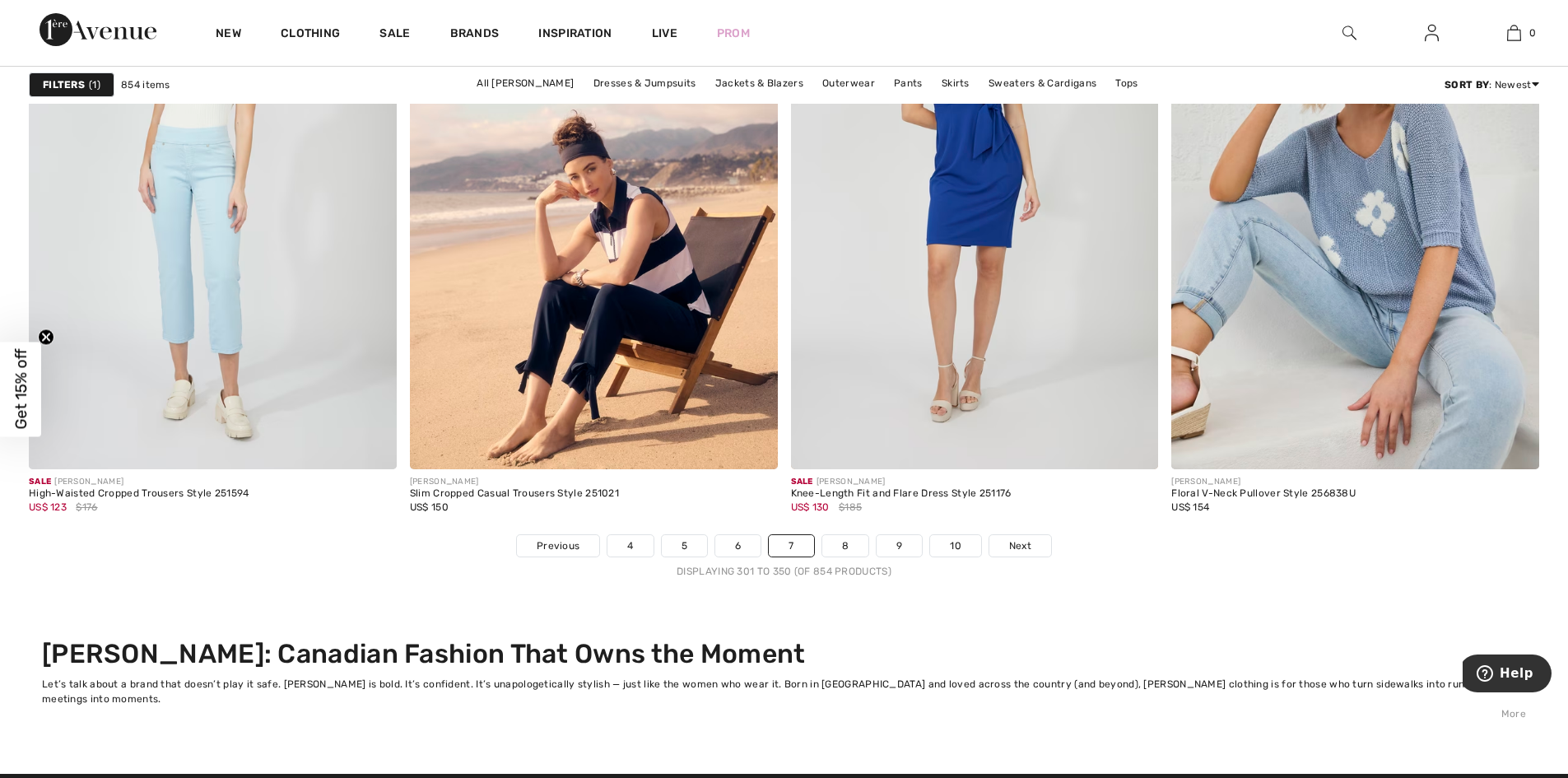
scroll to position [9680, 0]
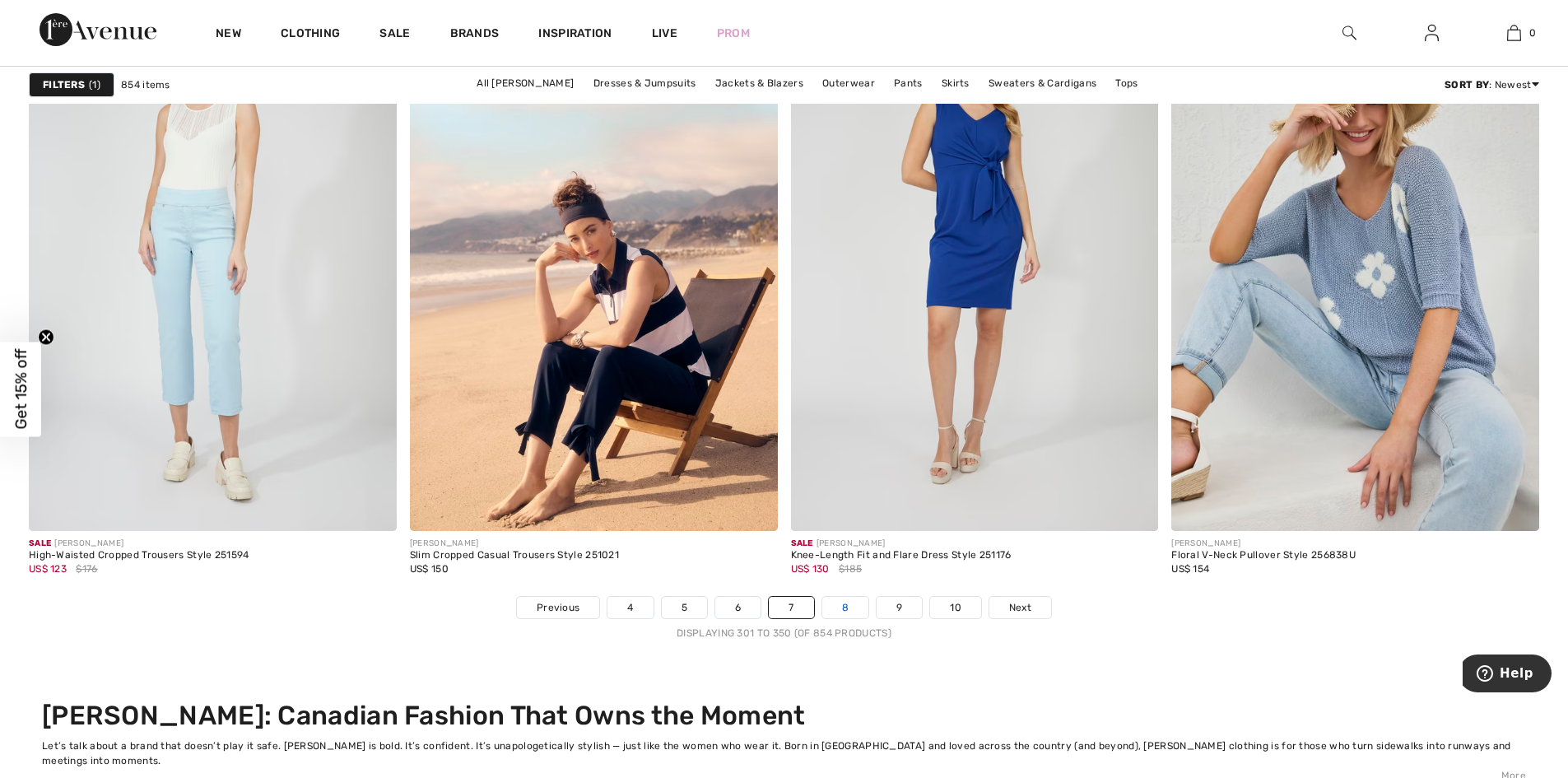
click at [843, 608] on link "8" at bounding box center [845, 607] width 46 height 22
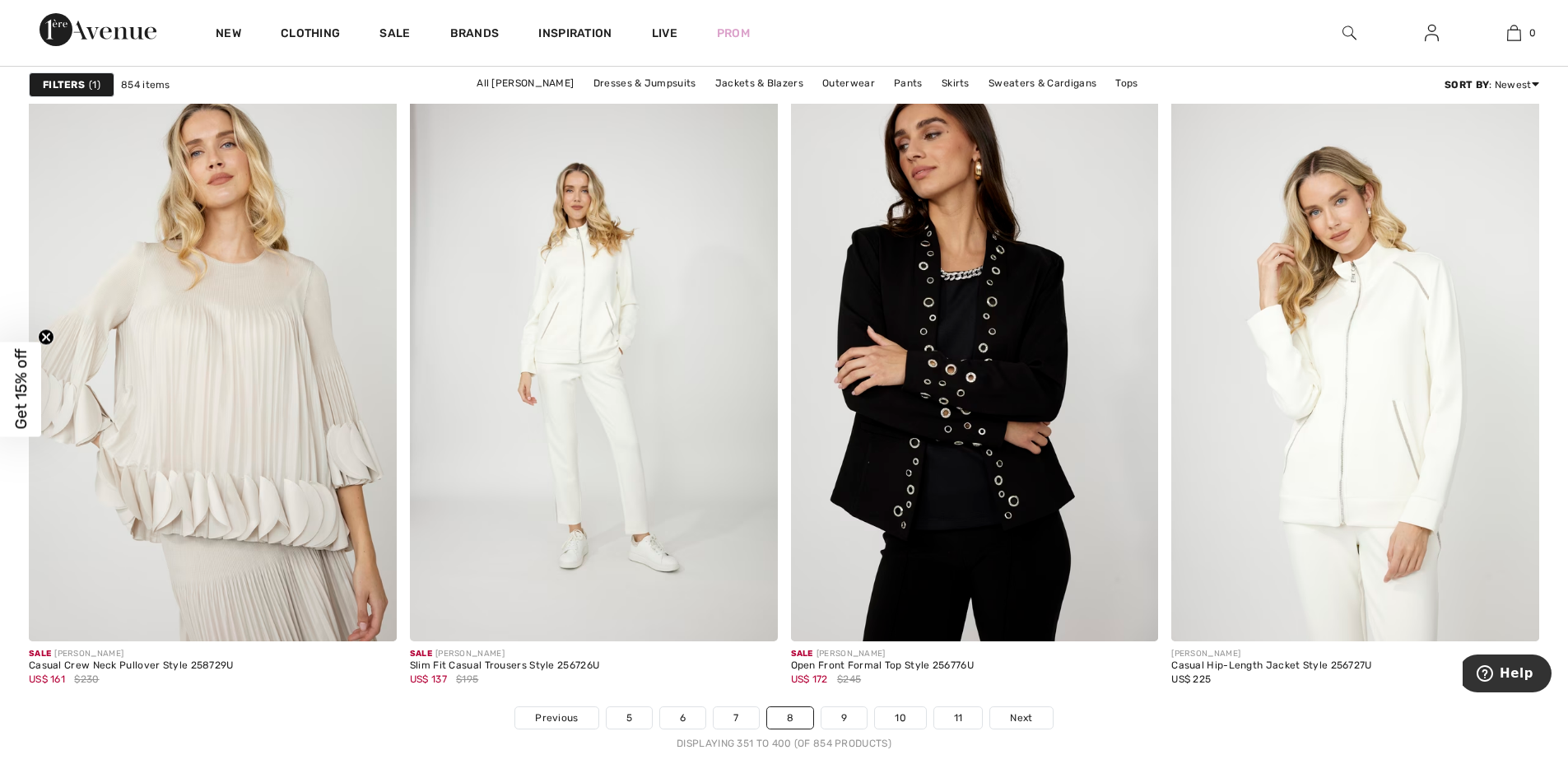
scroll to position [9583, 0]
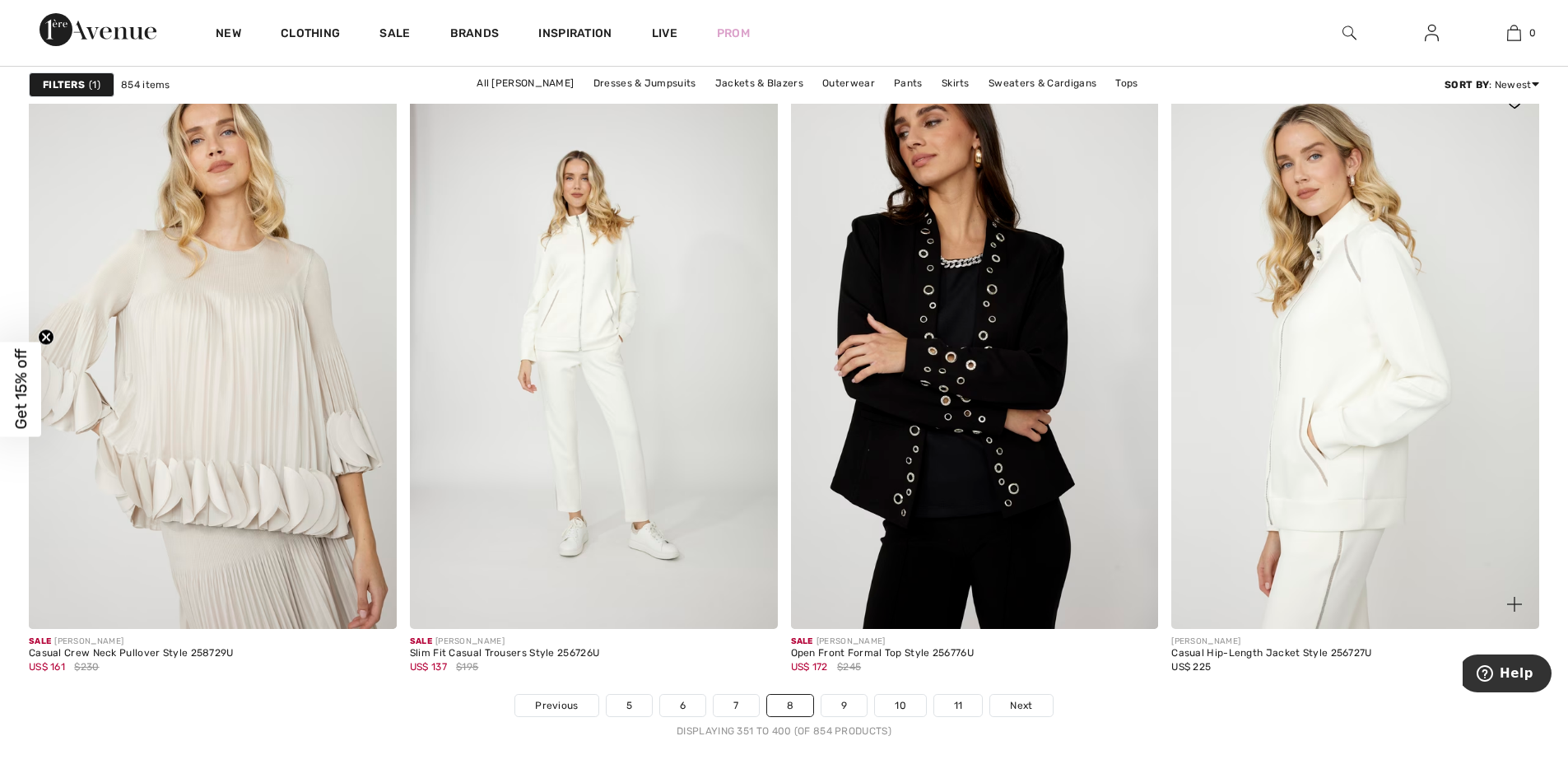
click at [1431, 443] on img at bounding box center [1355, 353] width 368 height 551
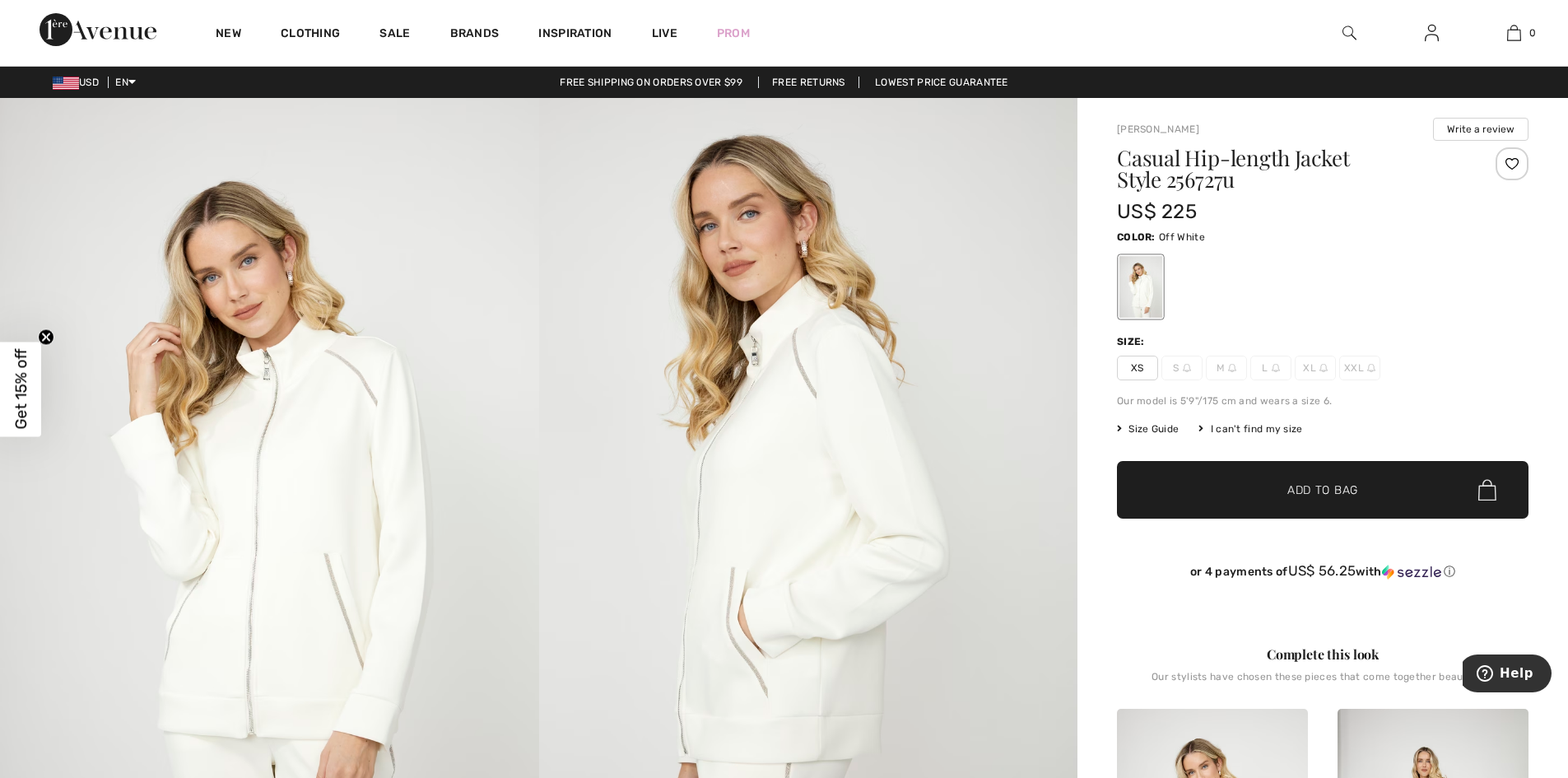
click at [290, 501] on img at bounding box center [269, 502] width 540 height 808
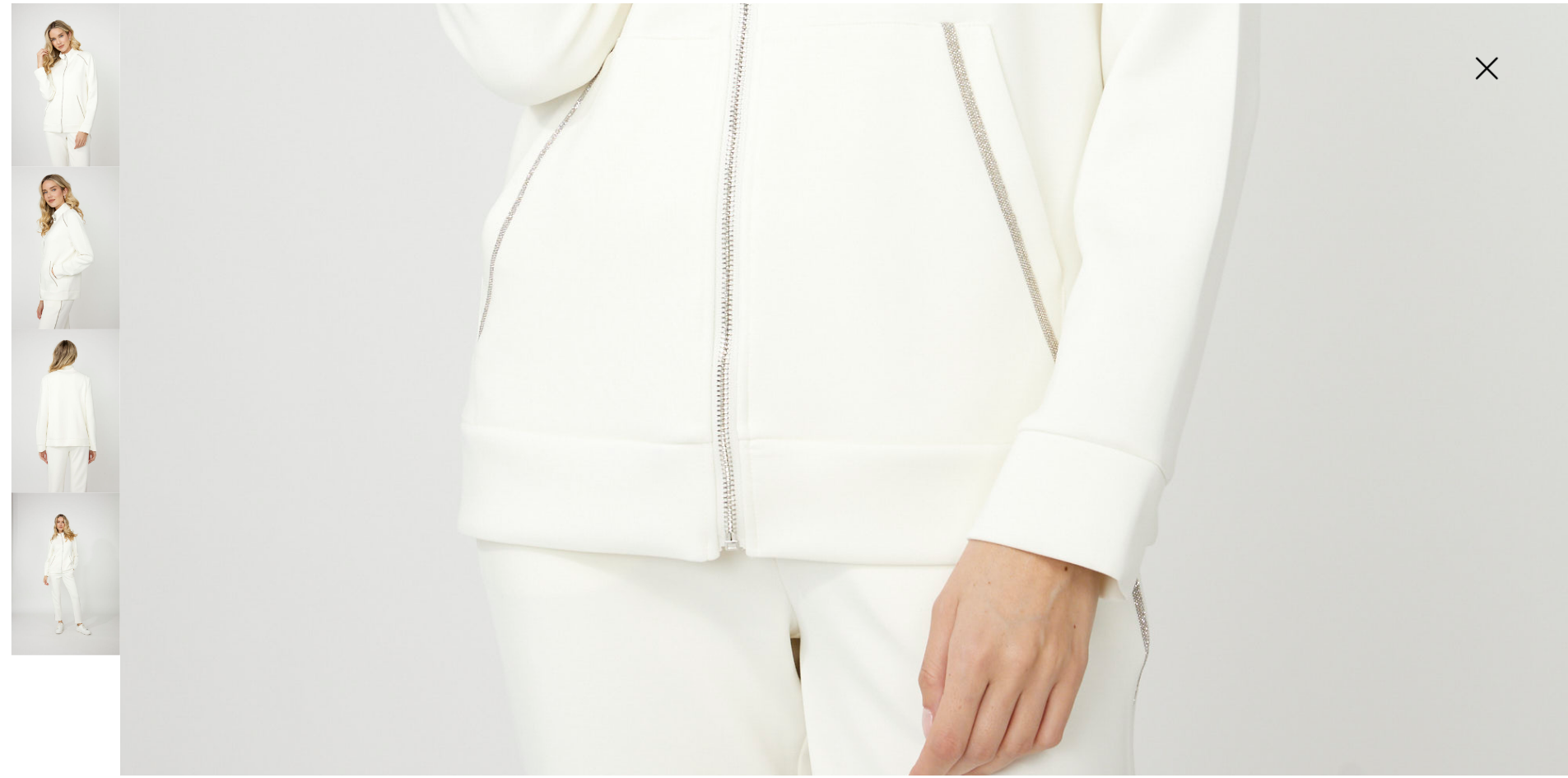
scroll to position [1439, 0]
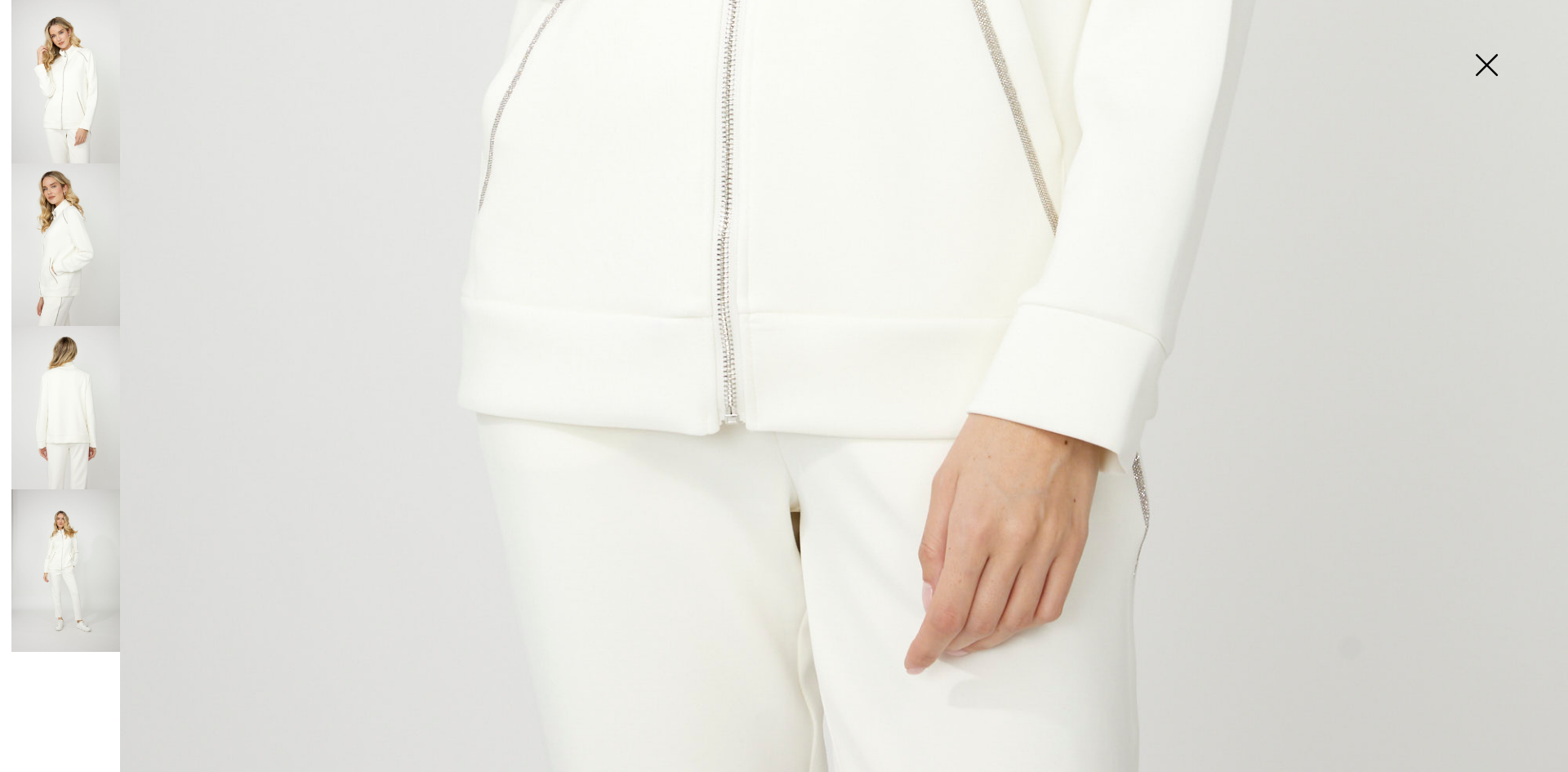
click at [1484, 81] on img at bounding box center [1486, 66] width 81 height 84
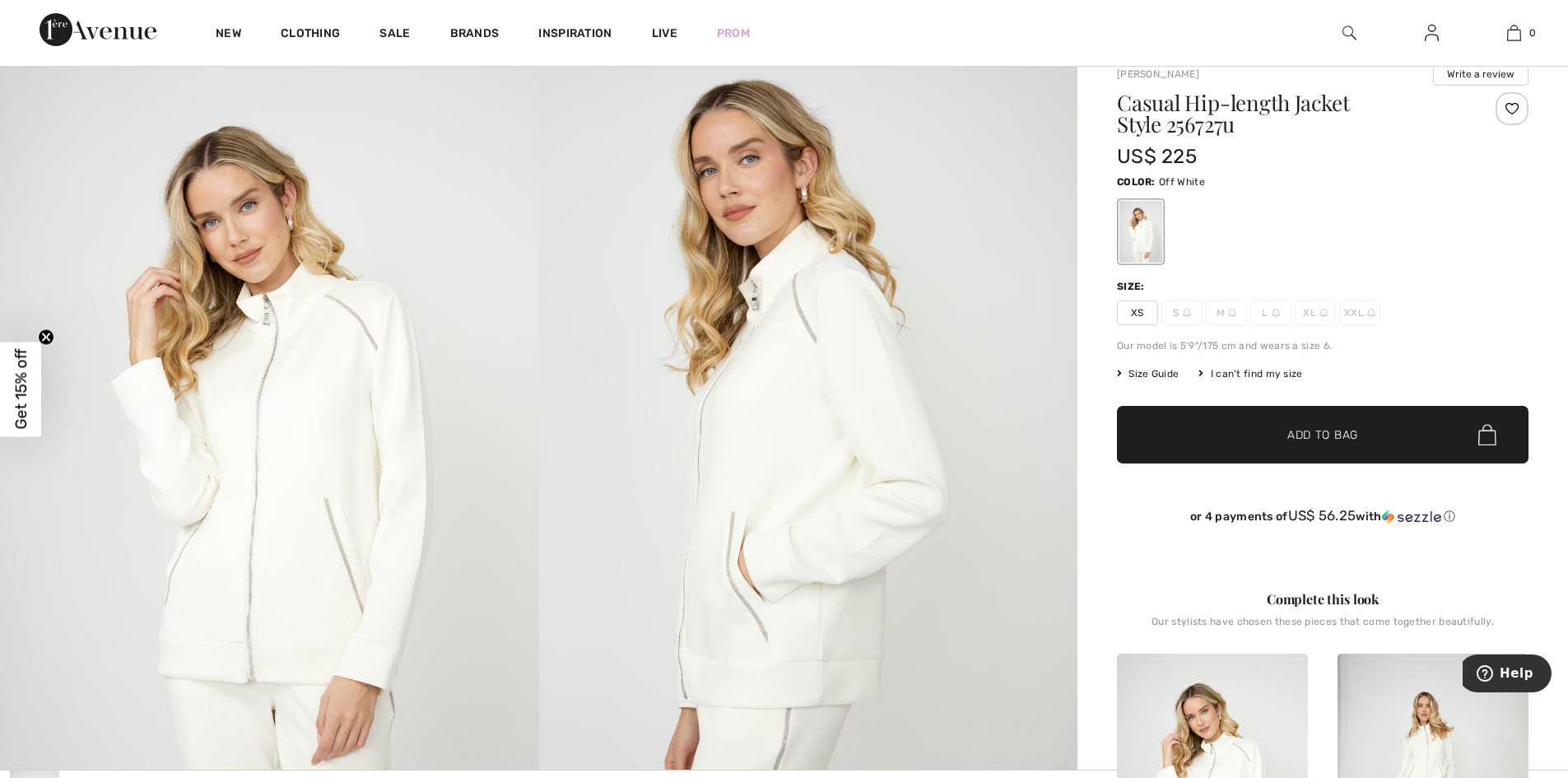
scroll to position [0, 0]
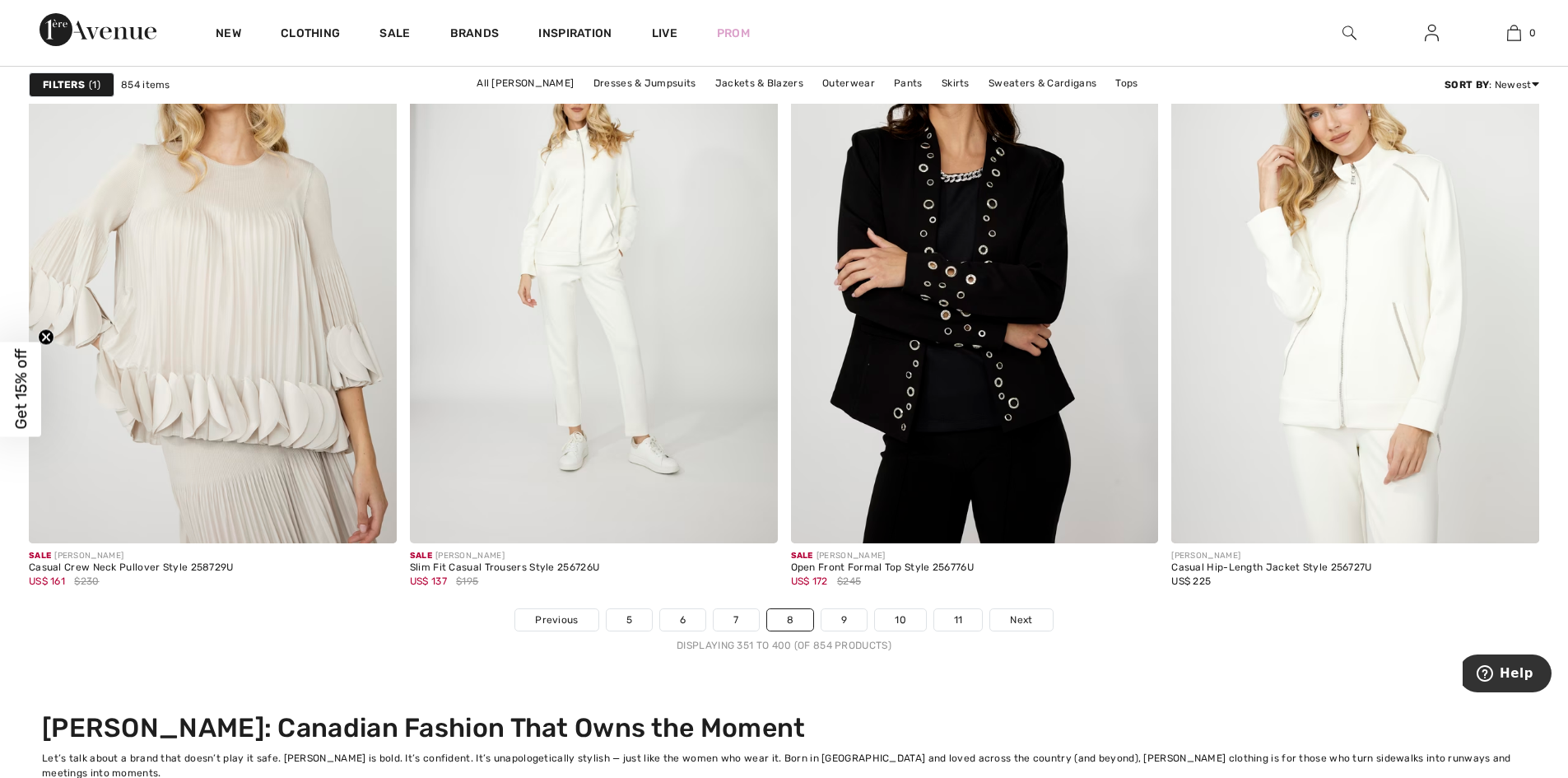
scroll to position [9730, 0]
